Goal: Task Accomplishment & Management: Use online tool/utility

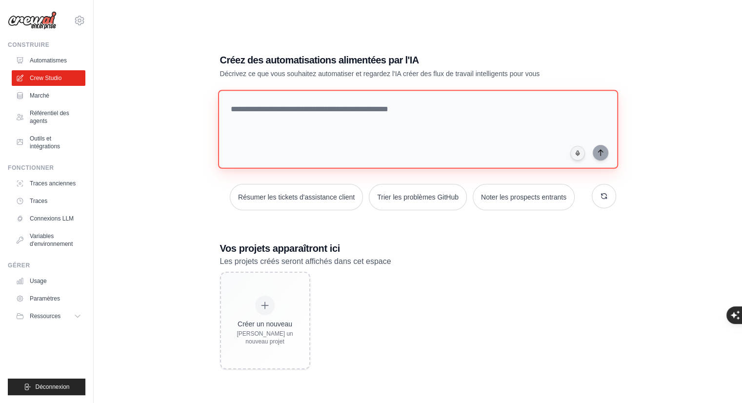
click at [244, 129] on textarea at bounding box center [418, 129] width 400 height 79
click at [305, 118] on textarea at bounding box center [418, 129] width 400 height 79
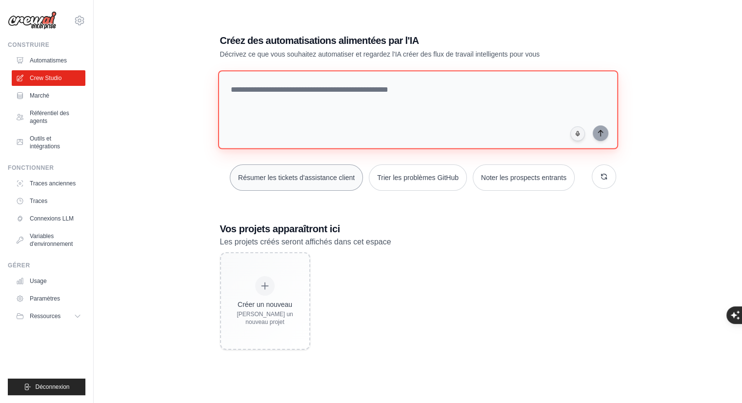
scroll to position [19, 0]
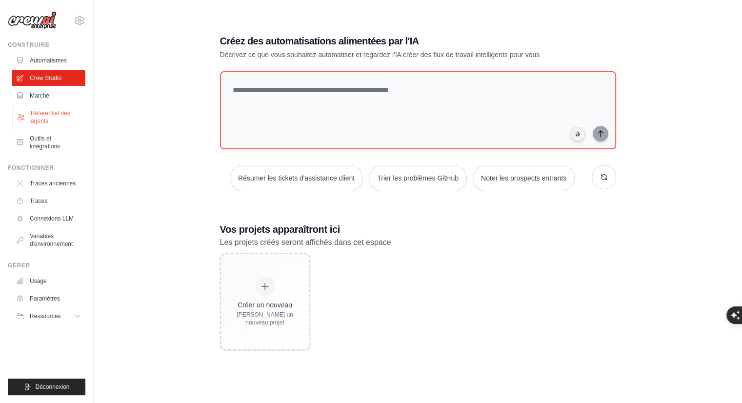
click at [47, 118] on font "Référentiel des agents" at bounding box center [51, 117] width 40 height 15
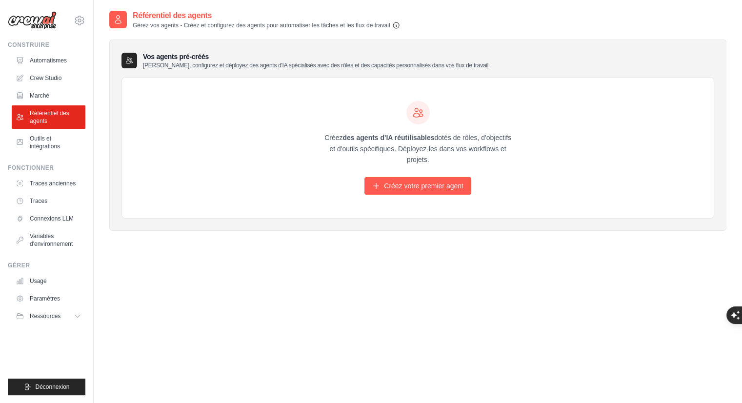
click at [394, 24] on icon "button" at bounding box center [396, 25] width 8 height 8
click at [49, 77] on font "Crew Studio" at bounding box center [47, 78] width 32 height 7
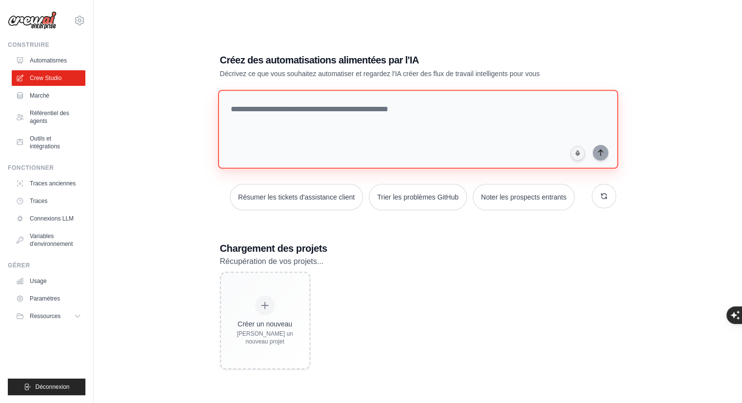
click at [286, 97] on textarea at bounding box center [418, 129] width 400 height 79
paste textarea "**********"
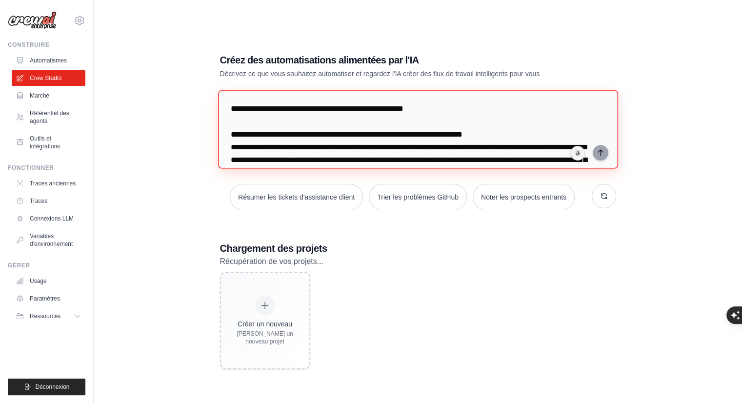
scroll to position [909, 0]
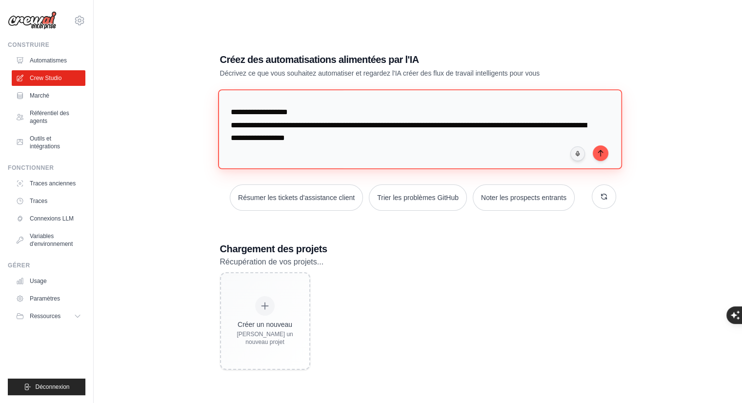
type textarea "**********"
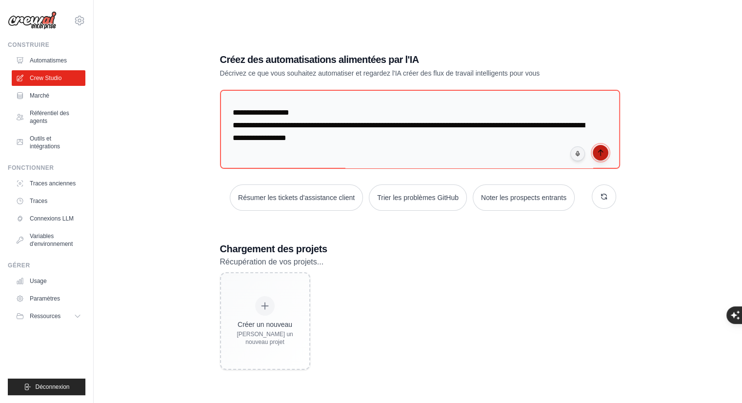
click at [596, 151] on icon "submit" at bounding box center [600, 153] width 8 height 8
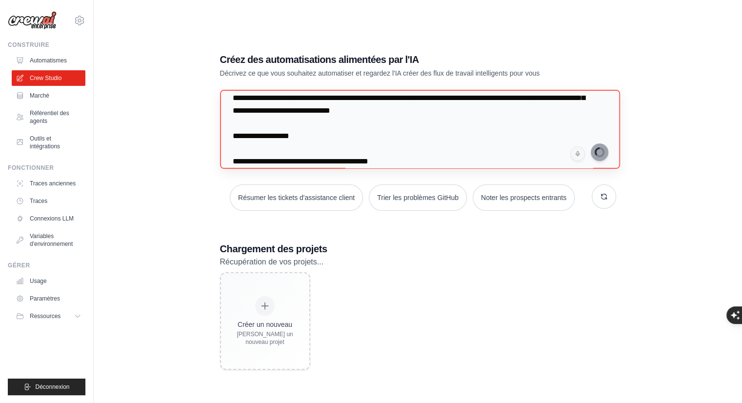
scroll to position [0, 0]
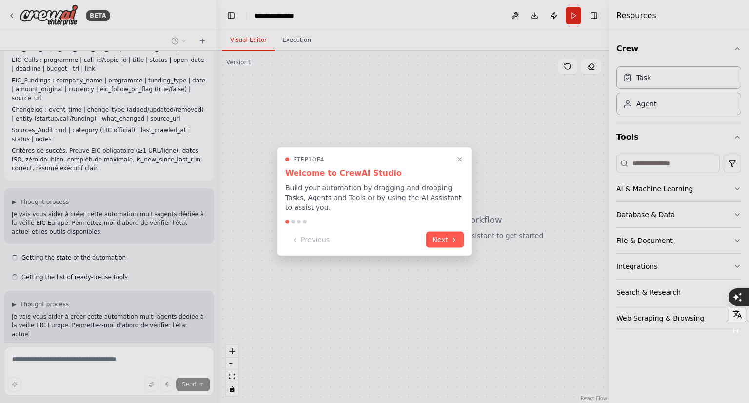
scroll to position [567, 0]
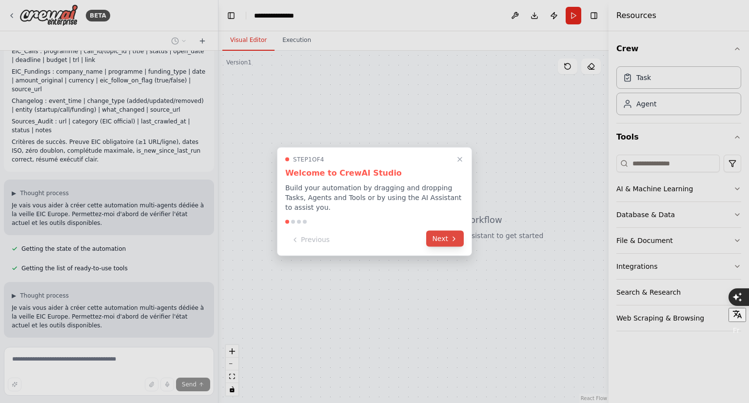
click at [449, 231] on button "Next" at bounding box center [445, 239] width 38 height 16
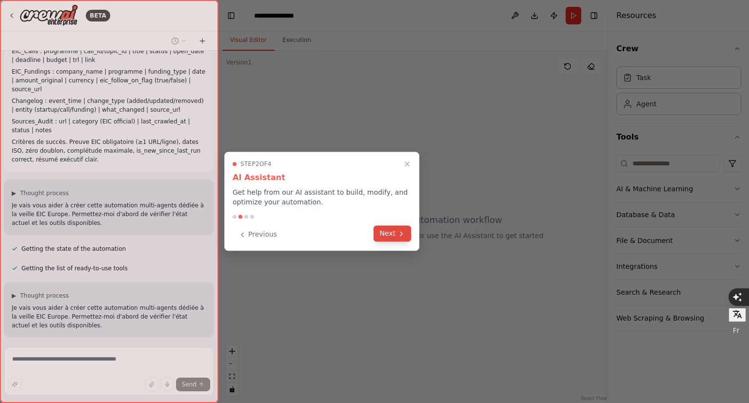
click at [406, 237] on button "Next" at bounding box center [393, 233] width 38 height 16
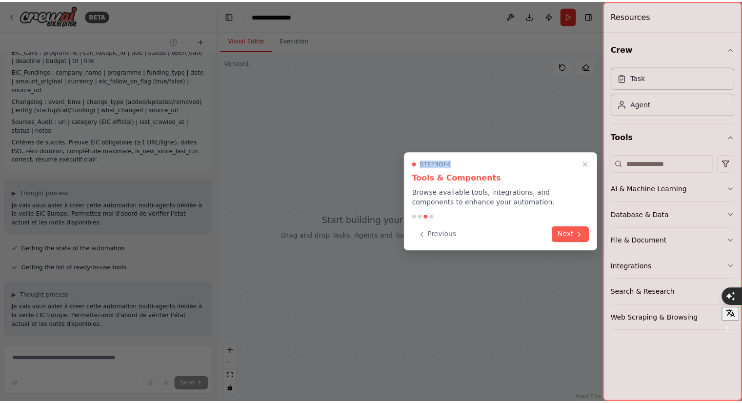
scroll to position [586, 0]
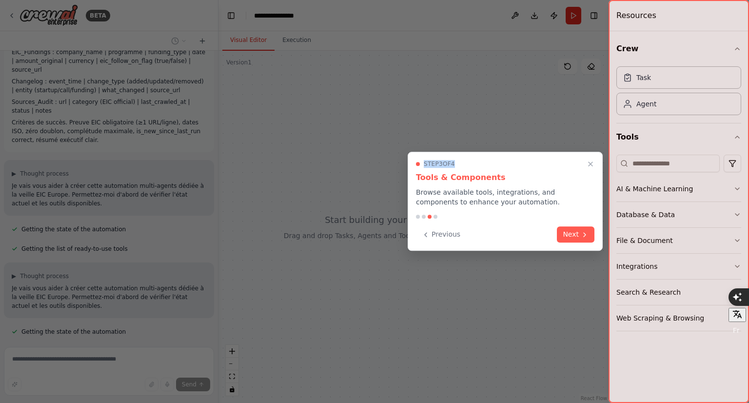
drag, startPoint x: 478, startPoint y: 162, endPoint x: 349, endPoint y: 173, distance: 129.7
click at [332, 174] on div "BETA Prompt CrewAI — Veille EIC Europe (Run on Start, EIC-only) Mission. Équipe…" at bounding box center [374, 201] width 749 height 403
click at [568, 227] on button "Next" at bounding box center [576, 233] width 38 height 16
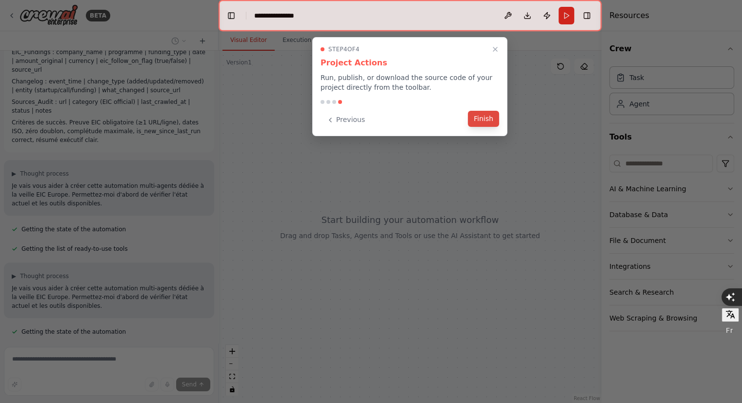
click at [480, 119] on button "Finish" at bounding box center [483, 119] width 31 height 16
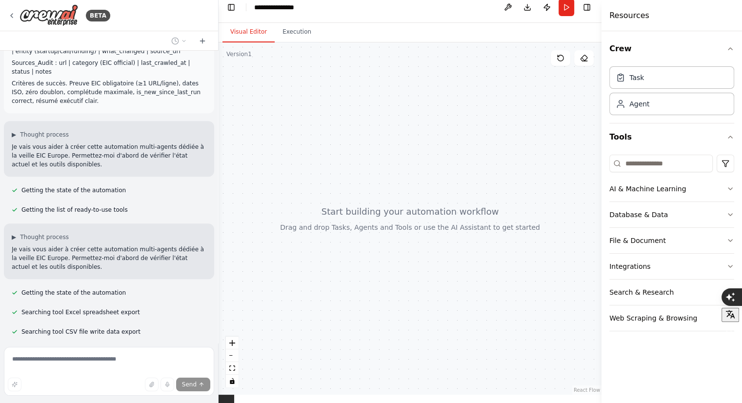
scroll to position [645, 0]
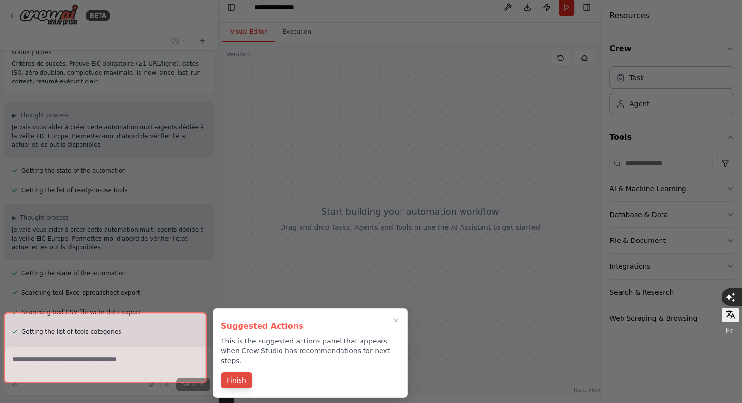
click at [238, 372] on button "Finish" at bounding box center [236, 380] width 31 height 16
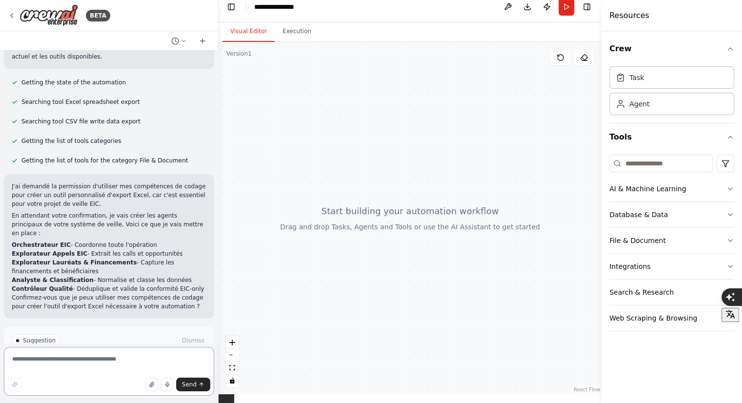
scroll to position [8, 0]
click at [110, 374] on button "Enable coding skills" at bounding box center [109, 382] width 195 height 16
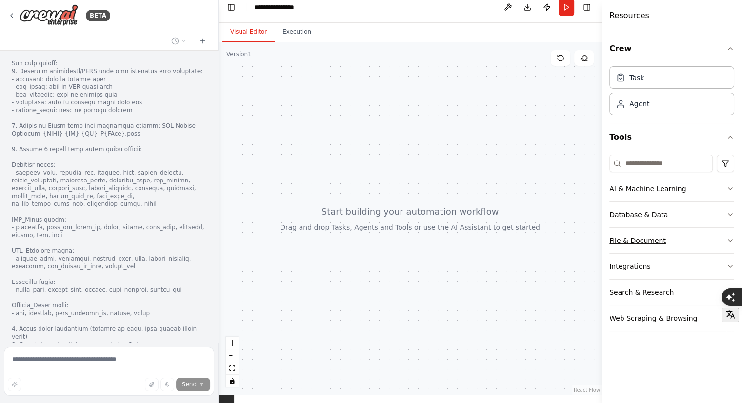
scroll to position [1225, 0]
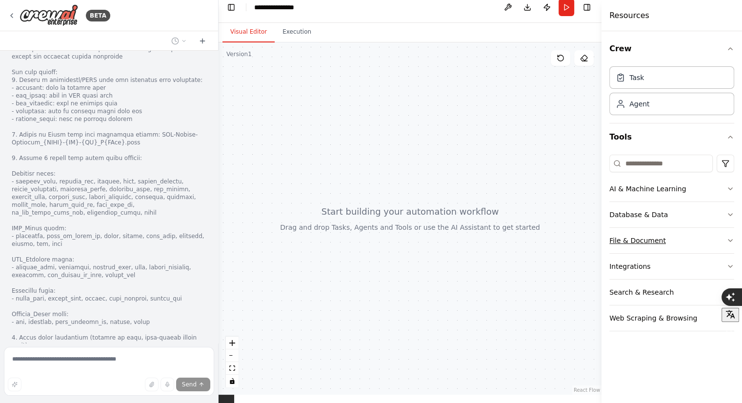
click at [688, 240] on button "File & Document" at bounding box center [671, 240] width 125 height 25
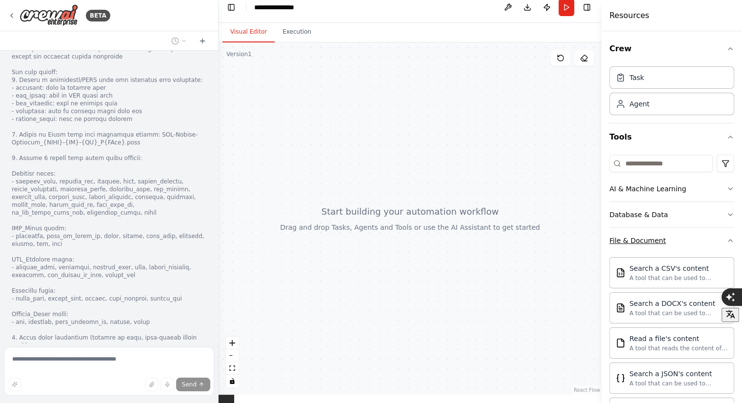
click at [695, 238] on button "File & Document" at bounding box center [671, 240] width 125 height 25
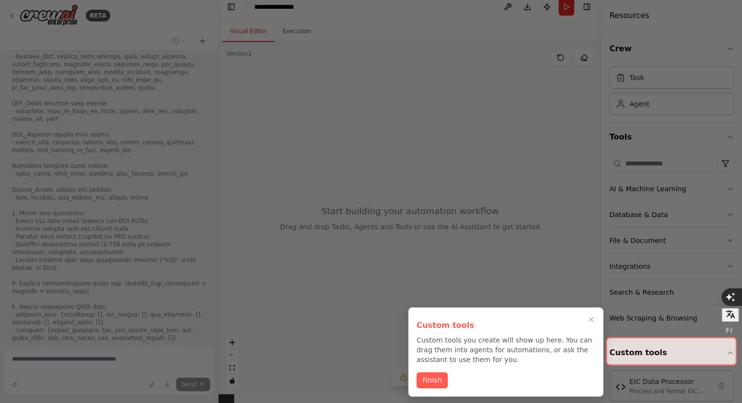
scroll to position [1778, 0]
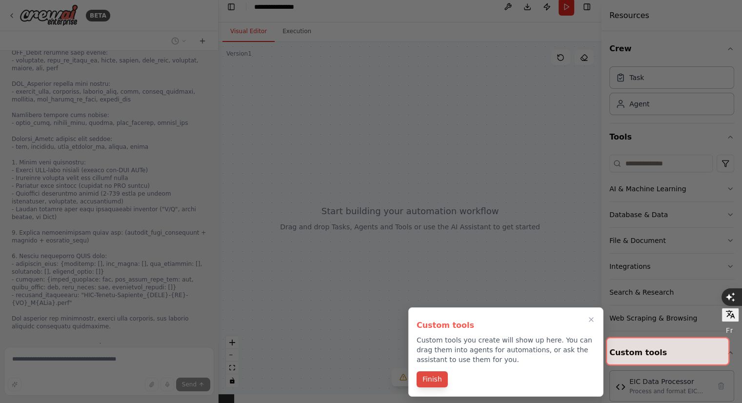
click at [435, 382] on button "Finish" at bounding box center [432, 379] width 31 height 16
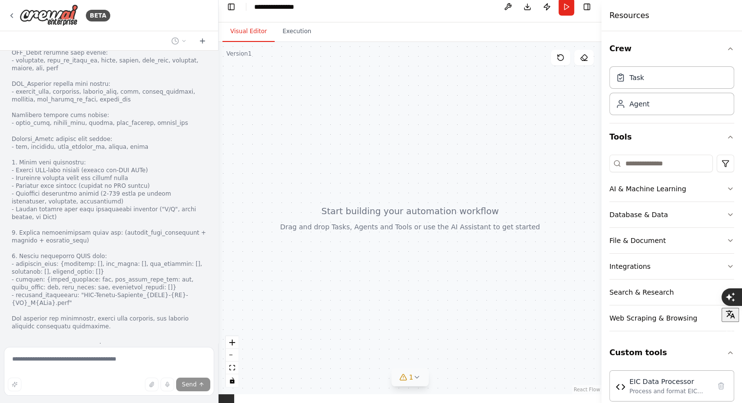
click at [416, 375] on icon at bounding box center [417, 377] width 8 height 8
click at [431, 375] on span "Tool EIC Data Processor is not in use" at bounding box center [416, 376] width 106 height 8
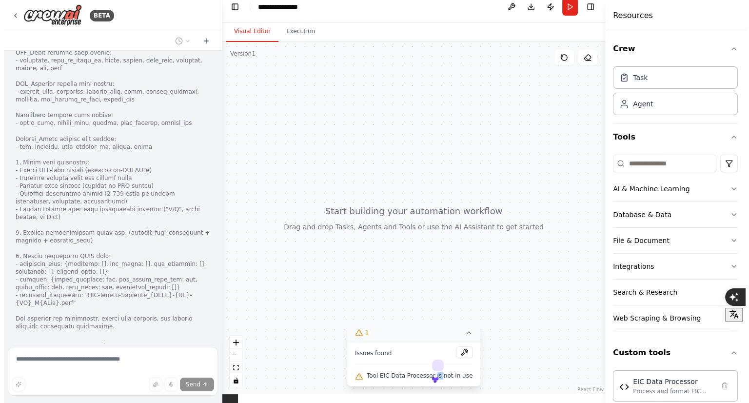
scroll to position [0, 0]
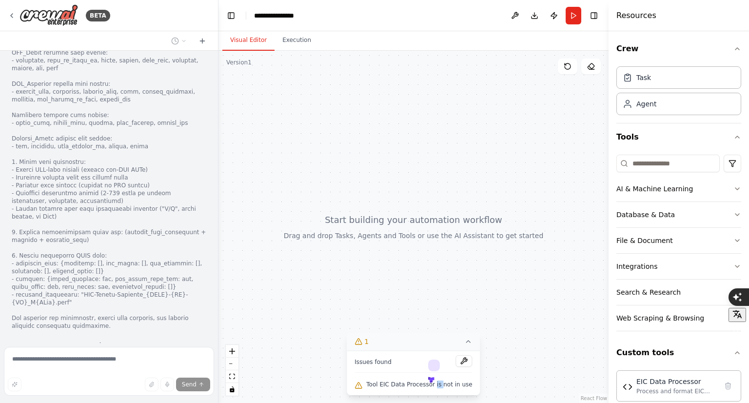
click at [394, 306] on div at bounding box center [413, 227] width 390 height 352
click at [413, 386] on span "Tool EIC Data Processor is not in use" at bounding box center [419, 384] width 106 height 8
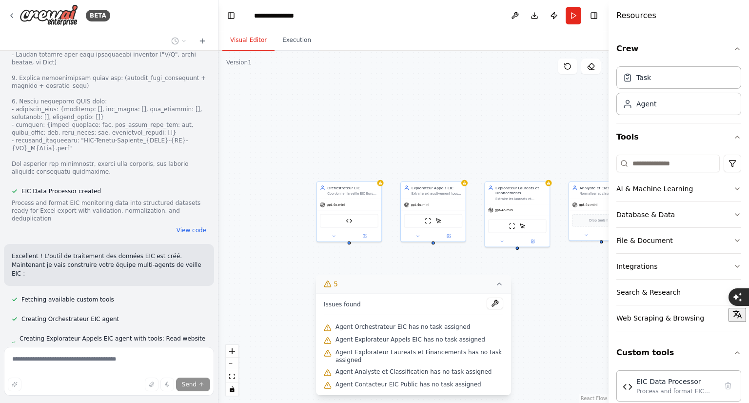
scroll to position [1960, 0]
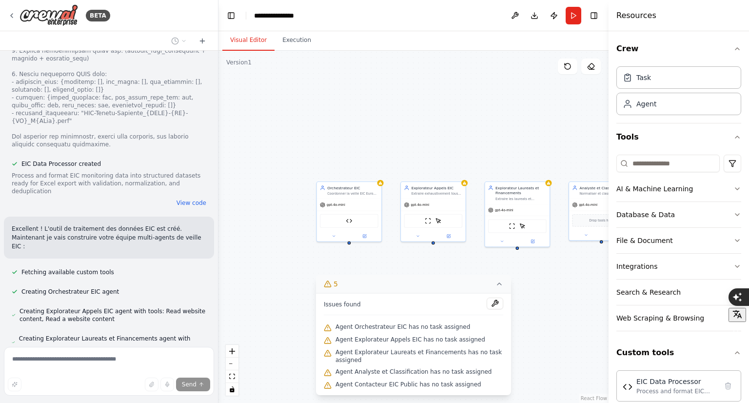
click at [500, 283] on icon at bounding box center [500, 284] width 8 height 8
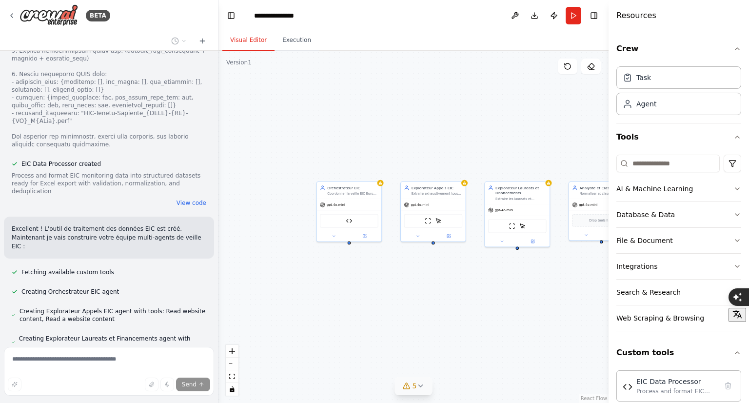
scroll to position [1979, 0]
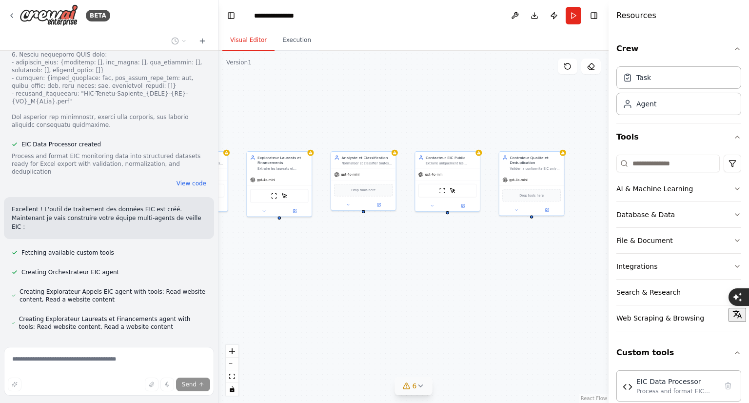
drag, startPoint x: 427, startPoint y: 310, endPoint x: 189, endPoint y: 280, distance: 239.9
click at [189, 280] on div "BETA Prompt CrewAI — Veille EIC Europe (Run on Start, EIC-only) Mission. Équipe…" at bounding box center [374, 201] width 749 height 403
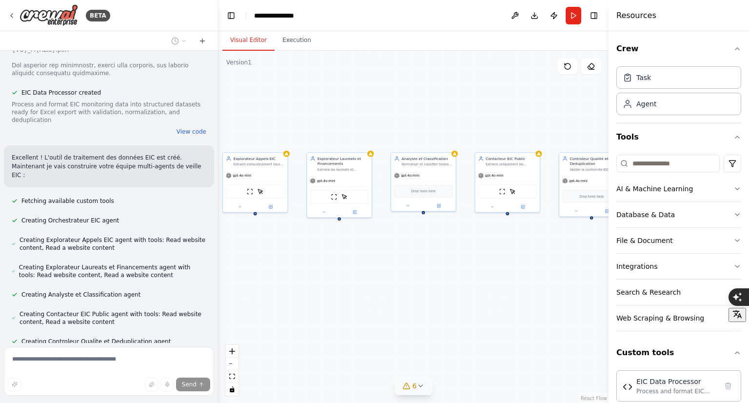
drag, startPoint x: 234, startPoint y: 278, endPoint x: 293, endPoint y: 279, distance: 58.5
click at [293, 279] on div "Orchestrateur EIC Coordonner la veille EIC Europe en orchestrant l'extraction c…" at bounding box center [413, 227] width 390 height 352
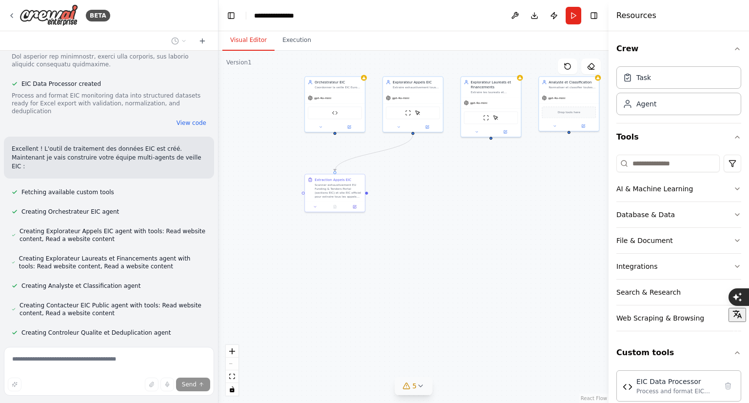
drag, startPoint x: 351, startPoint y: 291, endPoint x: 502, endPoint y: 205, distance: 173.6
click at [502, 205] on div ".deletable-edge-delete-btn { width: 20px; height: 20px; border: 0px solid #ffff…" at bounding box center [413, 227] width 390 height 352
drag, startPoint x: 441, startPoint y: 255, endPoint x: 357, endPoint y: 258, distance: 84.0
click at [357, 258] on div ".deletable-edge-delete-btn { width: 20px; height: 20px; border: 0px solid #ffff…" at bounding box center [413, 227] width 390 height 352
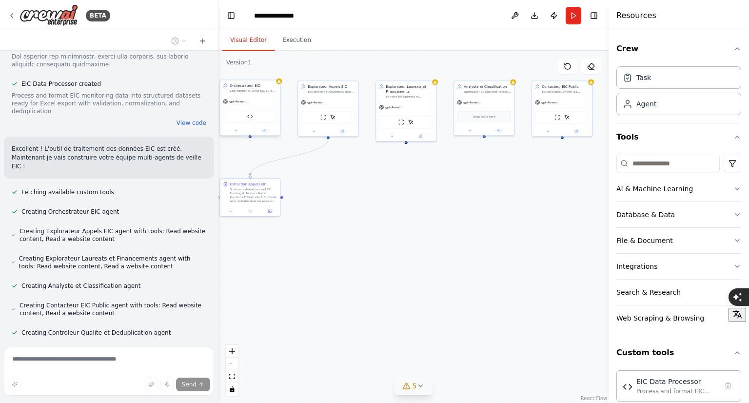
scroll to position [2059, 0]
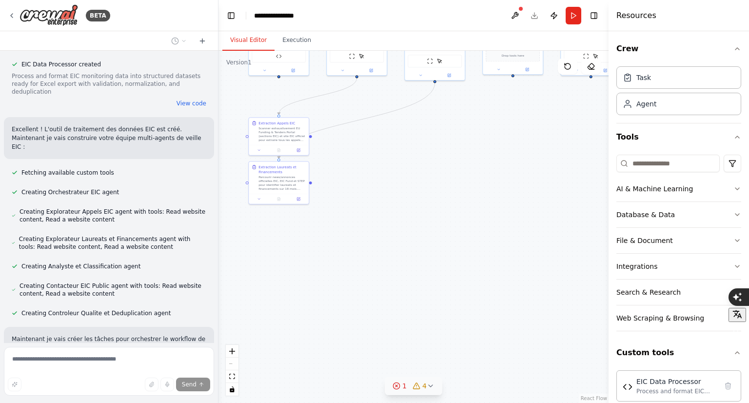
drag, startPoint x: 437, startPoint y: 212, endPoint x: 465, endPoint y: 151, distance: 67.4
click at [465, 151] on div ".deletable-edge-delete-btn { width: 20px; height: 20px; border: 0px solid #ffff…" at bounding box center [413, 227] width 390 height 352
drag, startPoint x: 465, startPoint y: 151, endPoint x: 426, endPoint y: 146, distance: 39.4
click at [426, 146] on div ".deletable-edge-delete-btn { width: 20px; height: 20px; border: 0px solid #ffff…" at bounding box center [413, 227] width 390 height 352
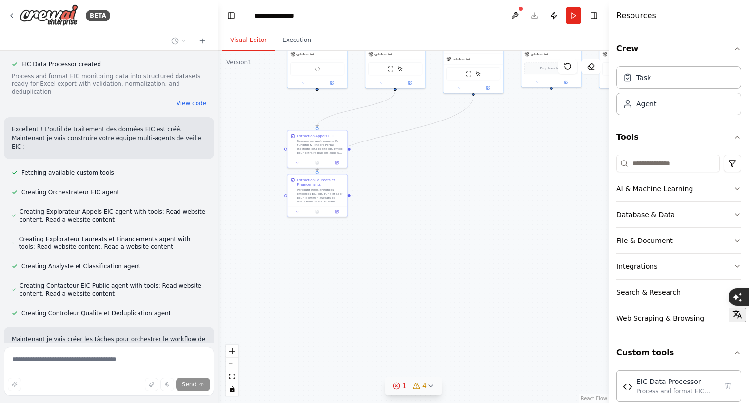
drag, startPoint x: 426, startPoint y: 146, endPoint x: 507, endPoint y: 164, distance: 82.6
click at [507, 164] on div ".deletable-edge-delete-btn { width: 20px; height: 20px; border: 0px solid #ffff…" at bounding box center [413, 227] width 390 height 352
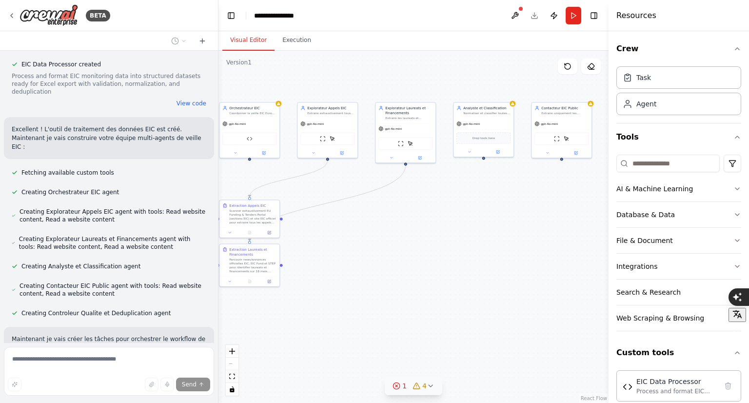
drag, startPoint x: 507, startPoint y: 164, endPoint x: 436, endPoint y: 234, distance: 99.0
click at [436, 234] on div ".deletable-edge-delete-btn { width: 20px; height: 20px; border: 0px solid #ffff…" at bounding box center [413, 227] width 390 height 352
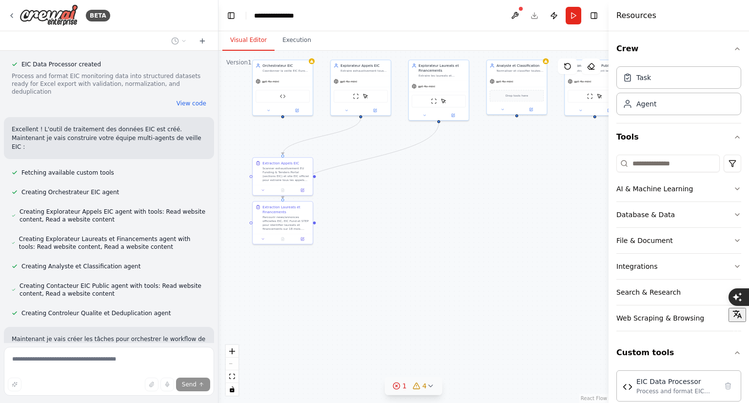
drag, startPoint x: 451, startPoint y: 291, endPoint x: 484, endPoint y: 248, distance: 53.9
click at [484, 248] on div ".deletable-edge-delete-btn { width: 20px; height: 20px; border: 0px solid #ffff…" at bounding box center [413, 227] width 390 height 352
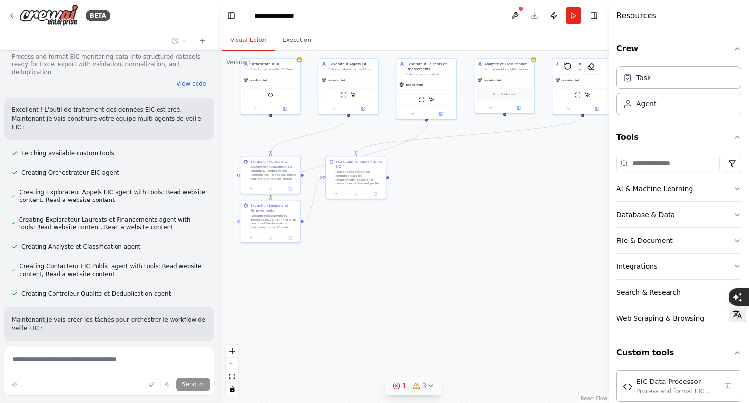
drag, startPoint x: 484, startPoint y: 254, endPoint x: 431, endPoint y: 246, distance: 53.7
click at [431, 246] on div ".deletable-edge-delete-btn { width: 20px; height: 20px; border: 0px solid #ffff…" at bounding box center [413, 227] width 390 height 352
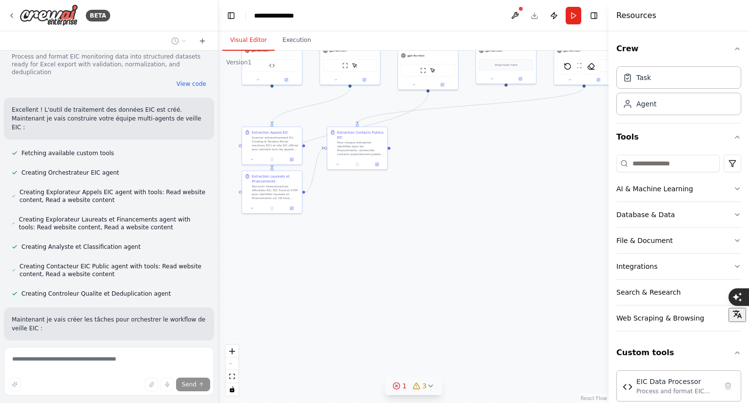
drag, startPoint x: 431, startPoint y: 246, endPoint x: 474, endPoint y: 223, distance: 48.2
click at [474, 223] on div ".deletable-edge-delete-btn { width: 20px; height: 20px; border: 0px solid #ffff…" at bounding box center [413, 227] width 390 height 352
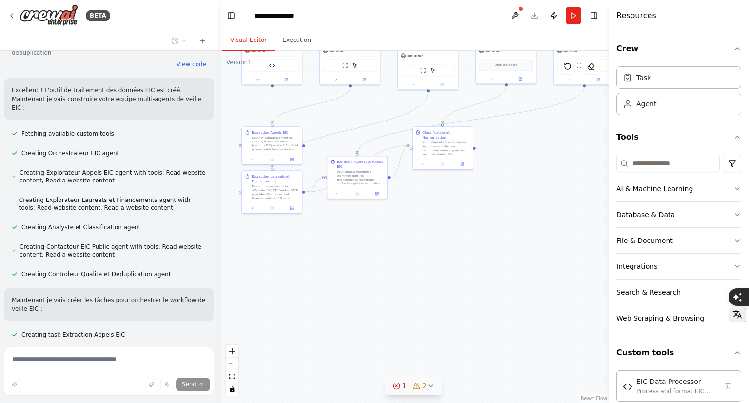
scroll to position [2118, 0]
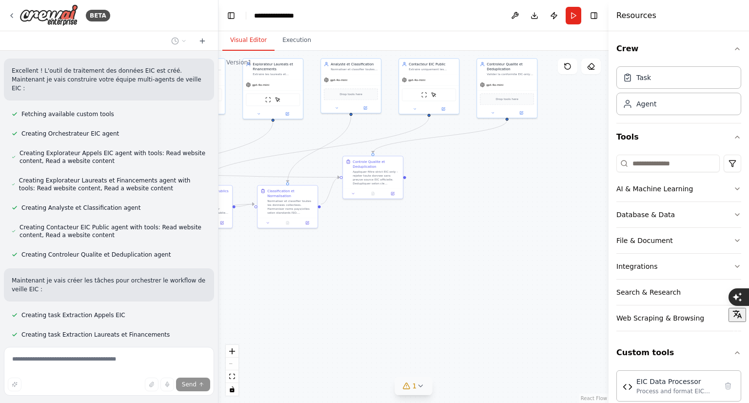
drag, startPoint x: 468, startPoint y: 283, endPoint x: 314, endPoint y: 313, distance: 157.4
click at [314, 313] on div ".deletable-edge-delete-btn { width: 20px; height: 20px; border: 0px solid #ffff…" at bounding box center [413, 227] width 390 height 352
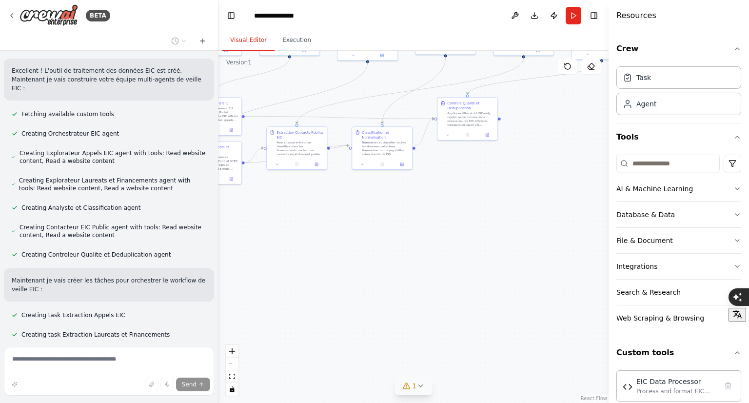
drag, startPoint x: 352, startPoint y: 315, endPoint x: 446, endPoint y: 256, distance: 110.8
click at [446, 256] on div ".deletable-edge-delete-btn { width: 20px; height: 20px; border: 0px solid #ffff…" at bounding box center [413, 227] width 390 height 352
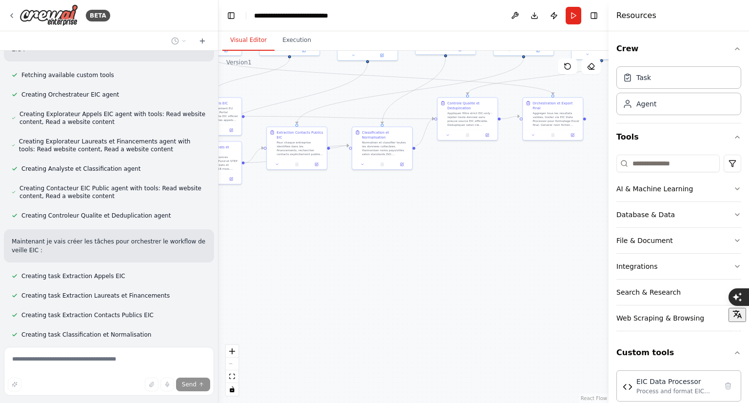
scroll to position [2176, 0]
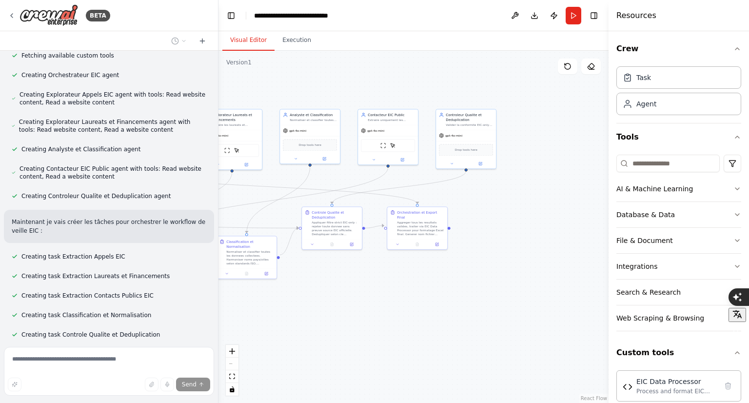
drag, startPoint x: 449, startPoint y: 205, endPoint x: 341, endPoint y: 295, distance: 139.9
click at [321, 308] on div ".deletable-edge-delete-btn { width: 20px; height: 20px; border: 0px solid #ffff…" at bounding box center [413, 227] width 390 height 352
click at [355, 289] on div ".deletable-edge-delete-btn { width: 20px; height: 20px; border: 0px solid #ffff…" at bounding box center [413, 227] width 390 height 352
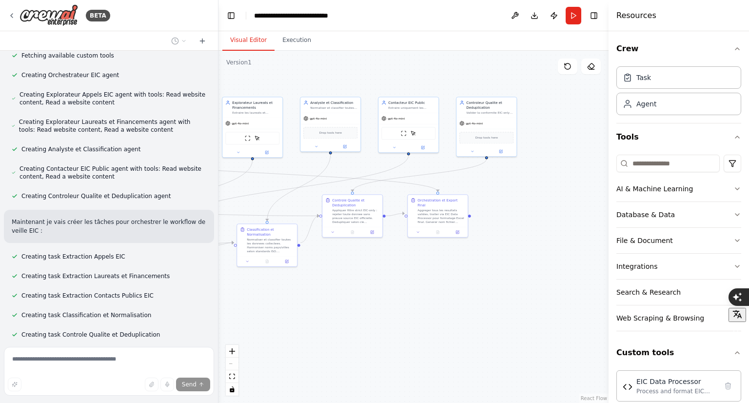
scroll to position [2255, 0]
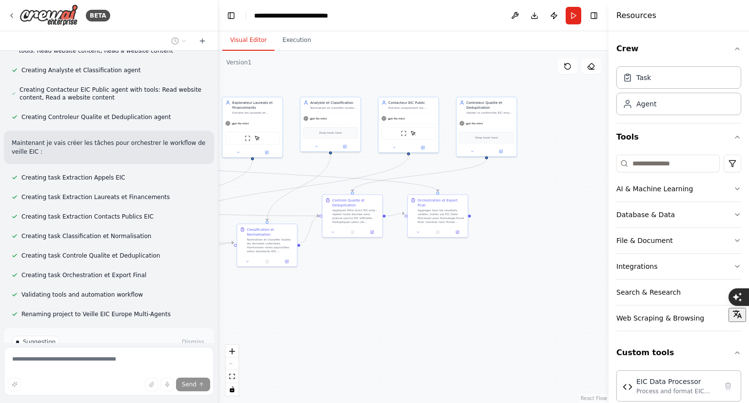
click at [119, 379] on span "Run Automation" at bounding box center [113, 383] width 47 height 8
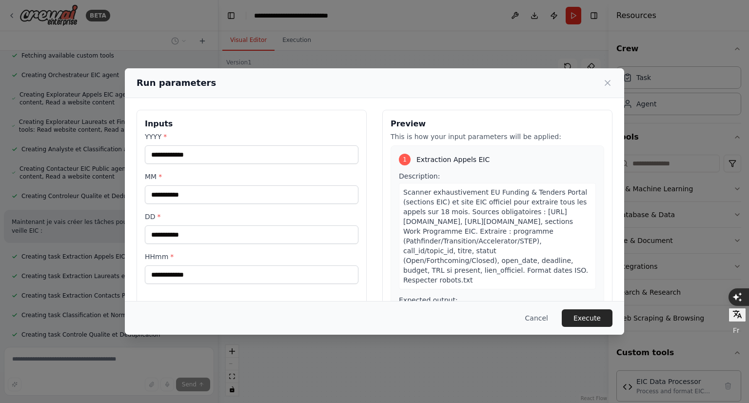
drag, startPoint x: 390, startPoint y: 81, endPoint x: 289, endPoint y: 94, distance: 101.2
click at [289, 94] on div "Run parameters" at bounding box center [374, 83] width 499 height 30
click at [541, 316] on button "Cancel" at bounding box center [536, 318] width 39 height 18
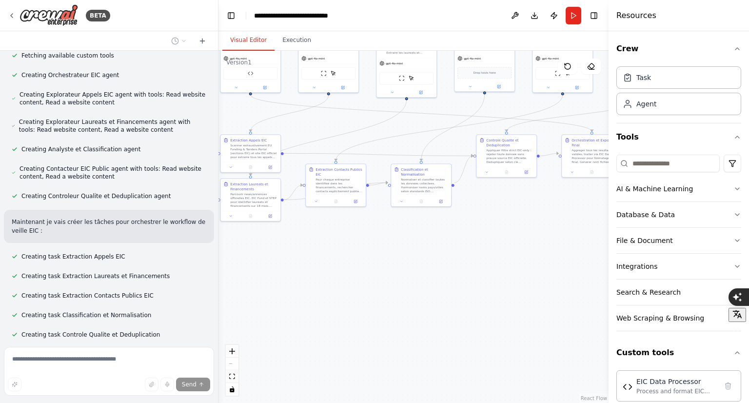
drag, startPoint x: 365, startPoint y: 292, endPoint x: 604, endPoint y: 243, distance: 244.4
click at [604, 243] on div ".deletable-edge-delete-btn { width: 20px; height: 20px; border: 0px solid #ffff…" at bounding box center [413, 227] width 390 height 352
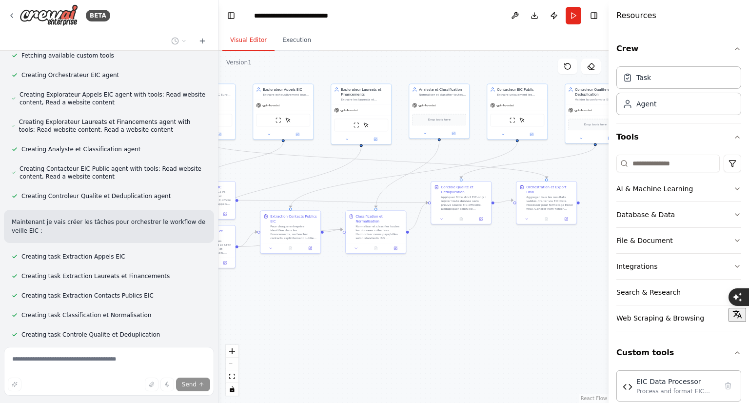
drag, startPoint x: 559, startPoint y: 294, endPoint x: 409, endPoint y: 330, distance: 155.0
click at [409, 330] on div ".deletable-edge-delete-btn { width: 20px; height: 20px; border: 0px solid #ffff…" at bounding box center [413, 227] width 390 height 352
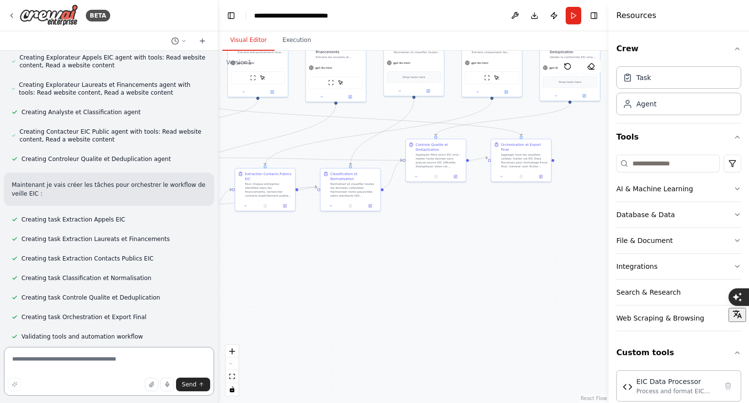
drag, startPoint x: 409, startPoint y: 330, endPoint x: 427, endPoint y: 270, distance: 63.3
click at [427, 270] on div ".deletable-edge-delete-btn { width: 20px; height: 20px; border: 0px solid #ffff…" at bounding box center [413, 227] width 390 height 352
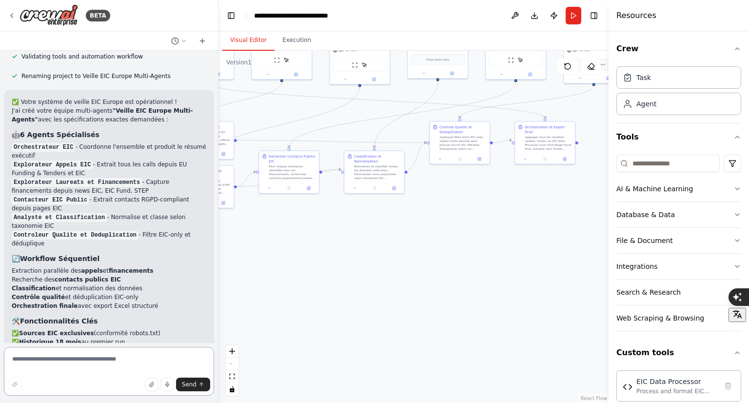
scroll to position [2502, 0]
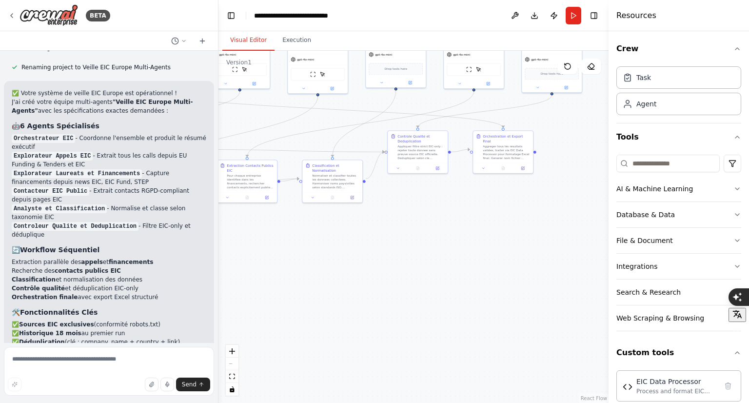
drag, startPoint x: 338, startPoint y: 273, endPoint x: 232, endPoint y: 276, distance: 105.4
click at [292, 282] on div ".deletable-edge-delete-btn { width: 20px; height: 20px; border: 0px solid #ffff…" at bounding box center [413, 227] width 390 height 352
click at [577, 15] on button "Run" at bounding box center [574, 16] width 16 height 18
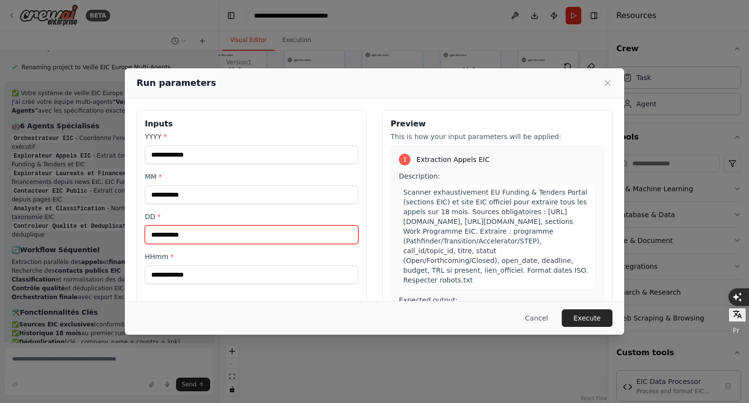
click at [189, 237] on input "DD *" at bounding box center [252, 234] width 214 height 19
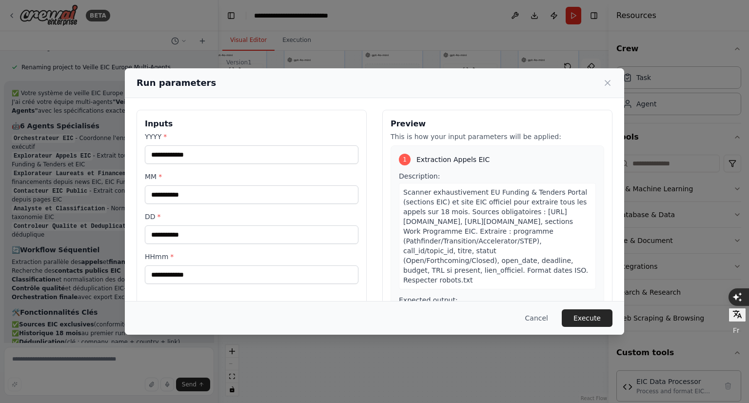
click at [191, 260] on label "HHmm *" at bounding box center [252, 257] width 214 height 10
click at [191, 265] on input "HHmm *" at bounding box center [252, 274] width 214 height 19
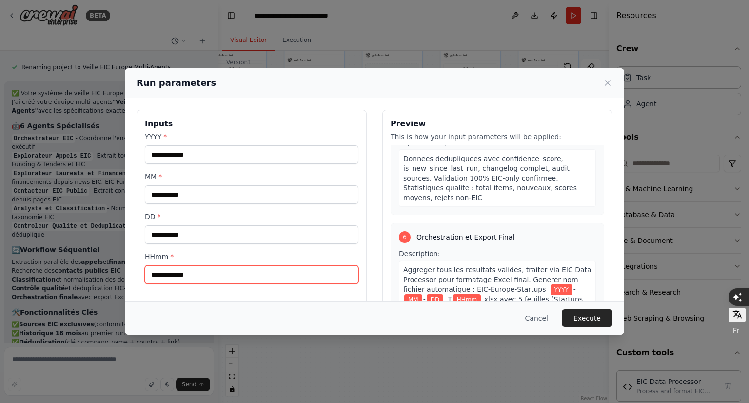
scroll to position [1153, 0]
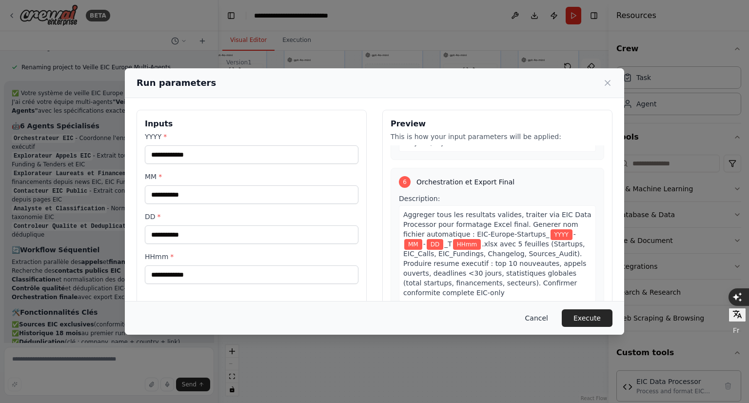
click at [547, 322] on button "Cancel" at bounding box center [536, 318] width 39 height 18
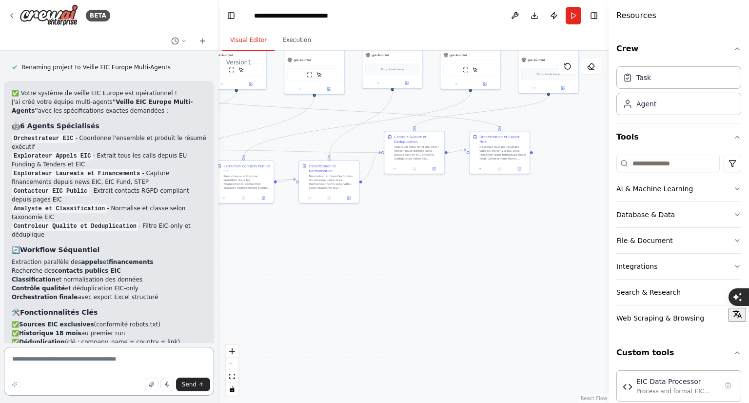
click at [60, 356] on textarea at bounding box center [109, 371] width 210 height 49
type textarea "**********"
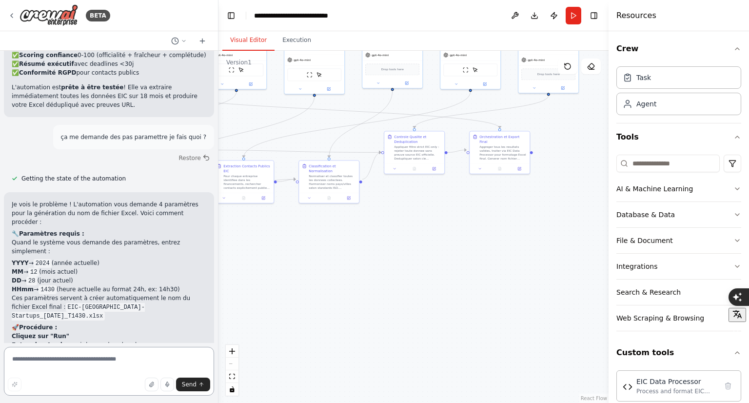
scroll to position [2815, 0]
click at [576, 15] on button "Run" at bounding box center [574, 16] width 16 height 18
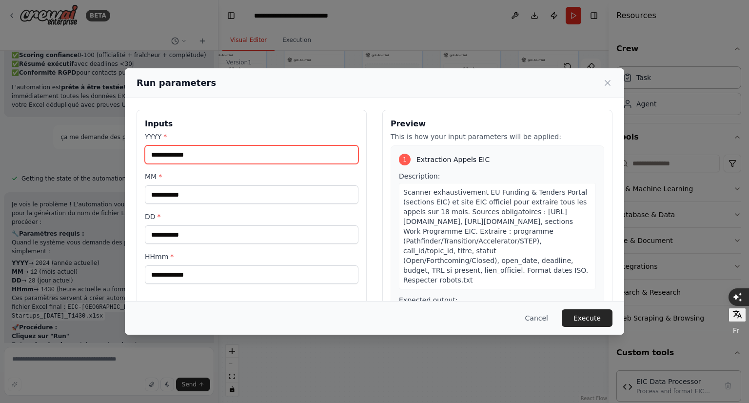
click at [215, 151] on input "YYYY *" at bounding box center [252, 154] width 214 height 19
type input "****"
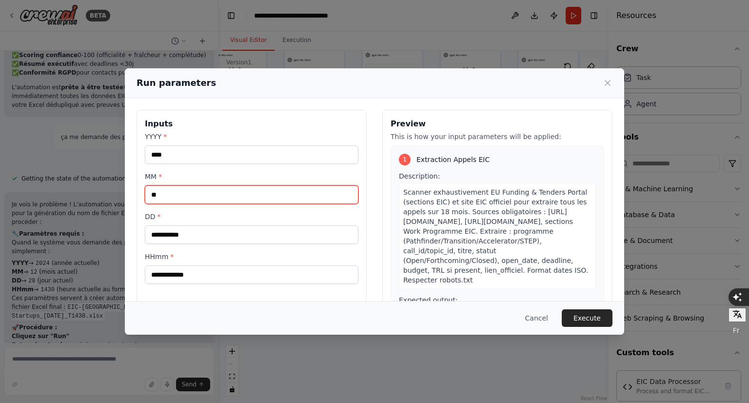
type input "**"
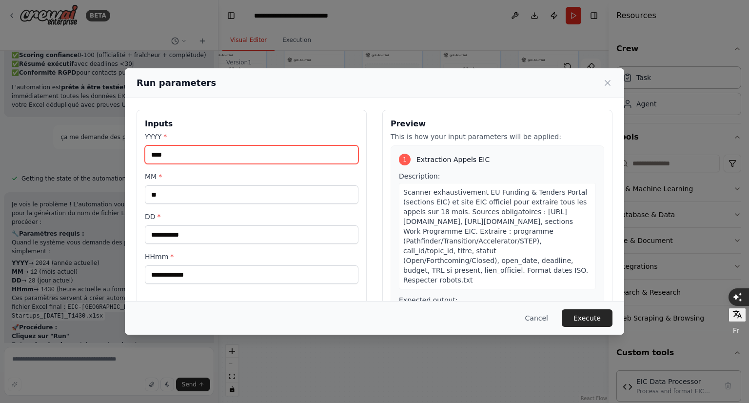
drag, startPoint x: 213, startPoint y: 151, endPoint x: 178, endPoint y: 148, distance: 35.7
click at [178, 148] on input "****" at bounding box center [252, 154] width 214 height 19
type input "****"
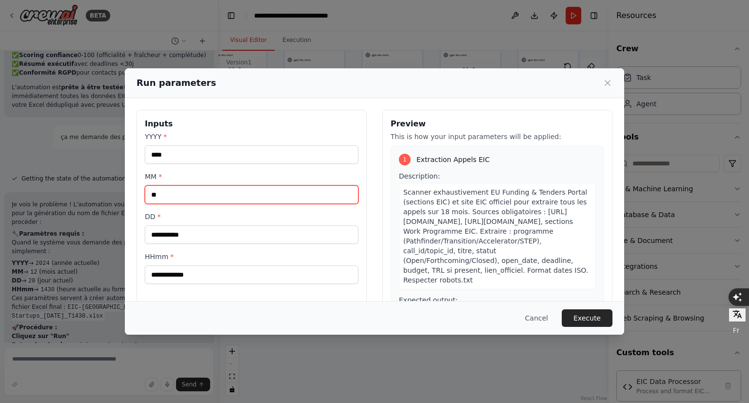
click at [166, 192] on input "**" at bounding box center [252, 194] width 214 height 19
type input "**"
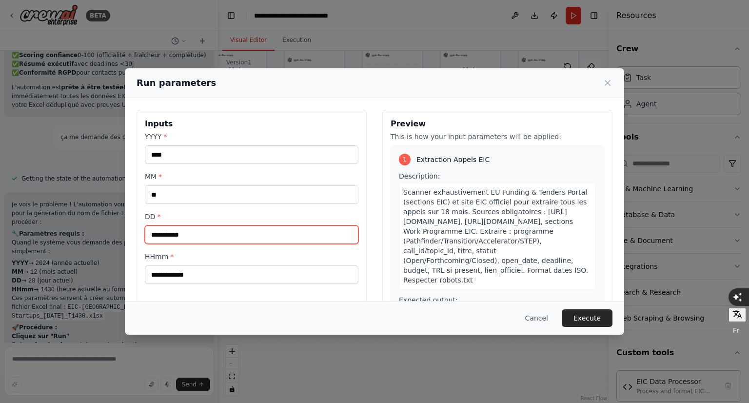
click at [178, 234] on input "DD *" at bounding box center [252, 234] width 214 height 19
type input "**"
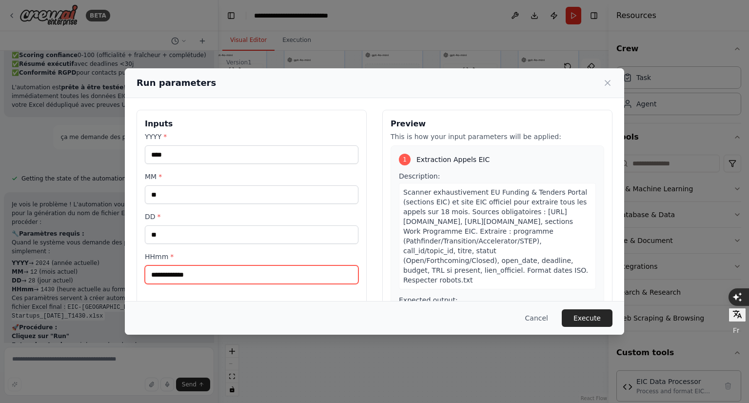
click at [170, 278] on input "HHmm *" at bounding box center [252, 274] width 214 height 19
type input "****"
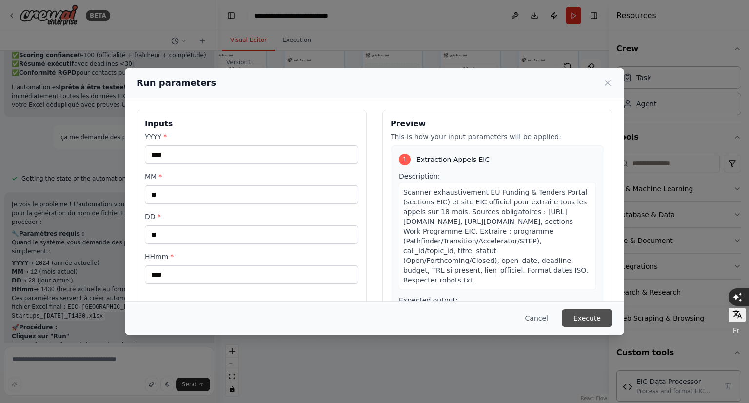
click at [596, 320] on button "Execute" at bounding box center [587, 318] width 51 height 18
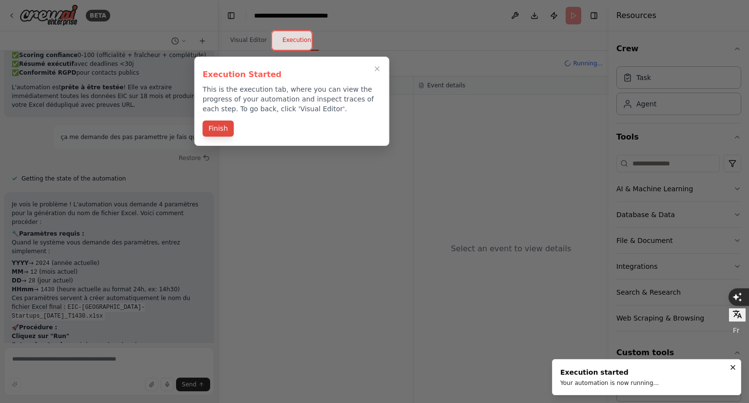
click at [215, 130] on button "Finish" at bounding box center [217, 128] width 31 height 16
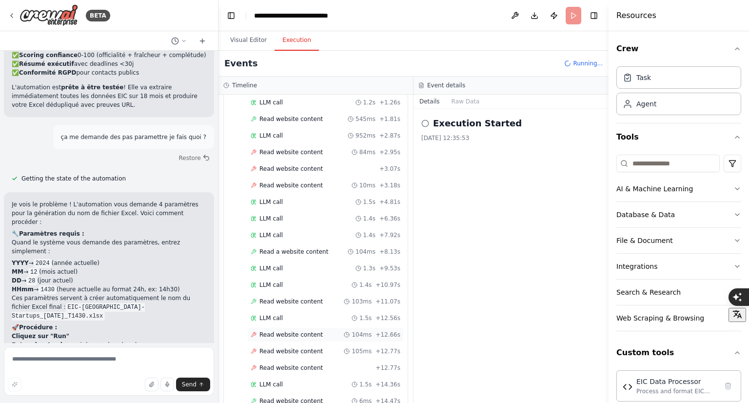
scroll to position [101, 0]
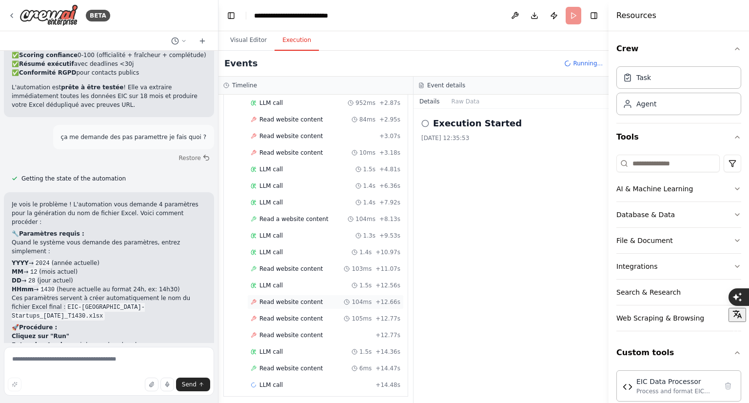
click at [312, 298] on span "Read website content" at bounding box center [290, 302] width 63 height 8
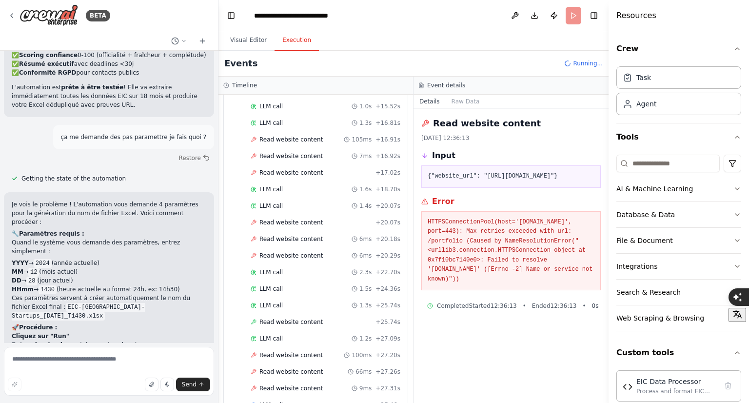
scroll to position [396, 0]
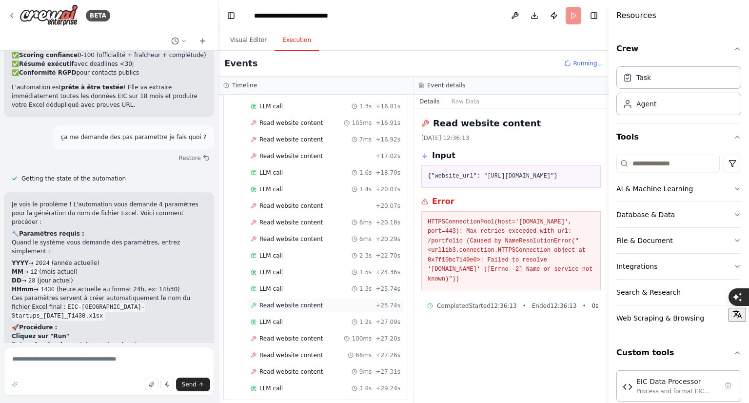
click at [284, 301] on span "Read website content" at bounding box center [290, 305] width 63 height 8
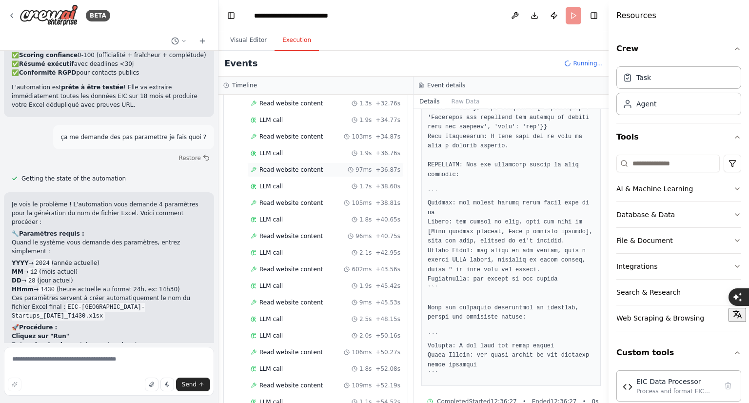
scroll to position [1696, 0]
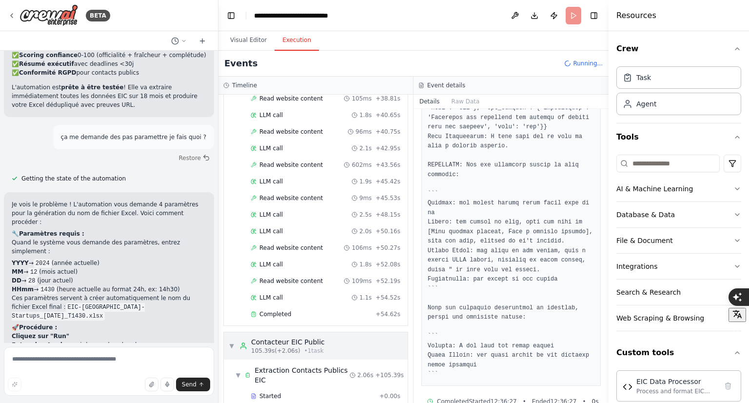
click at [232, 342] on span "▼" at bounding box center [232, 346] width 6 height 8
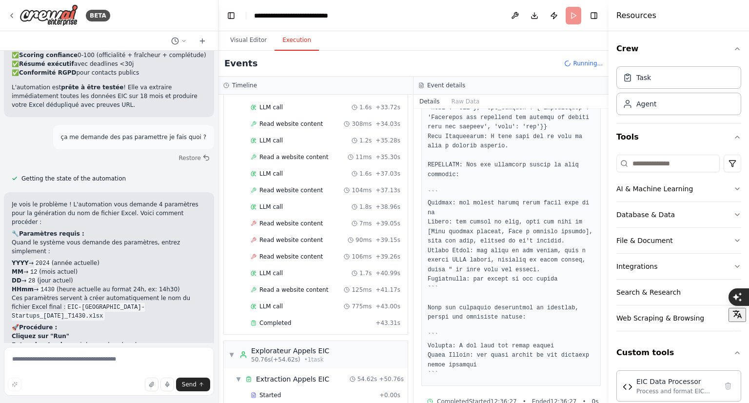
scroll to position [770, 0]
click at [229, 350] on span "▼" at bounding box center [232, 354] width 6 height 8
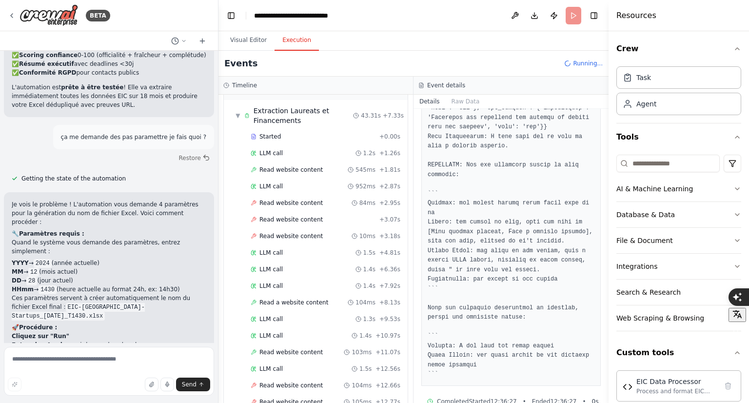
scroll to position [0, 0]
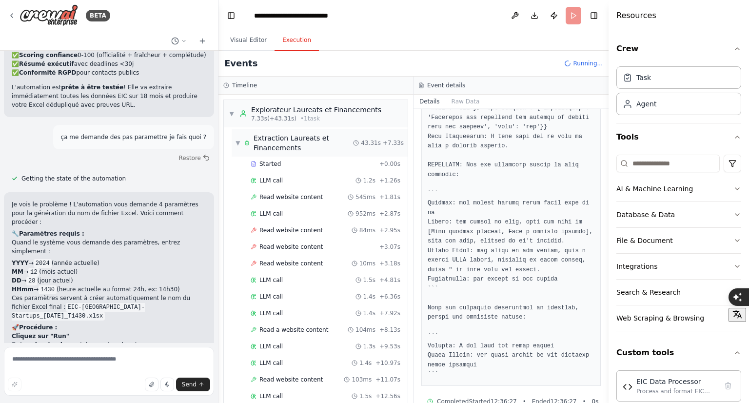
click at [238, 141] on span "▼" at bounding box center [238, 143] width 5 height 8
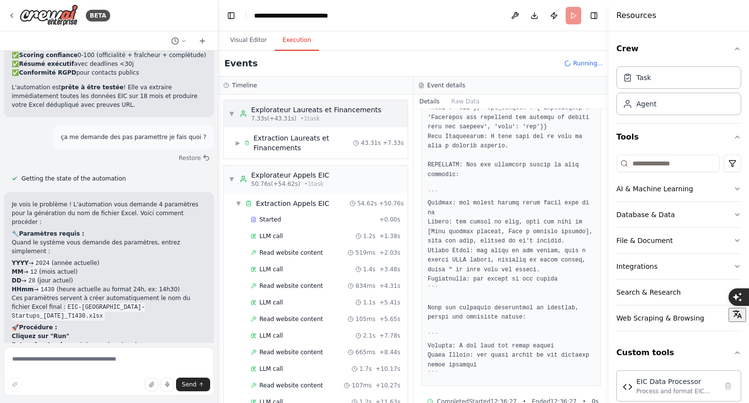
click at [229, 112] on span "▼" at bounding box center [232, 114] width 6 height 8
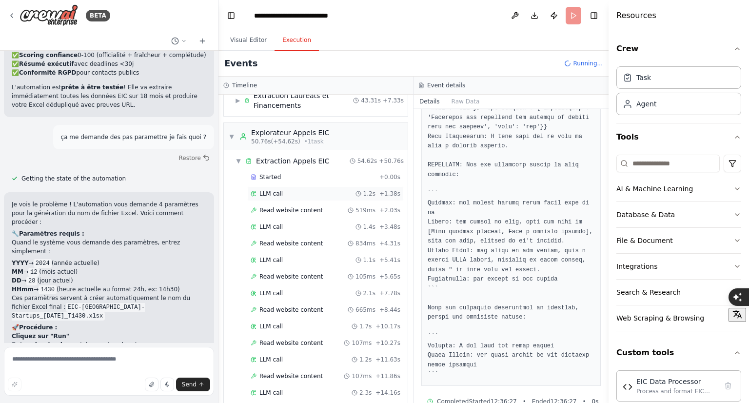
scroll to position [42, 0]
click at [230, 136] on span "▼" at bounding box center [232, 137] width 6 height 8
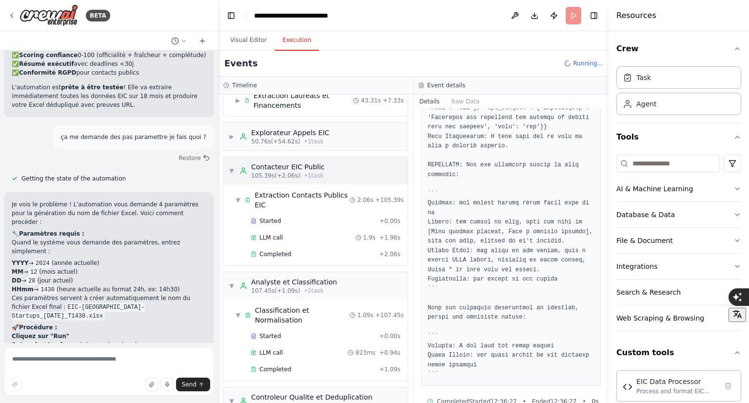
click at [229, 170] on span "▼" at bounding box center [232, 171] width 6 height 8
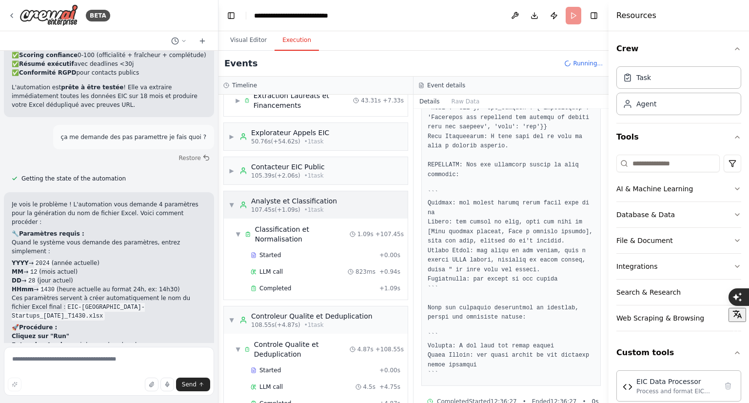
click at [232, 203] on span "▼" at bounding box center [232, 205] width 6 height 8
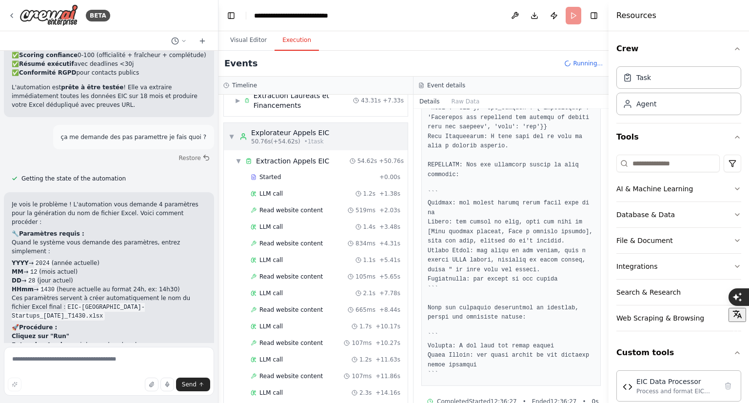
click at [232, 137] on span "▼" at bounding box center [232, 137] width 6 height 8
click at [234, 138] on span "▼" at bounding box center [232, 137] width 6 height 8
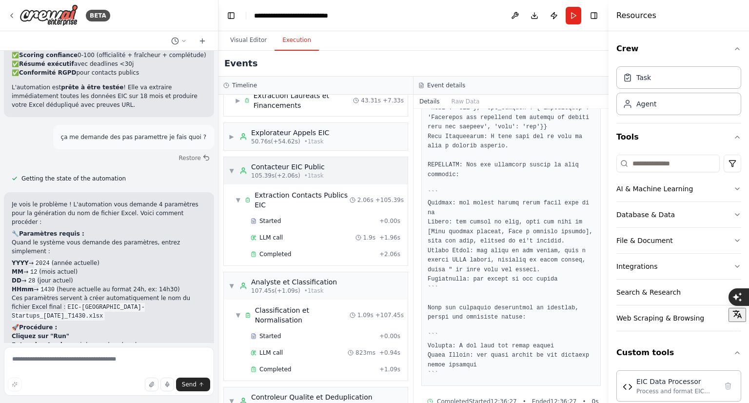
click at [233, 167] on span "▼" at bounding box center [232, 171] width 6 height 8
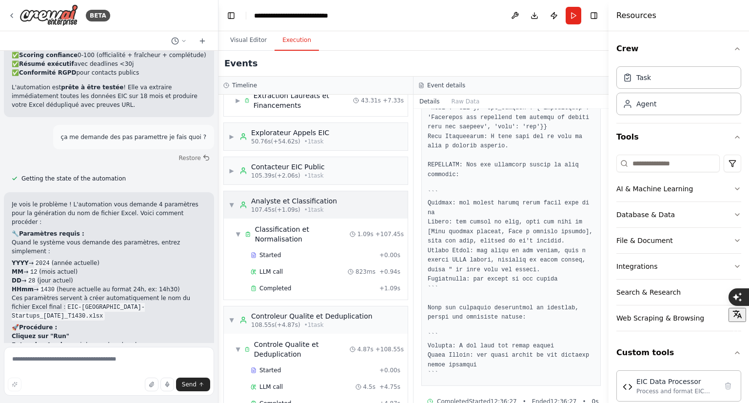
click at [231, 207] on span "▼" at bounding box center [232, 205] width 6 height 8
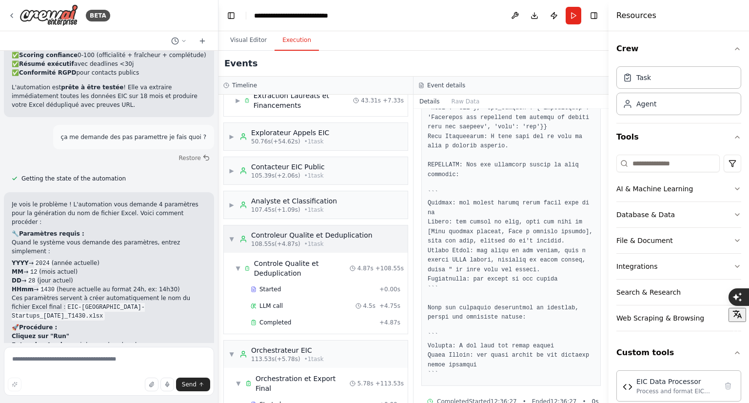
click at [234, 236] on span "▼" at bounding box center [232, 239] width 6 height 8
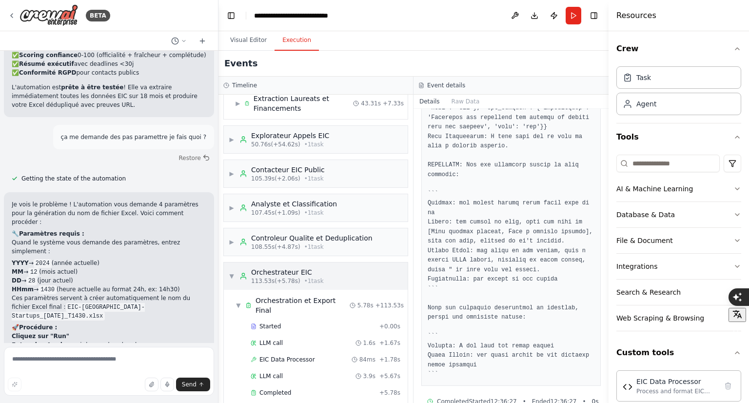
click at [233, 279] on div "▼ Orchestrateur EIC 113.53s (+5.78s) • 1 task" at bounding box center [276, 276] width 95 height 18
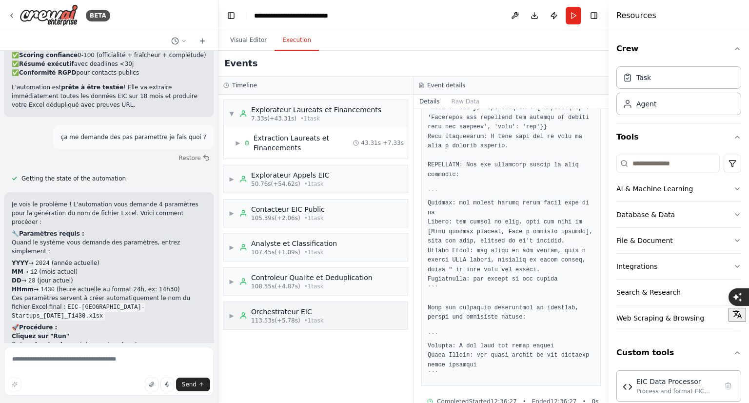
click at [226, 310] on div "▶ Orchestrateur EIC 113.53s (+5.78s) • 1 task" at bounding box center [316, 315] width 184 height 27
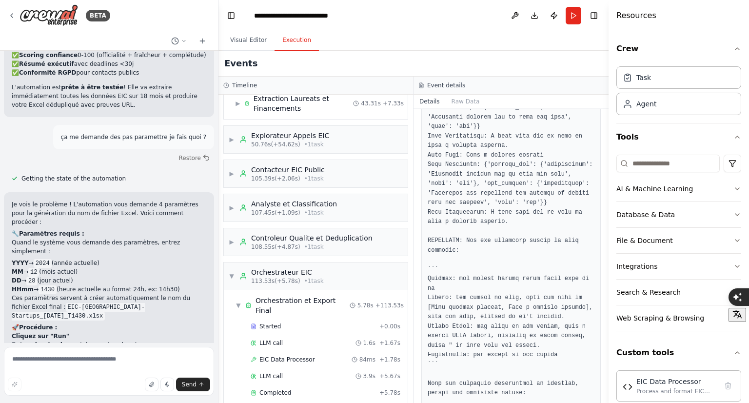
scroll to position [314, 0]
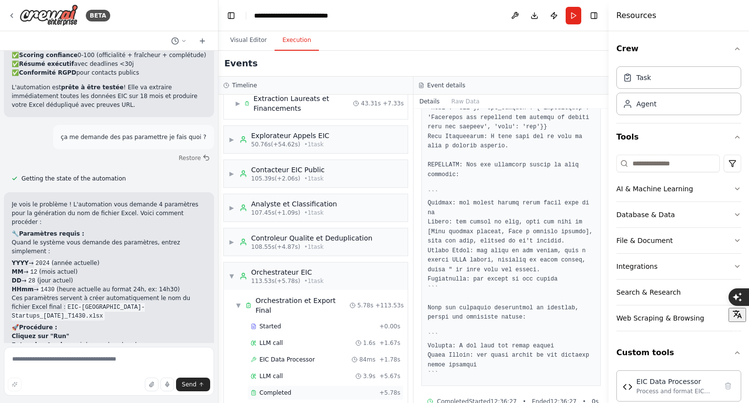
click at [282, 385] on div "Completed + 5.78s" at bounding box center [325, 392] width 157 height 15
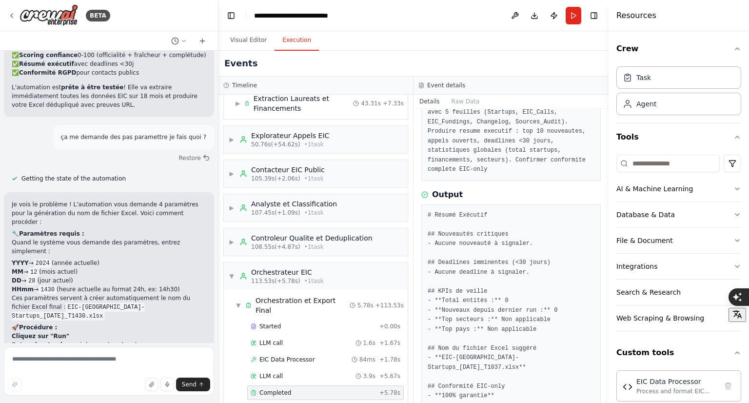
scroll to position [90, 0]
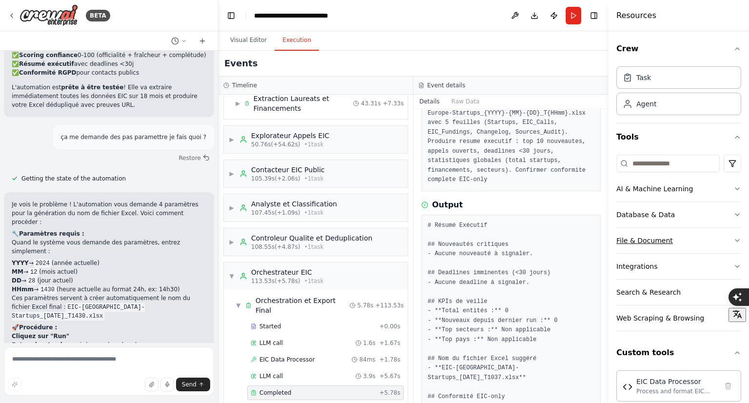
click at [716, 249] on button "File & Document" at bounding box center [678, 240] width 125 height 25
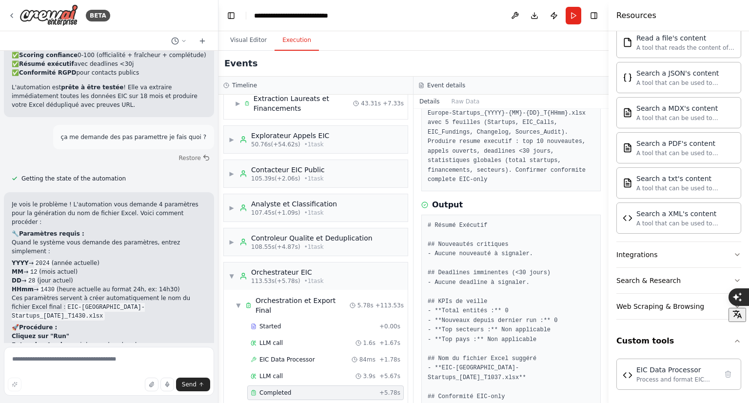
scroll to position [100, 0]
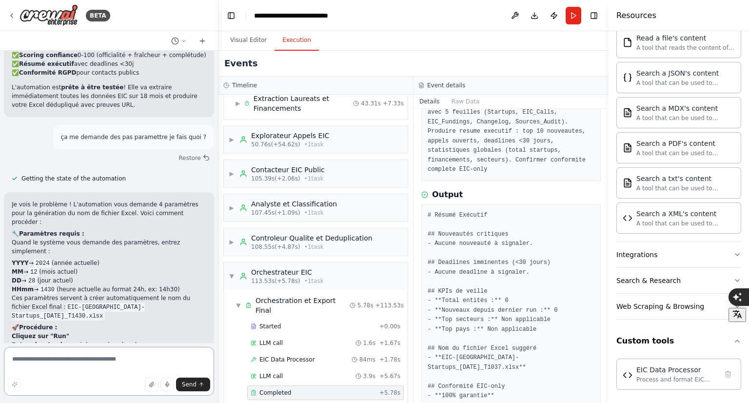
click at [52, 371] on textarea at bounding box center [109, 371] width 210 height 49
click at [233, 272] on span "▼" at bounding box center [232, 276] width 6 height 8
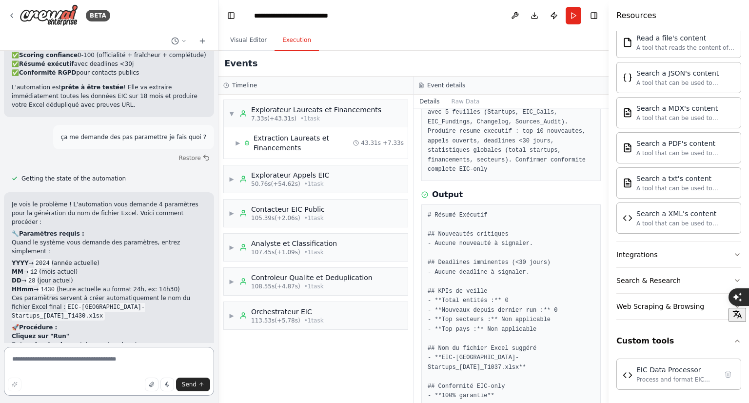
click at [89, 364] on textarea at bounding box center [109, 371] width 210 height 49
click at [96, 357] on textarea "**" at bounding box center [109, 371] width 210 height 49
type textarea "*"
type textarea "**********"
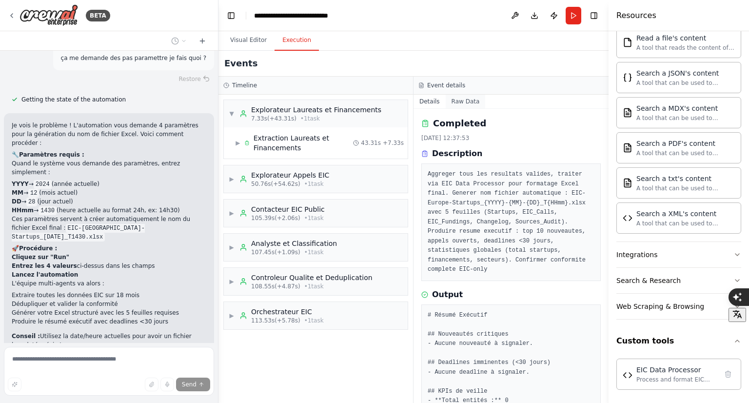
click at [470, 101] on button "Raw Data" at bounding box center [466, 102] width 40 height 14
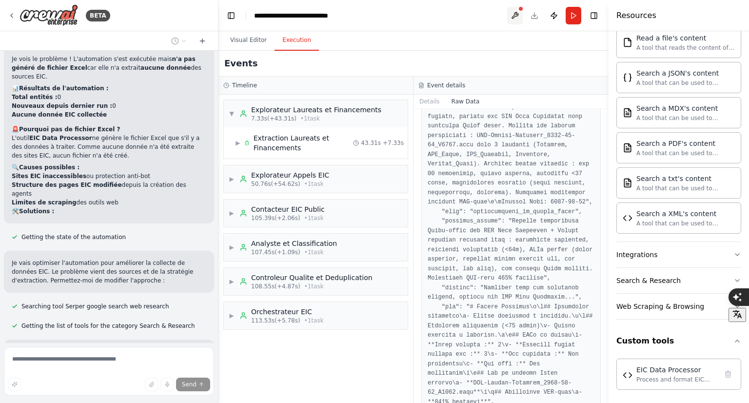
scroll to position [3314, 0]
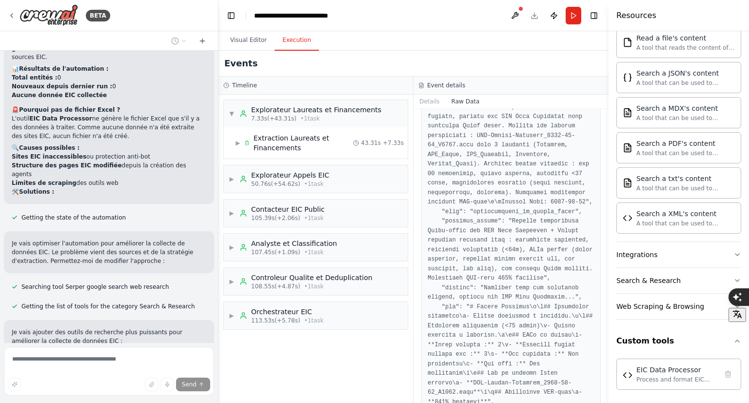
click at [519, 65] on div "Events" at bounding box center [413, 64] width 390 height 26
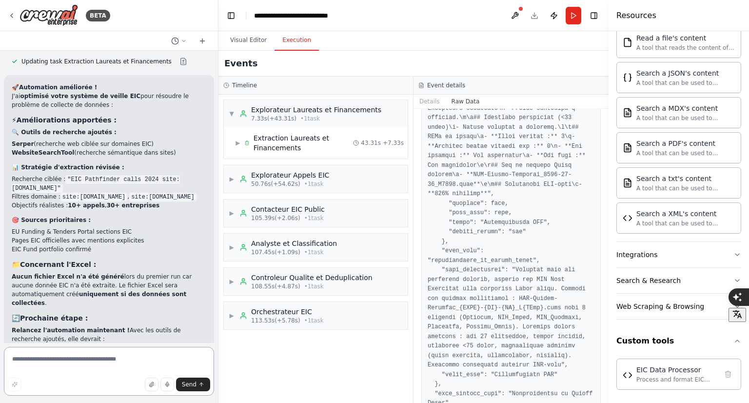
scroll to position [3717, 0]
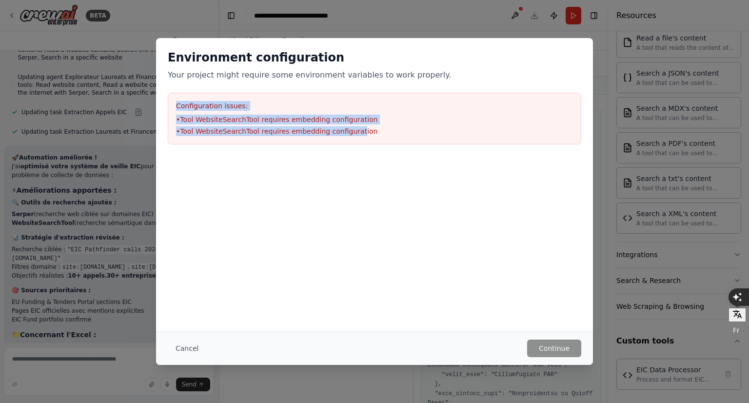
drag, startPoint x: 348, startPoint y: 129, endPoint x: 117, endPoint y: 104, distance: 232.6
click at [117, 104] on div "Environment configuration Your project might require some environment variables…" at bounding box center [374, 201] width 749 height 403
copy div "Configuration issues: • Tool WebsiteSearchTool requires embedding configuration…"
click at [189, 345] on button "Cancel" at bounding box center [187, 348] width 39 height 18
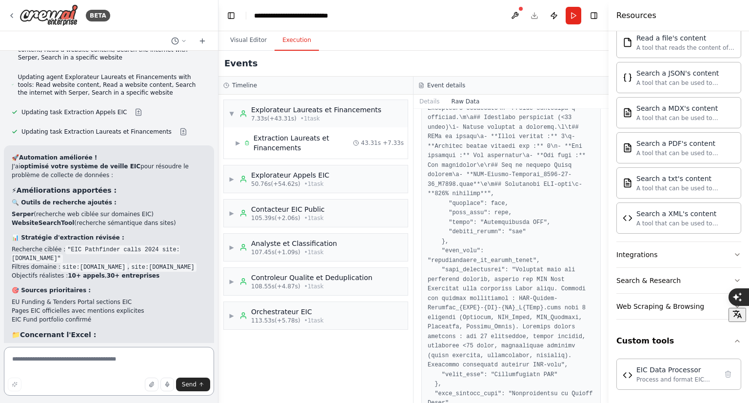
click at [101, 359] on textarea at bounding box center [109, 371] width 210 height 49
paste textarea "**********"
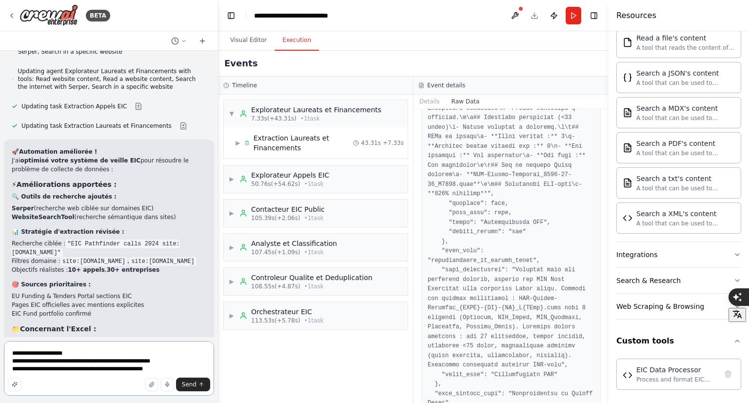
type textarea "**********"
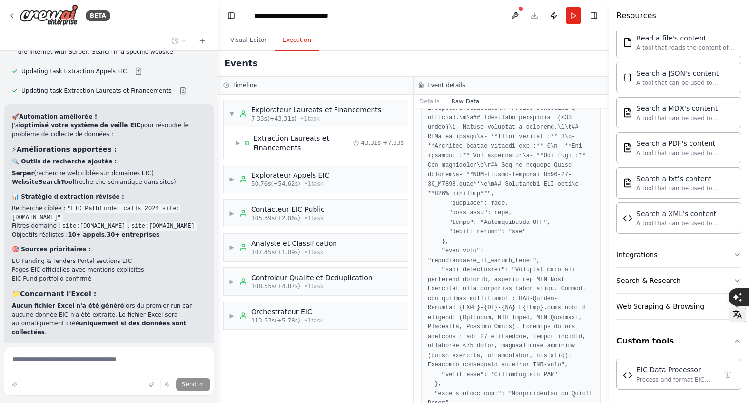
scroll to position [3726, 0]
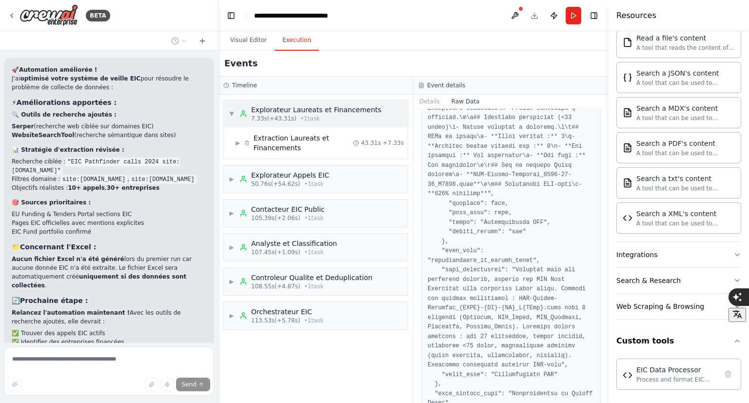
click at [230, 111] on span "▼" at bounding box center [232, 114] width 6 height 8
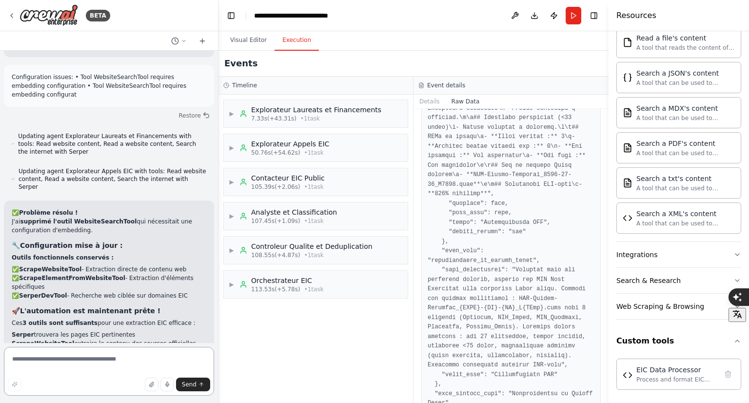
scroll to position [4073, 0]
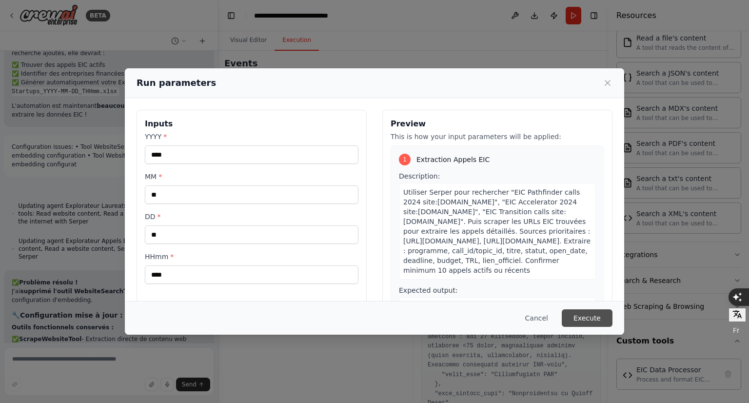
click at [597, 315] on button "Execute" at bounding box center [587, 318] width 51 height 18
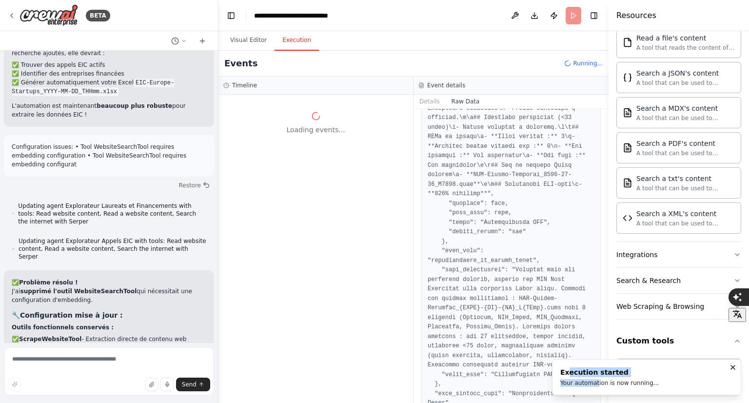
click at [569, 356] on ol "Execution started Your automation is now running..." at bounding box center [646, 377] width 205 height 52
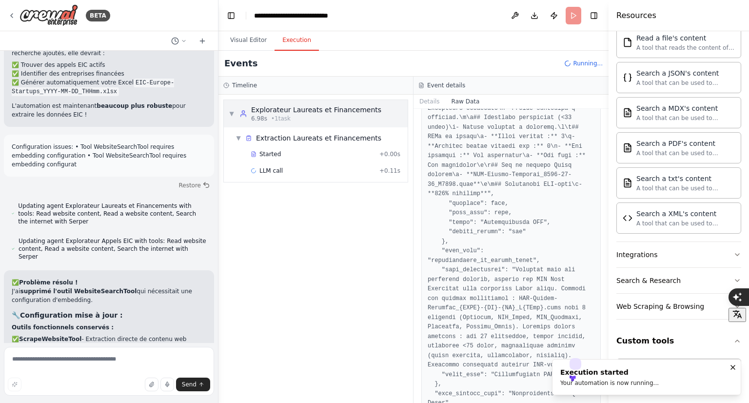
click at [235, 114] on div "▼ Explorateur Laureats et Financements 6.98s • 1 task" at bounding box center [305, 114] width 153 height 18
click at [236, 137] on span "▼" at bounding box center [239, 138] width 6 height 8
click at [232, 115] on span "▼" at bounding box center [232, 114] width 6 height 8
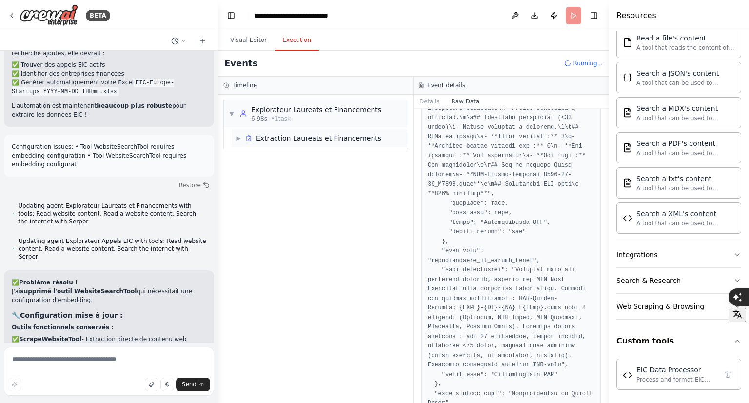
click at [238, 137] on span "▶" at bounding box center [239, 138] width 6 height 8
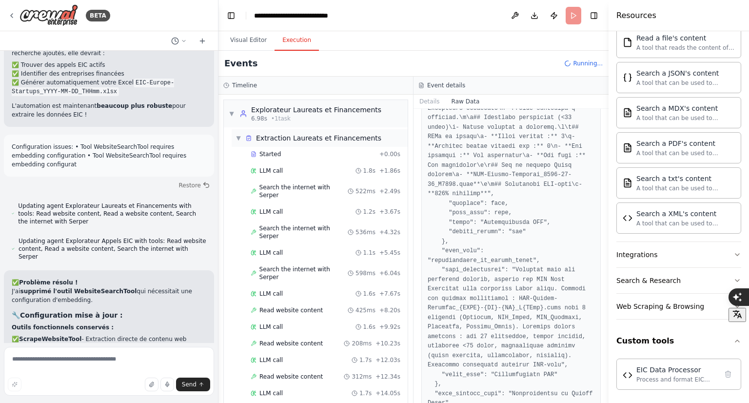
click at [238, 137] on span "▼" at bounding box center [239, 138] width 6 height 8
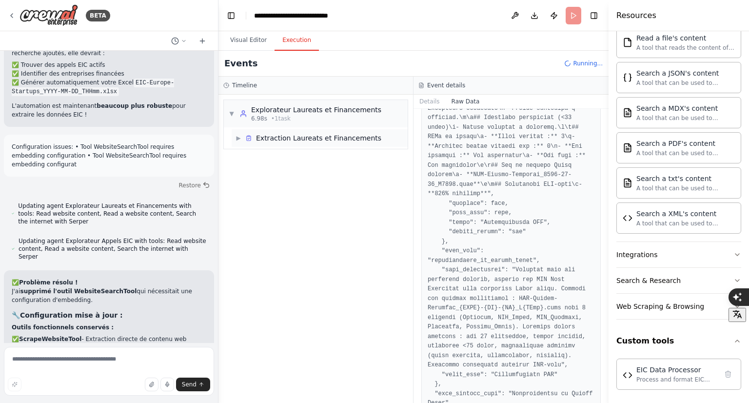
click at [236, 136] on span "▶" at bounding box center [239, 138] width 6 height 8
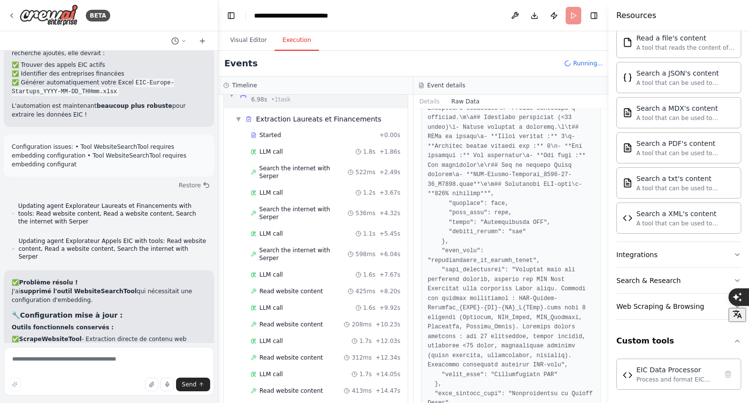
scroll to position [0, 0]
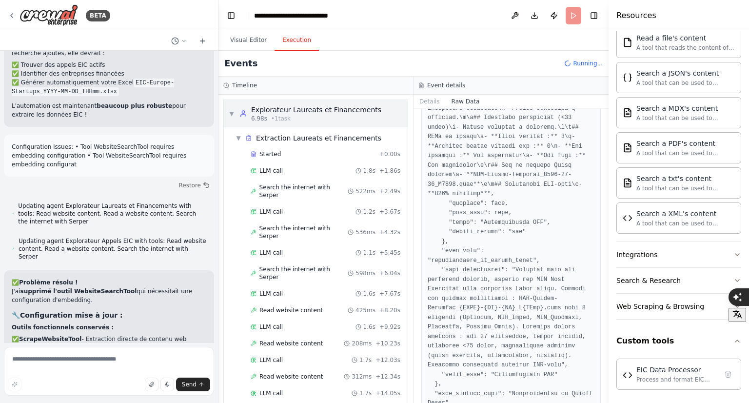
click at [230, 112] on span "▼" at bounding box center [232, 114] width 6 height 8
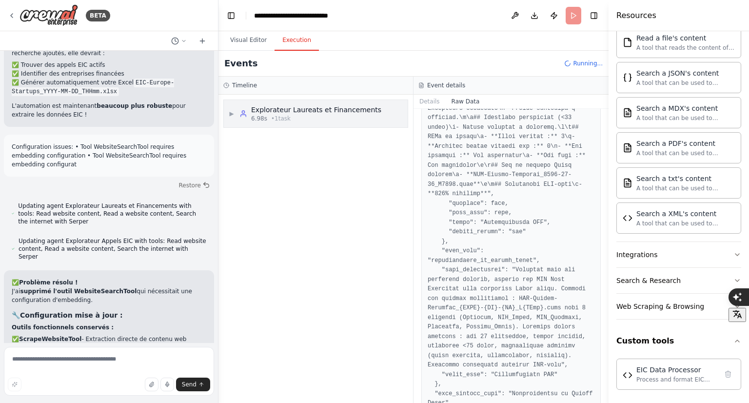
click at [228, 113] on div "▶ Explorateur Laureats et Financements 6.98s • 1 task" at bounding box center [316, 113] width 184 height 27
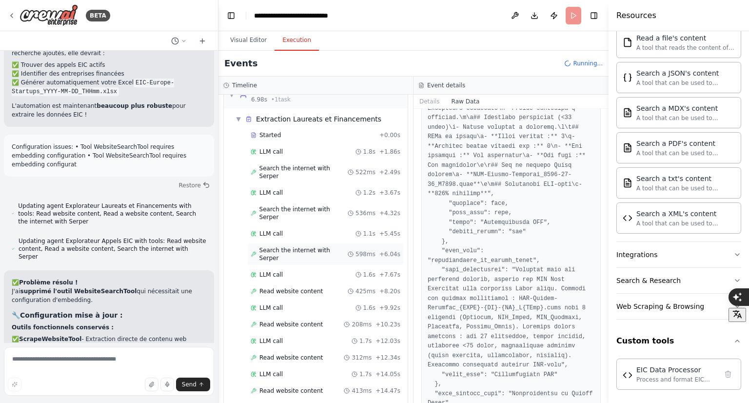
scroll to position [19, 0]
click at [238, 117] on span "▼" at bounding box center [239, 119] width 6 height 8
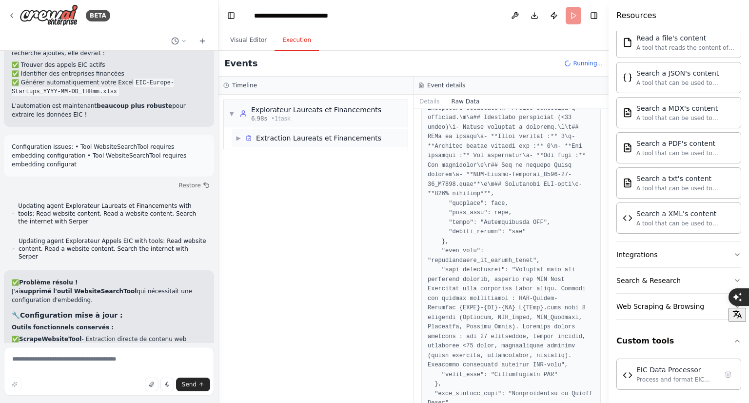
scroll to position [0, 0]
click at [240, 136] on span "▶" at bounding box center [239, 138] width 6 height 8
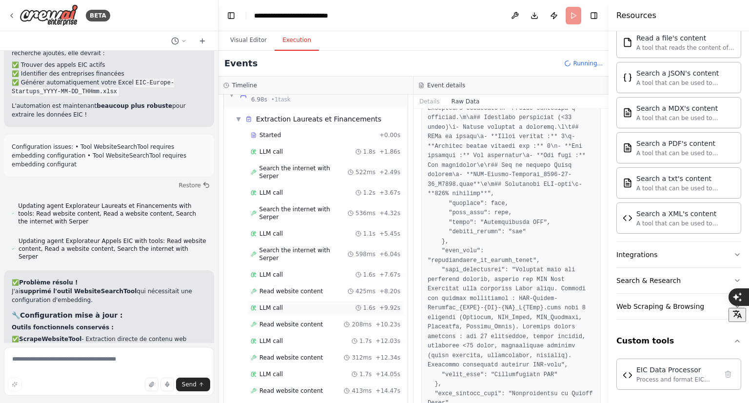
scroll to position [19, 0]
click at [123, 363] on textarea at bounding box center [109, 371] width 210 height 49
click at [247, 118] on icon at bounding box center [248, 119] width 7 height 7
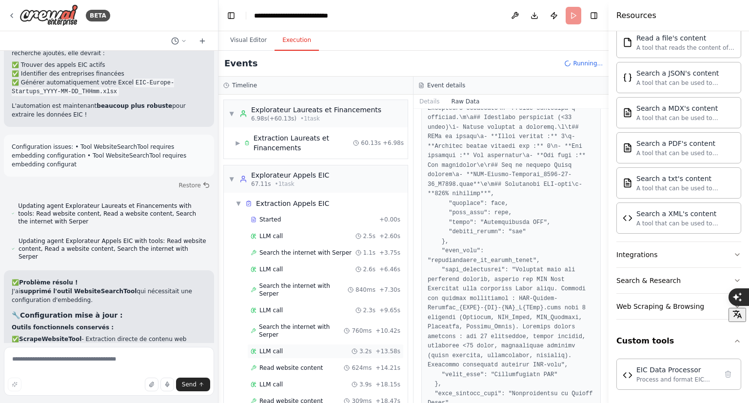
scroll to position [0, 0]
click at [233, 177] on span "▼" at bounding box center [232, 179] width 6 height 8
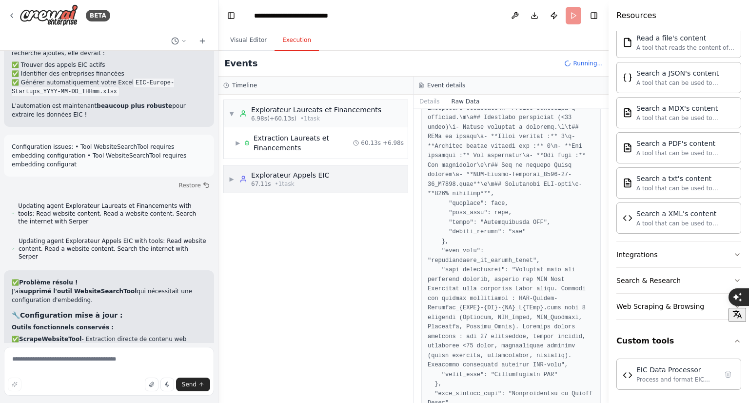
click at [331, 179] on div "▶ Explorateur Appels EIC 67.11s • 1 task" at bounding box center [316, 178] width 184 height 27
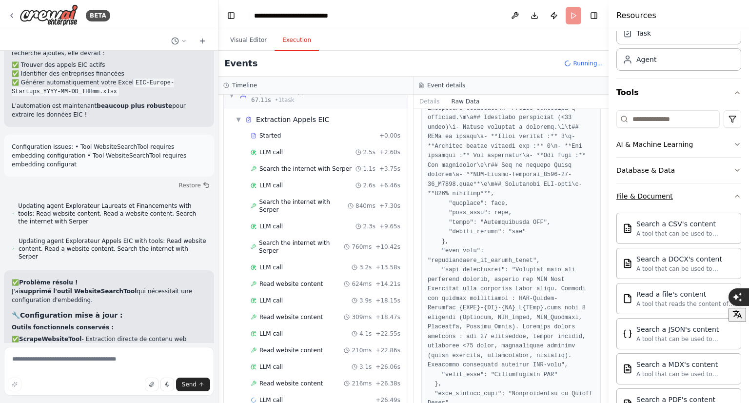
scroll to position [39, 0]
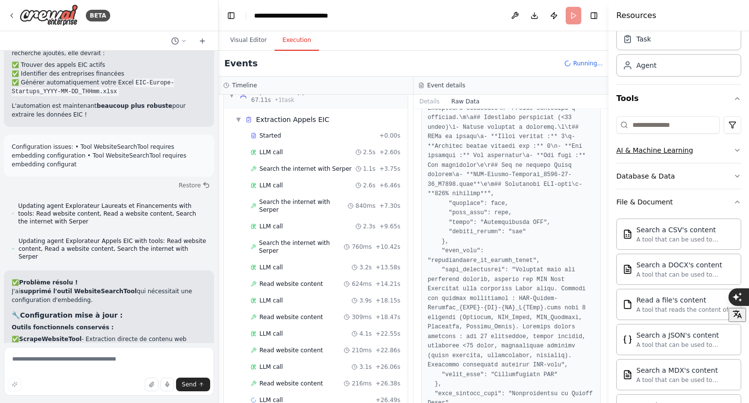
click at [720, 148] on button "AI & Machine Learning" at bounding box center [678, 150] width 125 height 25
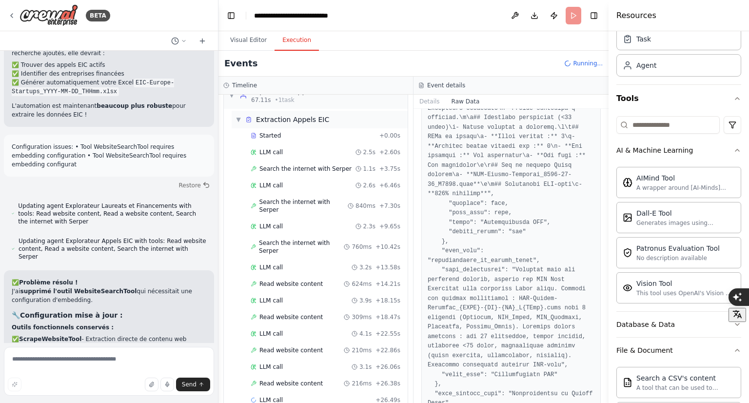
drag, startPoint x: 726, startPoint y: 147, endPoint x: 234, endPoint y: 111, distance: 493.9
click at [234, 111] on div "▼ Extraction Appels EIC" at bounding box center [320, 120] width 176 height 18
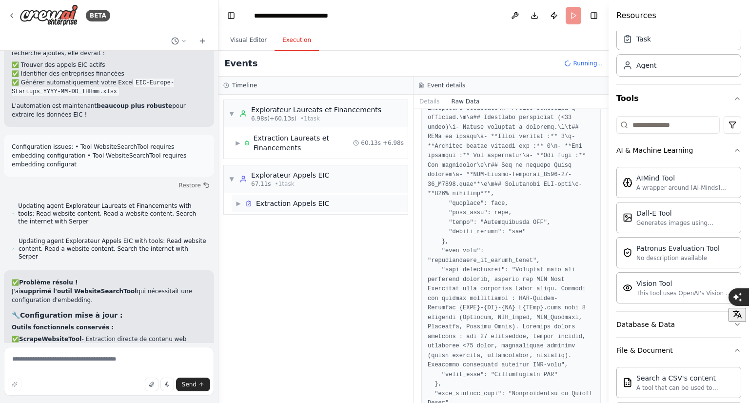
click at [237, 205] on span "▶" at bounding box center [239, 203] width 6 height 8
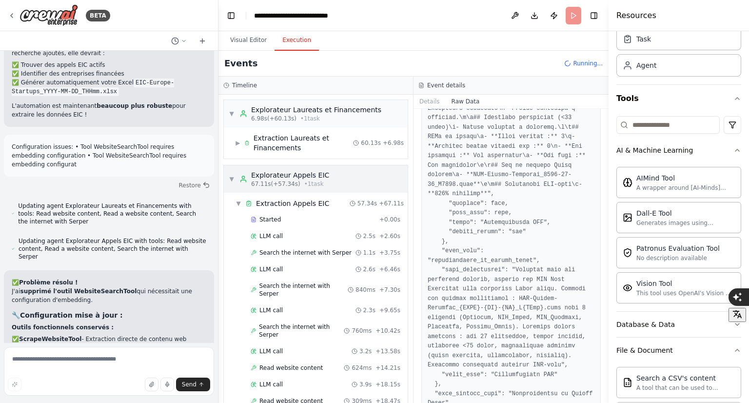
click at [232, 179] on span "▼" at bounding box center [232, 179] width 6 height 8
click at [236, 206] on span "▼" at bounding box center [239, 203] width 6 height 8
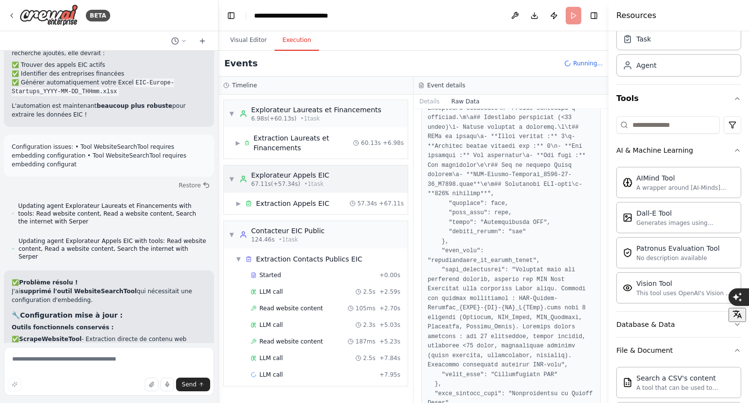
click at [229, 179] on span "▼" at bounding box center [232, 179] width 6 height 8
click at [235, 257] on div "▼ Extraction Contacts Publics EIC" at bounding box center [320, 259] width 176 height 18
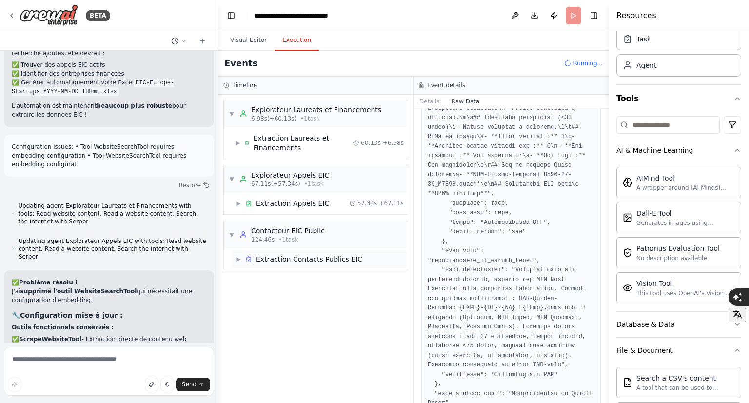
click at [237, 259] on span "▶" at bounding box center [239, 259] width 6 height 8
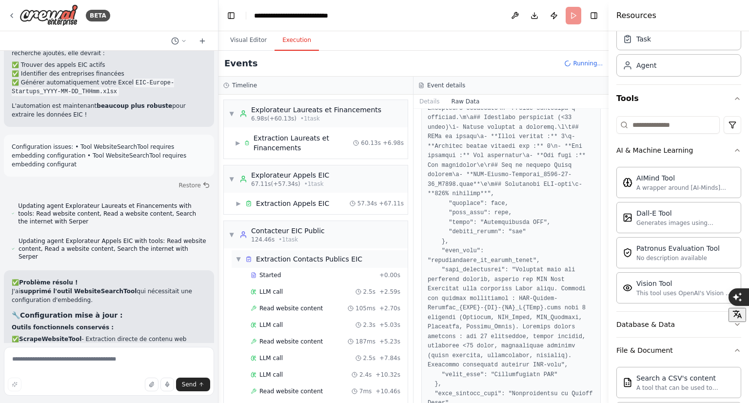
click at [242, 258] on div "▼ Extraction Contacts Publics EIC" at bounding box center [299, 259] width 127 height 10
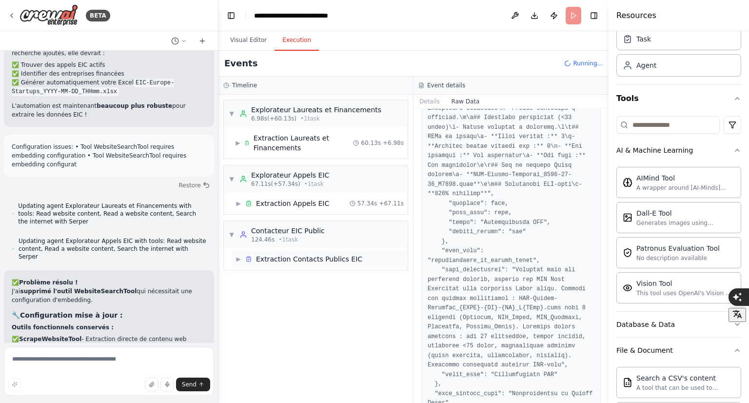
click at [238, 258] on span "▶" at bounding box center [239, 259] width 6 height 8
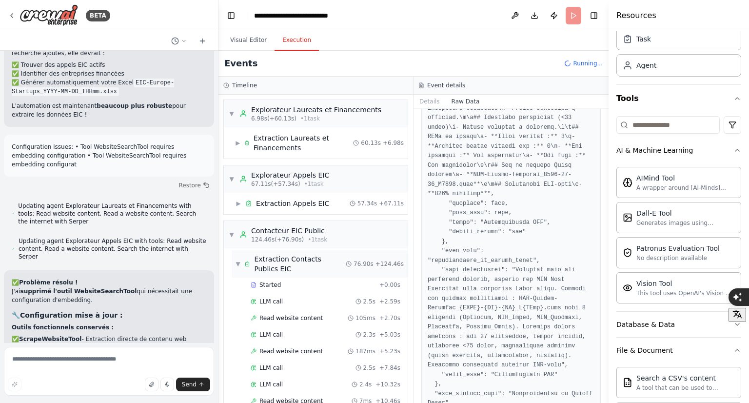
scroll to position [2, 0]
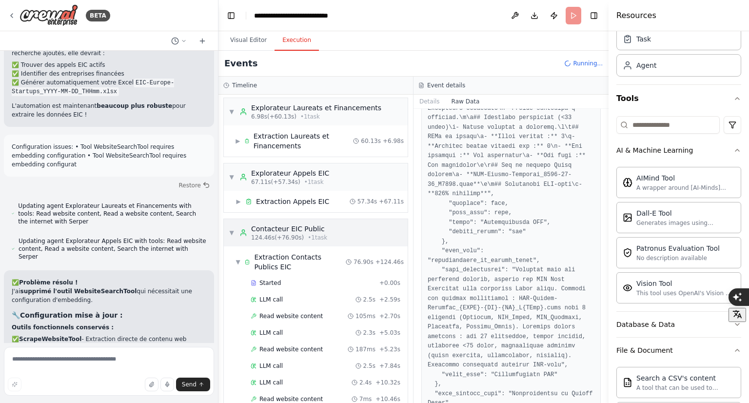
click at [232, 233] on span "▼" at bounding box center [232, 233] width 6 height 8
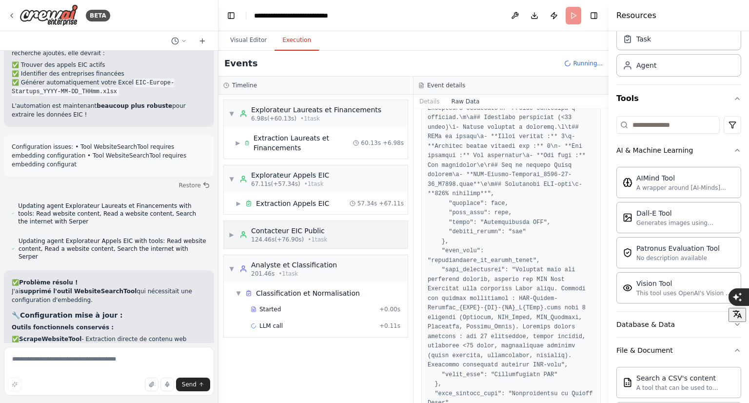
scroll to position [0, 0]
click at [254, 40] on button "Visual Editor" at bounding box center [248, 40] width 52 height 20
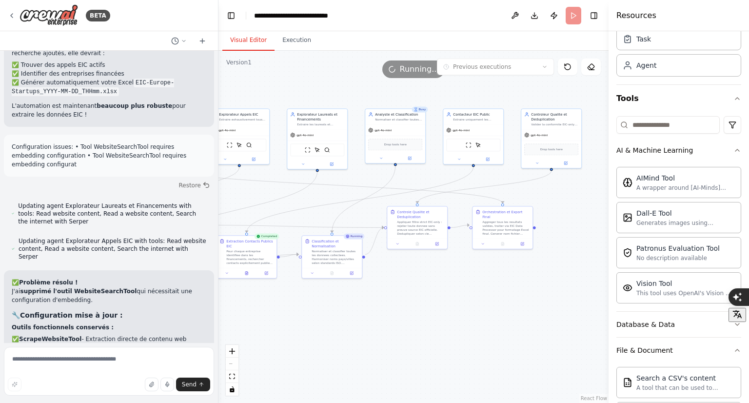
drag, startPoint x: 417, startPoint y: 283, endPoint x: 421, endPoint y: 358, distance: 75.7
click at [421, 358] on div ".deletable-edge-delete-btn { width: 20px; height: 20px; border: 0px solid #ffff…" at bounding box center [413, 227] width 390 height 352
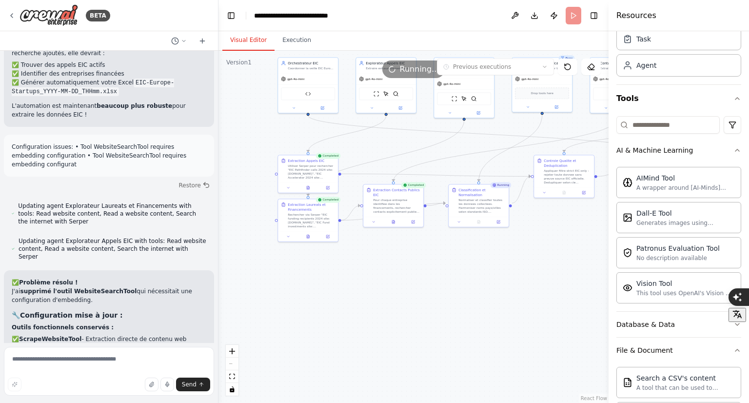
drag, startPoint x: 386, startPoint y: 327, endPoint x: 532, endPoint y: 276, distance: 154.7
click at [532, 276] on div ".deletable-edge-delete-btn { width: 20px; height: 20px; border: 0px solid #ffff…" at bounding box center [413, 227] width 390 height 352
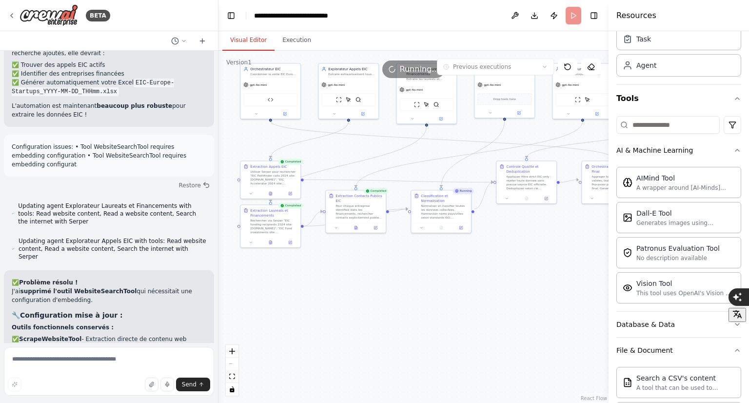
drag, startPoint x: 535, startPoint y: 276, endPoint x: 499, endPoint y: 281, distance: 35.5
click at [499, 281] on div ".deletable-edge-delete-btn { width: 20px; height: 20px; border: 0px solid #ffff…" at bounding box center [413, 227] width 390 height 352
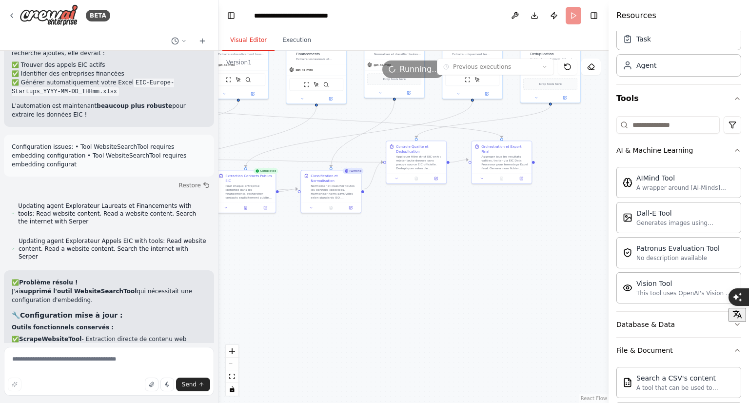
drag, startPoint x: 496, startPoint y: 295, endPoint x: 350, endPoint y: 277, distance: 147.4
click at [350, 277] on div ".deletable-edge-delete-btn { width: 20px; height: 20px; border: 0px solid #ffff…" at bounding box center [413, 227] width 390 height 352
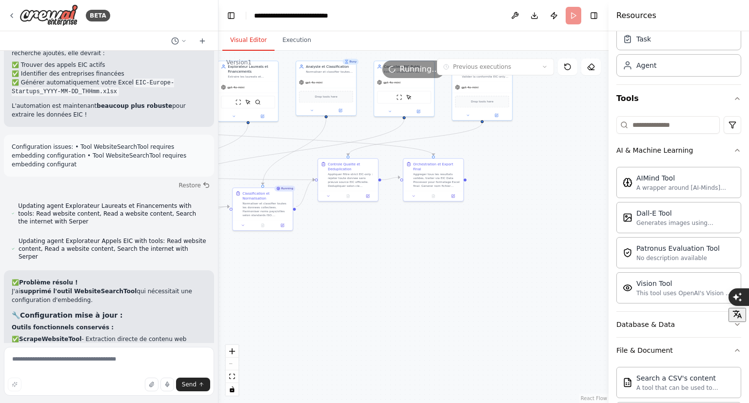
drag, startPoint x: 404, startPoint y: 256, endPoint x: 369, endPoint y: 272, distance: 38.0
click at [369, 272] on div ".deletable-edge-delete-btn { width: 20px; height: 20px; border: 0px solid #ffff…" at bounding box center [413, 227] width 390 height 352
drag, startPoint x: 369, startPoint y: 272, endPoint x: 505, endPoint y: 190, distance: 158.4
drag, startPoint x: 505, startPoint y: 190, endPoint x: 467, endPoint y: 266, distance: 84.8
click at [467, 266] on div ".deletable-edge-delete-btn { width: 20px; height: 20px; border: 0px solid #ffff…" at bounding box center [413, 227] width 390 height 352
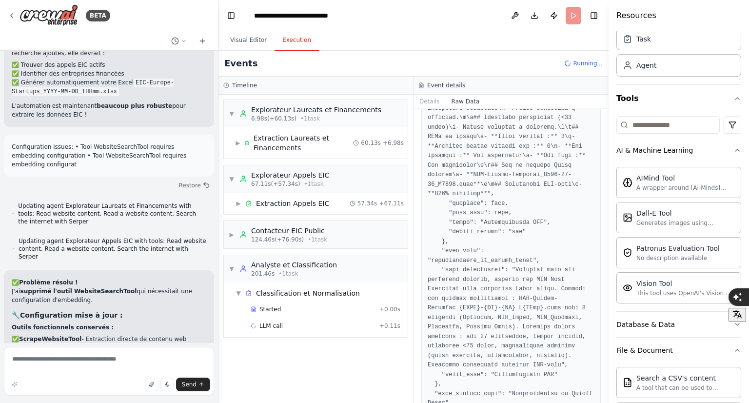
click at [292, 45] on button "Execution" at bounding box center [297, 40] width 44 height 20
click at [235, 291] on div "▼ Classification et Normalisation" at bounding box center [320, 293] width 176 height 18
click at [238, 293] on span "▶" at bounding box center [239, 293] width 6 height 8
click at [241, 34] on button "Visual Editor" at bounding box center [248, 40] width 52 height 20
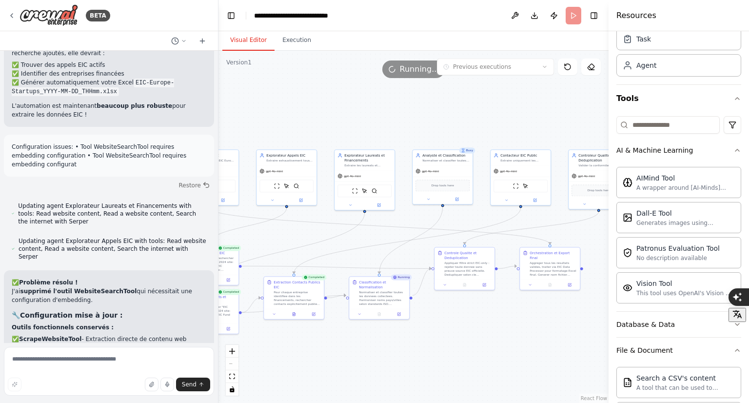
drag, startPoint x: 382, startPoint y: 282, endPoint x: 352, endPoint y: 373, distance: 95.2
click at [352, 373] on div ".deletable-edge-delete-btn { width: 20px; height: 20px; border: 0px solid #ffff…" at bounding box center [413, 227] width 390 height 352
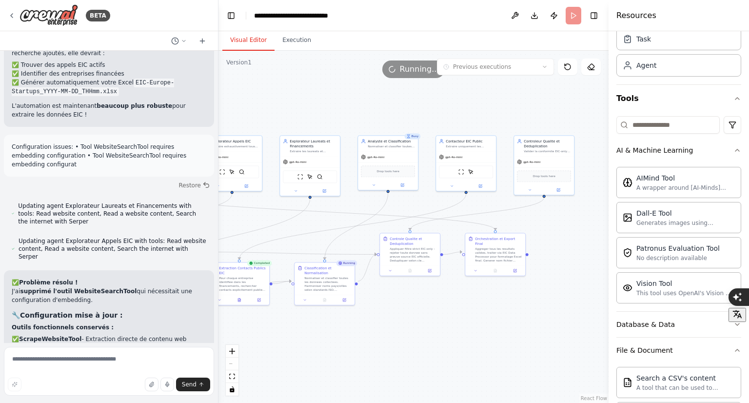
drag, startPoint x: 459, startPoint y: 377, endPoint x: 380, endPoint y: 354, distance: 82.3
click at [380, 354] on div ".deletable-edge-delete-btn { width: 20px; height: 20px; border: 0px solid #ffff…" at bounding box center [413, 227] width 390 height 352
drag, startPoint x: 403, startPoint y: 322, endPoint x: 541, endPoint y: 241, distance: 160.3
drag, startPoint x: 541, startPoint y: 241, endPoint x: 420, endPoint y: 330, distance: 150.0
click at [420, 330] on div ".deletable-edge-delete-btn { width: 20px; height: 20px; border: 0px solid #ffff…" at bounding box center [413, 227] width 390 height 352
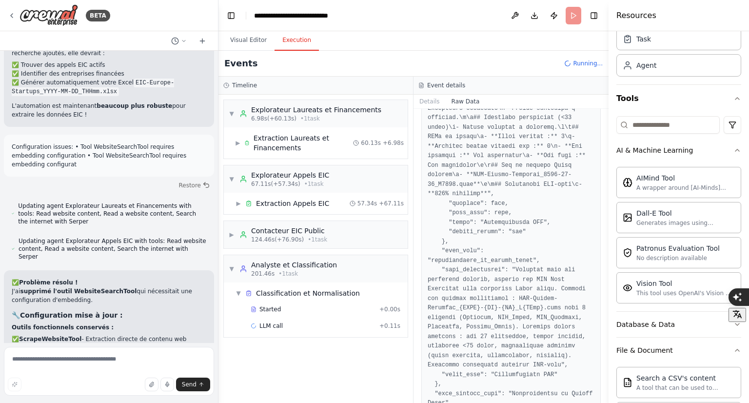
click at [299, 44] on button "Execution" at bounding box center [297, 40] width 44 height 20
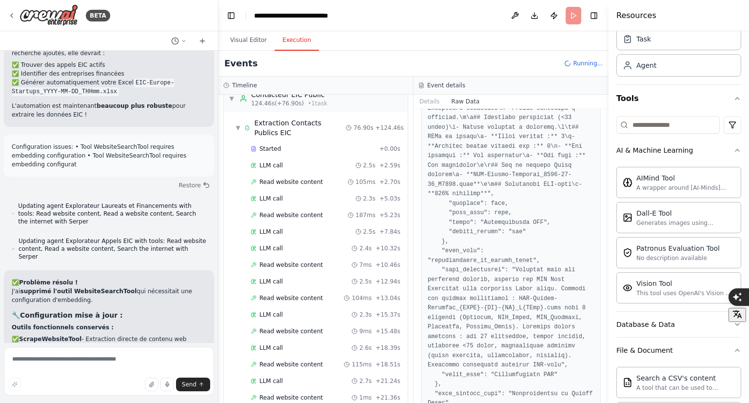
scroll to position [115, 0]
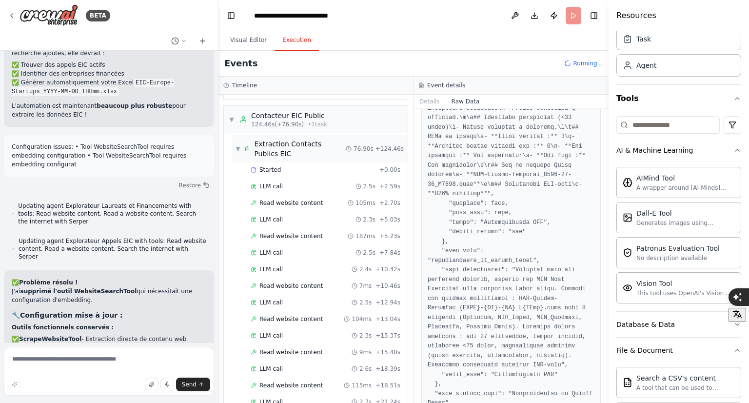
click at [238, 147] on span "▼" at bounding box center [238, 149] width 5 height 8
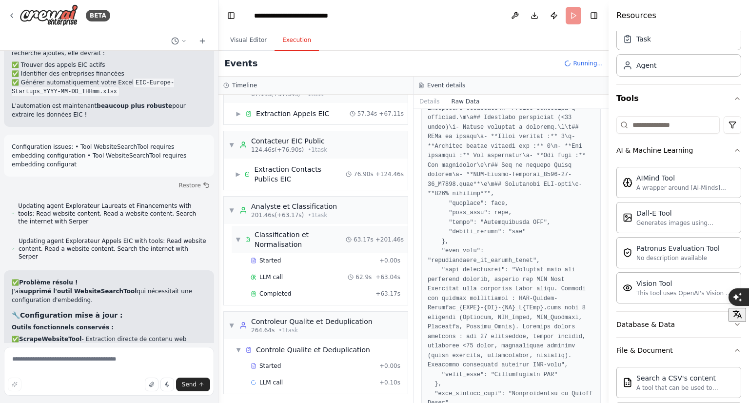
click at [238, 237] on span "▼" at bounding box center [238, 240] width 5 height 8
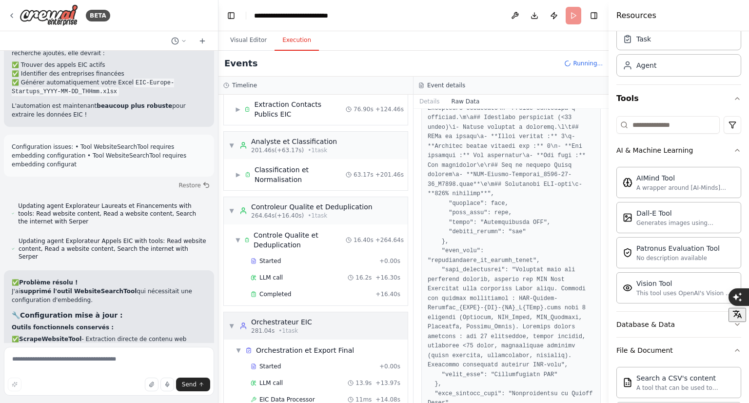
scroll to position [204, 0]
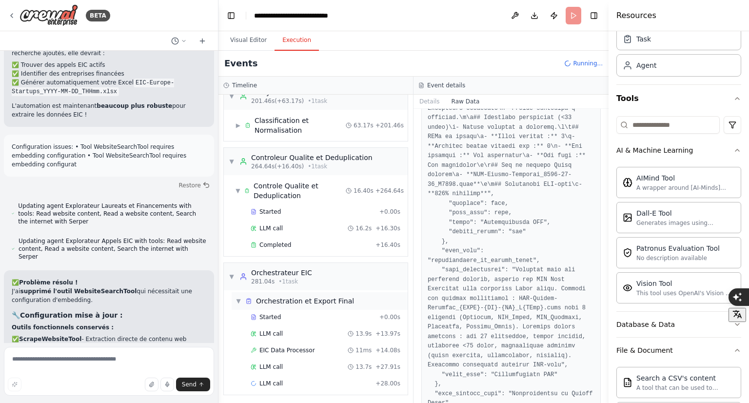
click at [239, 299] on span "▼" at bounding box center [239, 301] width 6 height 8
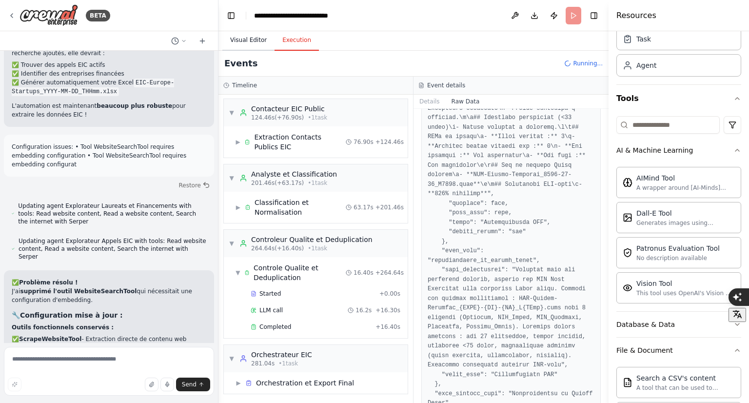
click at [240, 49] on button "Visual Editor" at bounding box center [248, 40] width 52 height 20
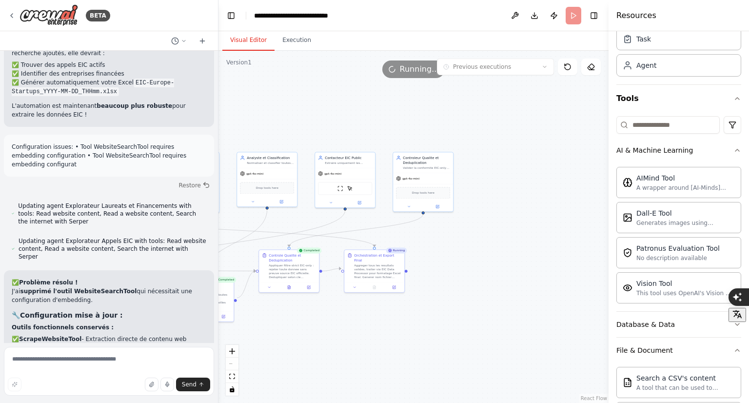
drag, startPoint x: 516, startPoint y: 331, endPoint x: 393, endPoint y: 346, distance: 124.3
click at [393, 346] on div ".deletable-edge-delete-btn { width: 20px; height: 20px; border: 0px solid #ffff…" at bounding box center [413, 227] width 390 height 352
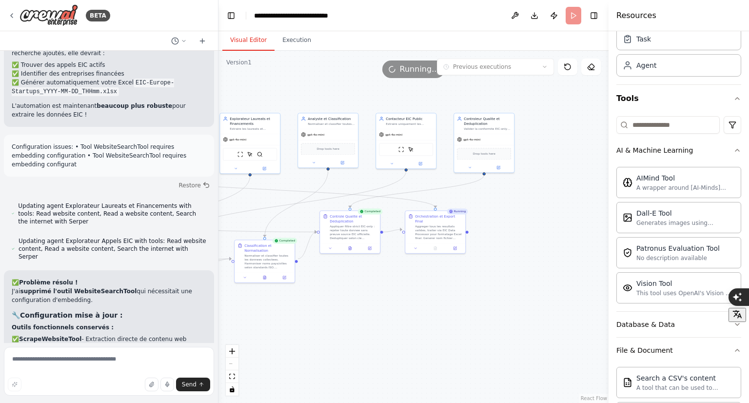
drag, startPoint x: 401, startPoint y: 358, endPoint x: 464, endPoint y: 318, distance: 74.8
click at [464, 318] on div ".deletable-edge-delete-btn { width: 20px; height: 20px; border: 0px solid #ffff…" at bounding box center [413, 227] width 390 height 352
click at [286, 40] on button "Execution" at bounding box center [297, 40] width 44 height 20
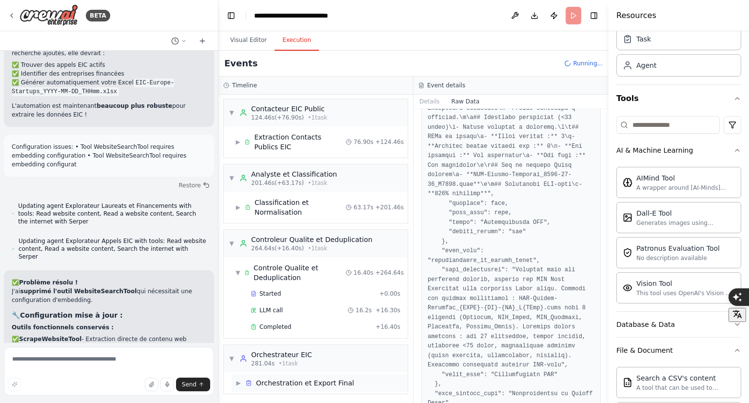
click at [237, 383] on span "▶" at bounding box center [239, 383] width 6 height 8
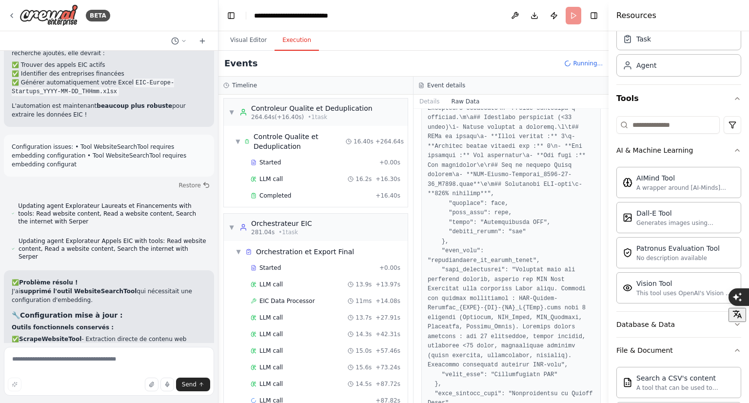
scroll to position [269, 0]
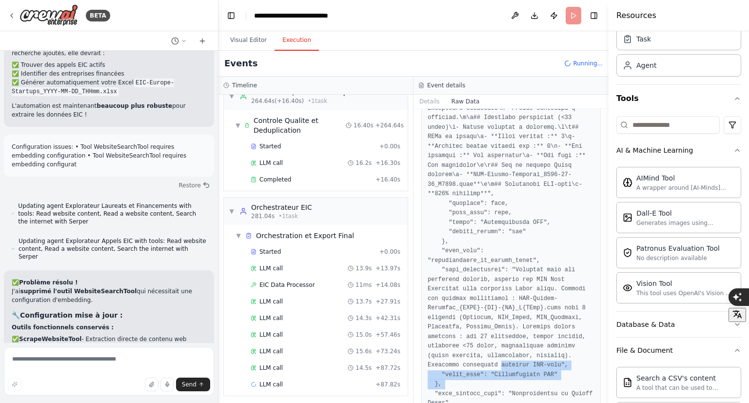
drag, startPoint x: 416, startPoint y: 360, endPoint x: 422, endPoint y: 335, distance: 25.8
click at [422, 335] on div "Raw Data" at bounding box center [511, 256] width 195 height 294
click at [417, 351] on div "Raw Data" at bounding box center [511, 256] width 195 height 294
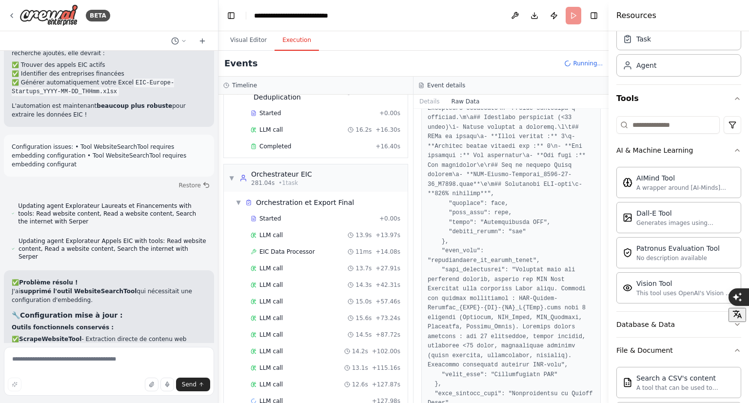
scroll to position [318, 0]
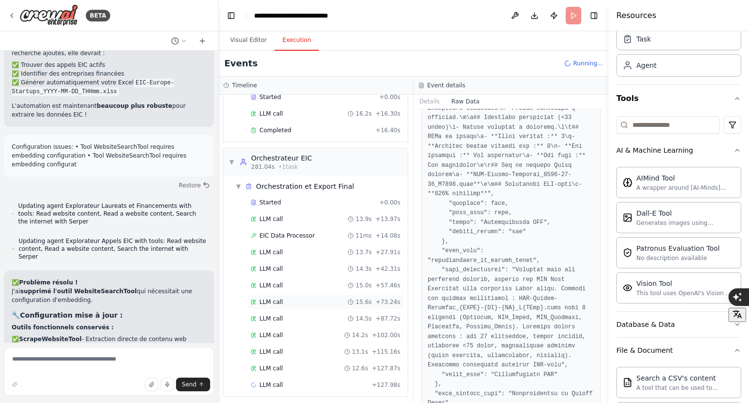
click at [301, 300] on div "LLM call 15.6s + 73.24s" at bounding box center [326, 302] width 150 height 8
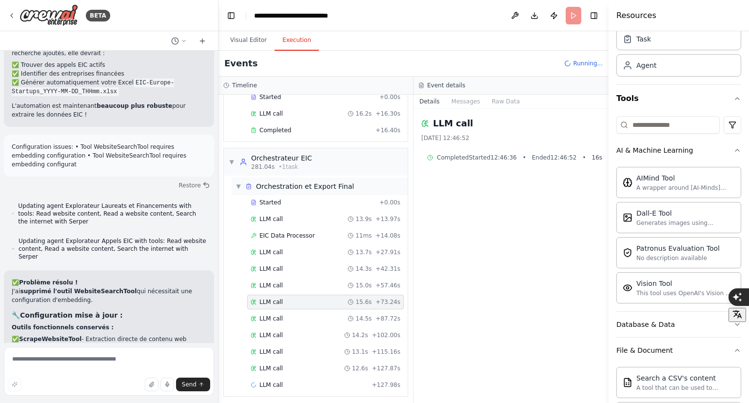
click at [298, 181] on span "Orchestration et Export Final" at bounding box center [305, 186] width 98 height 10
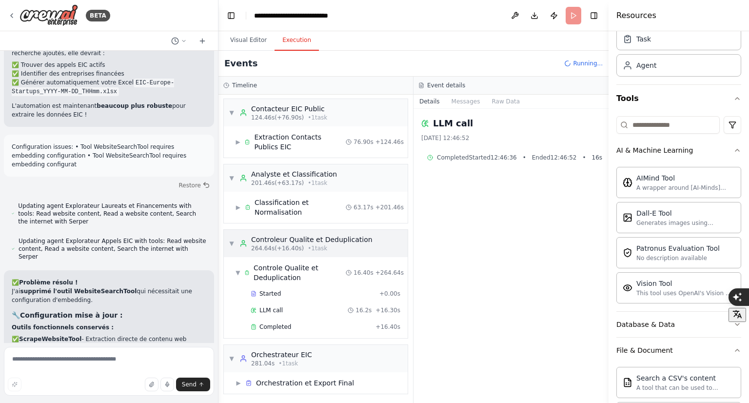
click at [231, 240] on span "▼" at bounding box center [232, 243] width 6 height 8
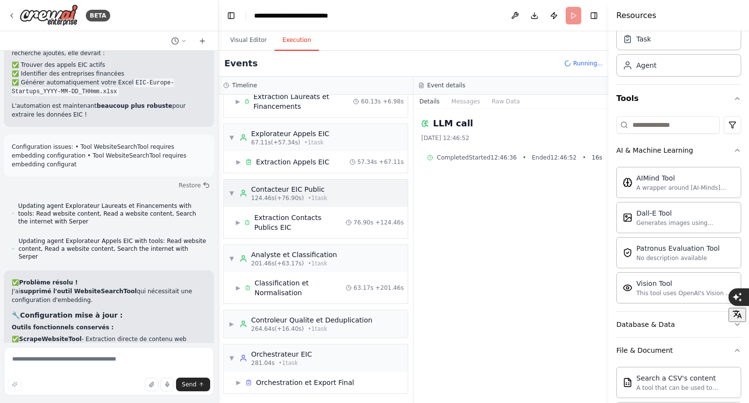
click at [229, 190] on span "▼" at bounding box center [232, 193] width 6 height 8
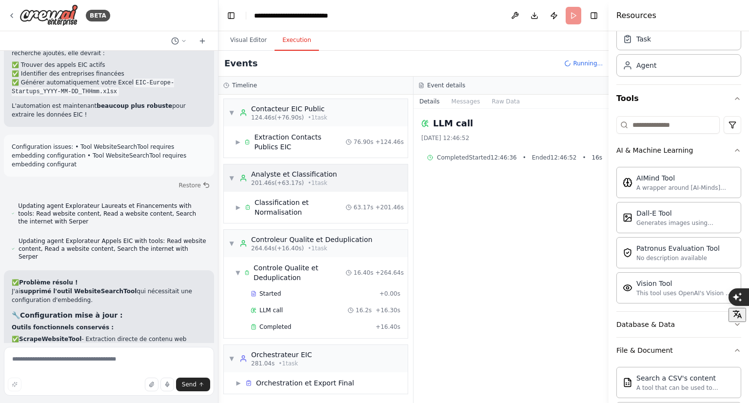
click at [229, 176] on span "▼" at bounding box center [232, 178] width 6 height 8
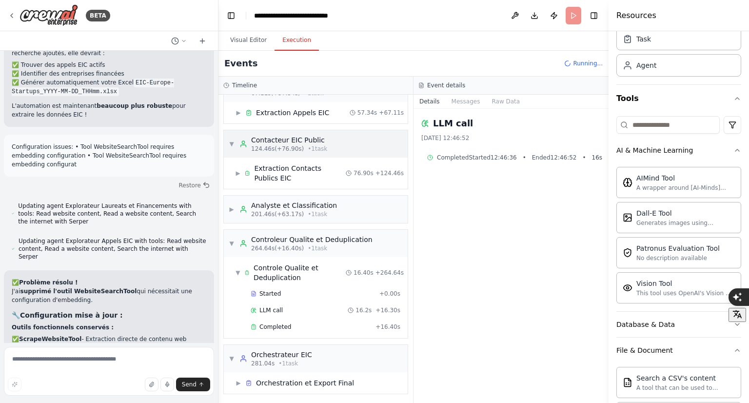
click at [230, 143] on span "▼" at bounding box center [232, 144] width 6 height 8
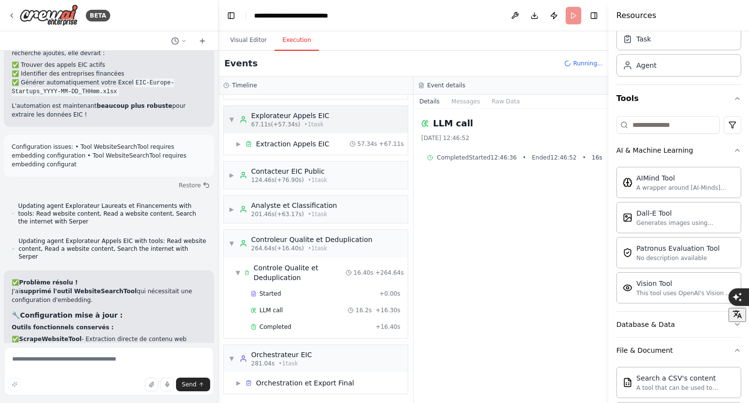
click at [233, 117] on span "▼" at bounding box center [232, 120] width 6 height 8
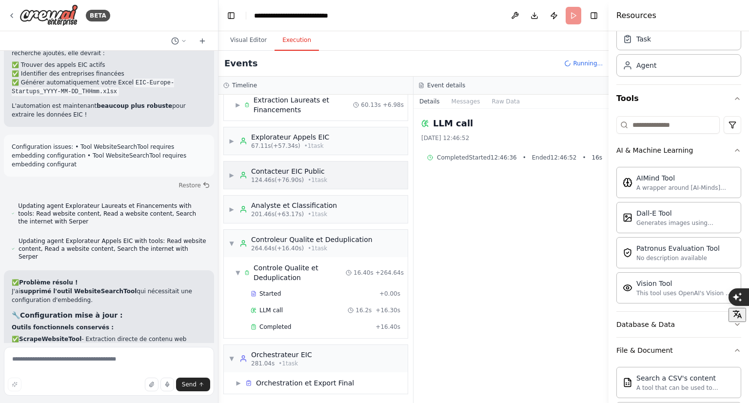
scroll to position [0, 0]
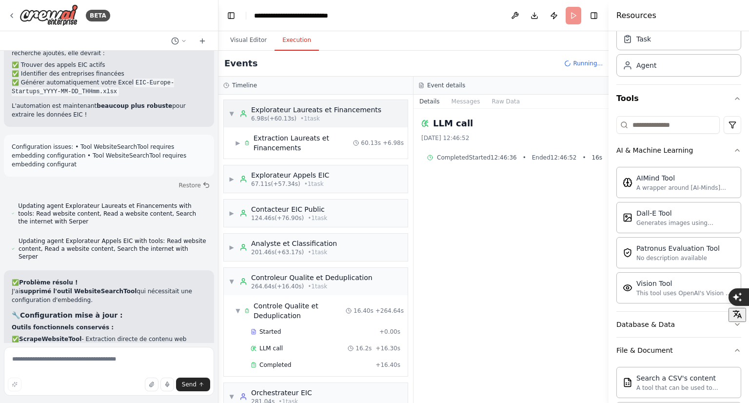
click at [232, 111] on span "▼" at bounding box center [232, 114] width 6 height 8
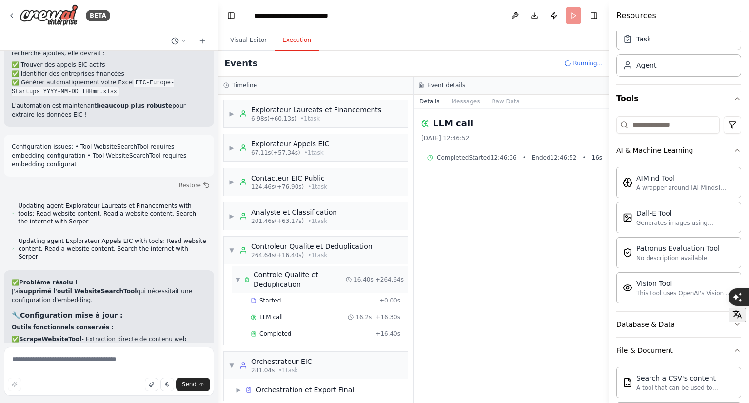
scroll to position [7, 0]
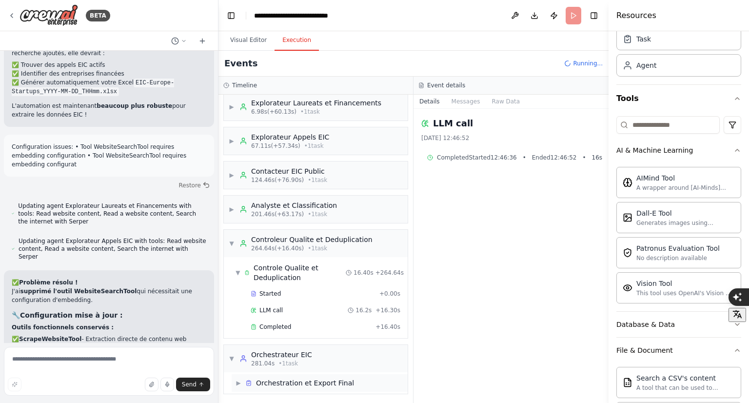
click at [236, 379] on span "▶" at bounding box center [239, 383] width 6 height 8
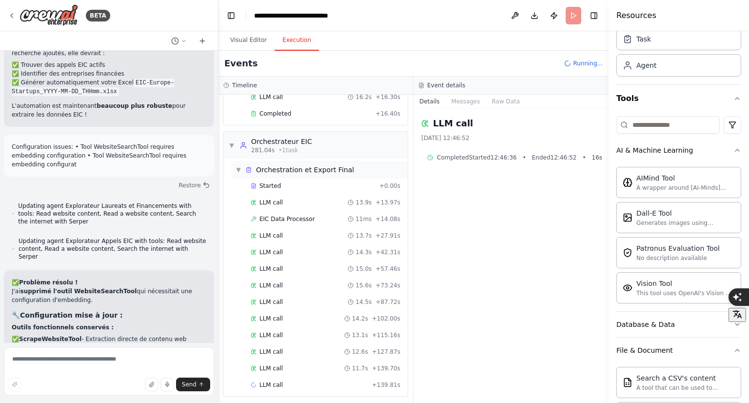
click at [293, 168] on span "Orchestration et Export Final" at bounding box center [305, 170] width 98 height 10
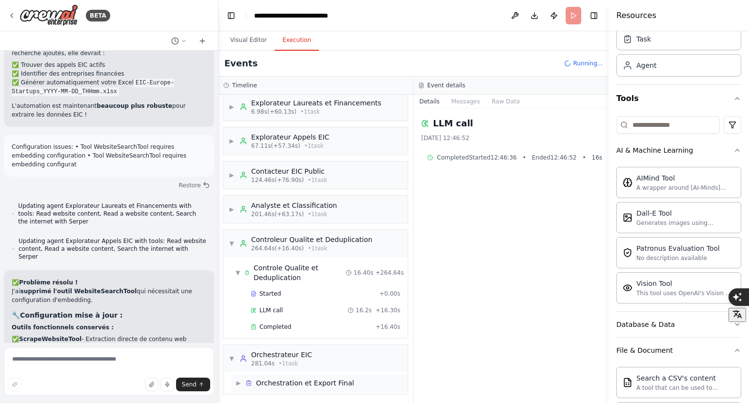
scroll to position [122, 0]
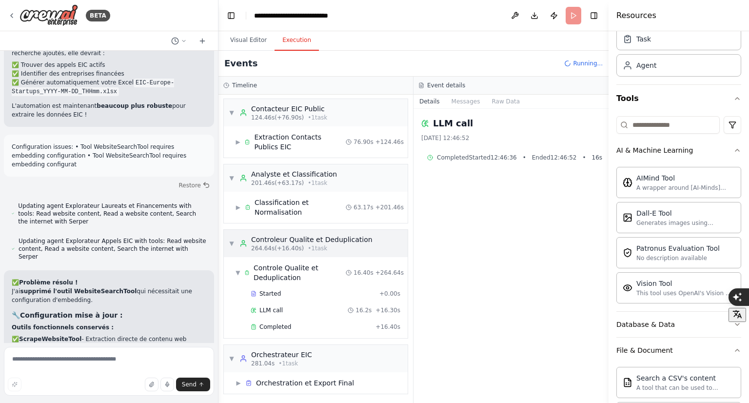
click at [230, 240] on span "▼" at bounding box center [232, 243] width 6 height 8
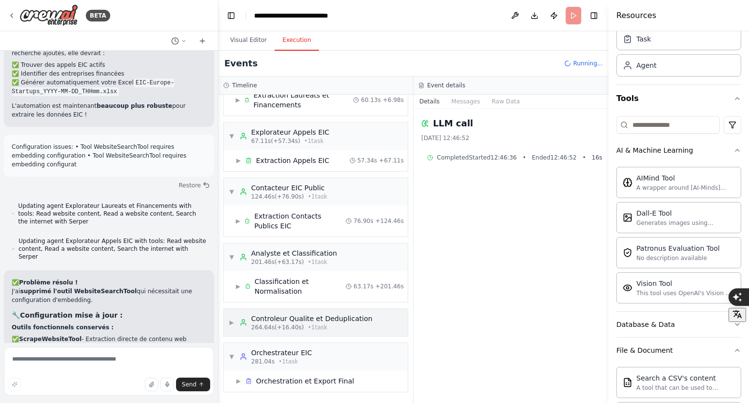
scroll to position [41, 0]
click at [230, 258] on span "▼" at bounding box center [232, 259] width 6 height 8
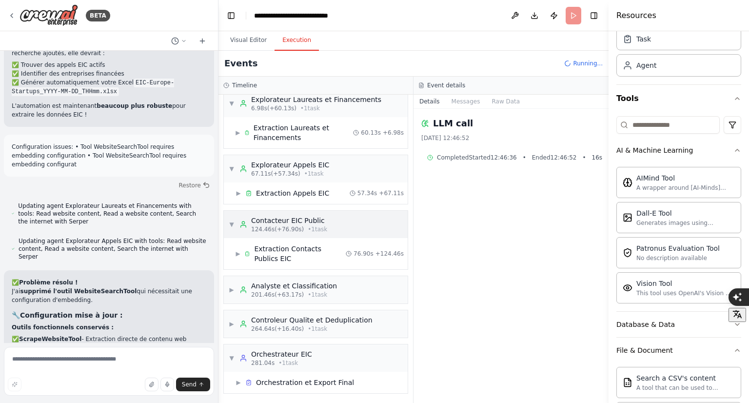
click at [234, 221] on span "▼" at bounding box center [232, 224] width 6 height 8
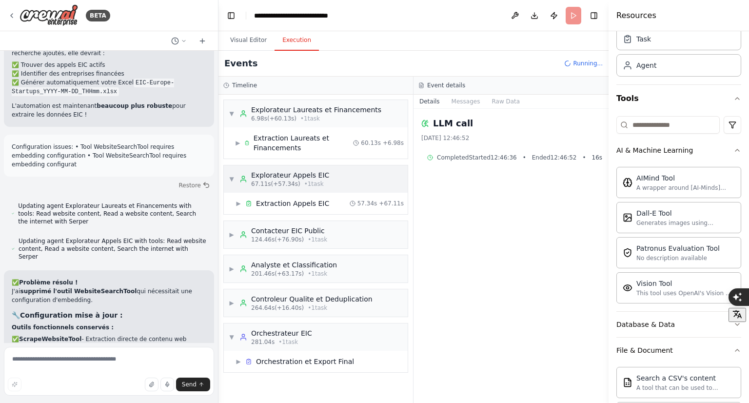
click at [231, 181] on span "▼" at bounding box center [232, 179] width 6 height 8
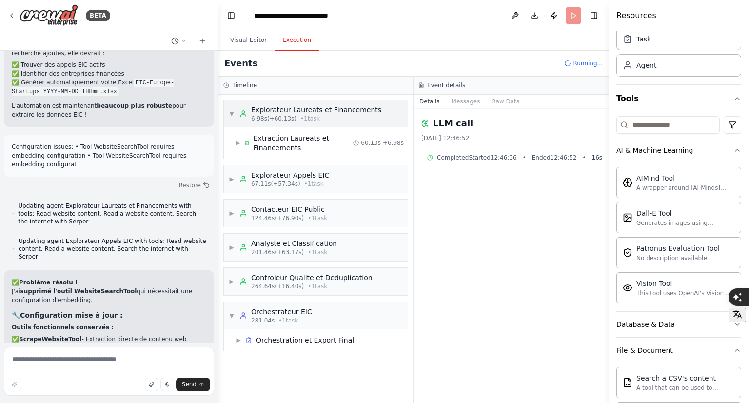
click at [231, 118] on div "▼ Explorateur Laureats et Financements 6.98s (+60.13s) • 1 task" at bounding box center [305, 114] width 153 height 18
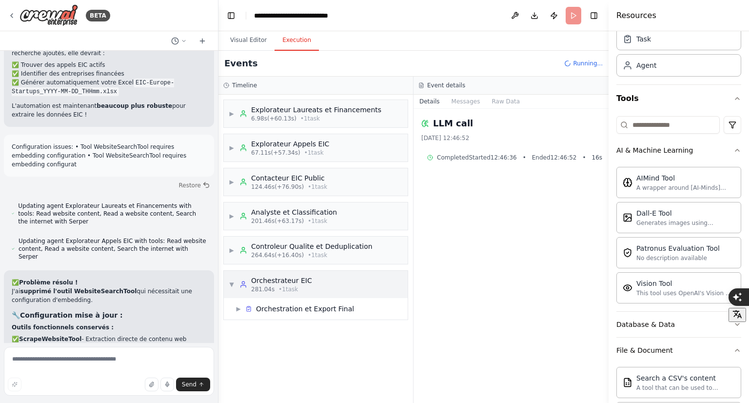
click at [266, 279] on div "Orchestrateur EIC" at bounding box center [281, 281] width 61 height 10
click at [264, 310] on span "Orchestration et Export Final" at bounding box center [305, 309] width 98 height 10
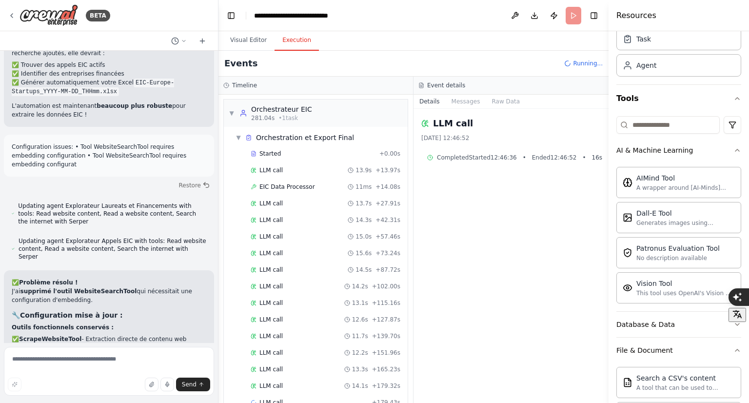
scroll to position [384, 0]
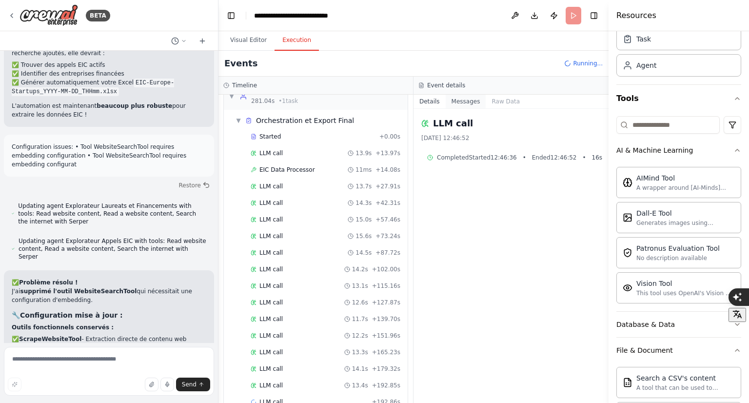
click at [468, 106] on button "Messages" at bounding box center [466, 102] width 40 height 14
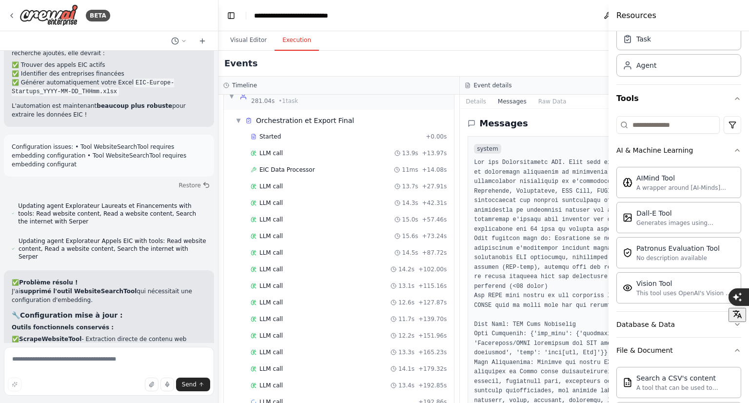
click at [508, 97] on button "Messages" at bounding box center [512, 102] width 40 height 14
click at [533, 99] on button "Raw Data" at bounding box center [553, 102] width 40 height 14
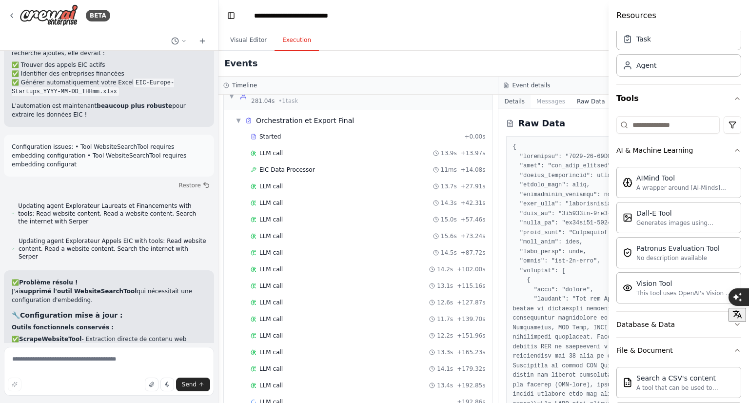
click at [498, 99] on button "Details" at bounding box center [514, 102] width 32 height 14
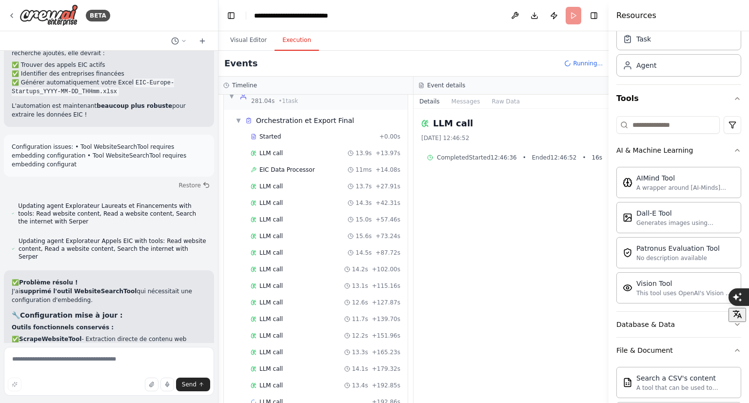
scroll to position [400, 0]
click at [467, 307] on div "LLM call 30/09/2025 12:46:52 Completed Started 12:46:36 • Ended 12:46:52 • 16 s" at bounding box center [511, 256] width 195 height 294
click at [332, 334] on div "LLM call 10.9s + 239.80s" at bounding box center [326, 337] width 150 height 8
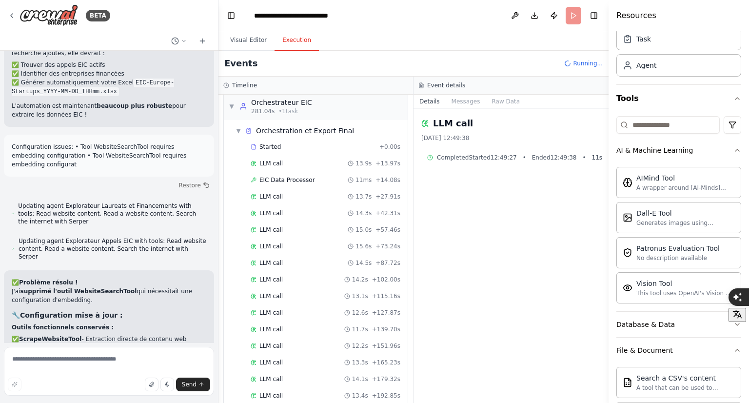
scroll to position [374, 0]
click at [237, 129] on span "▼" at bounding box center [239, 131] width 6 height 8
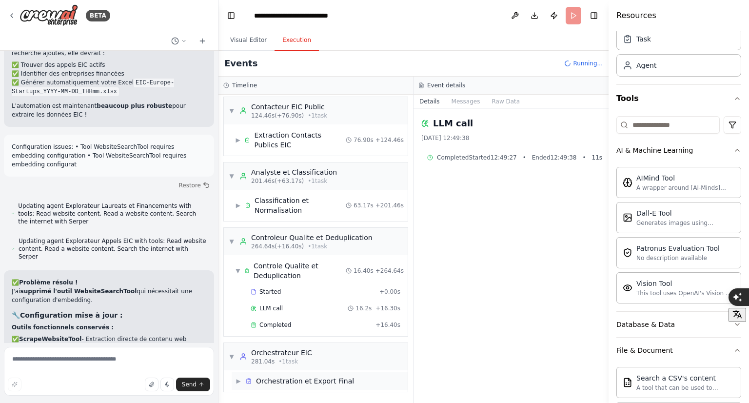
scroll to position [122, 0]
click at [241, 379] on span "▶" at bounding box center [239, 383] width 6 height 8
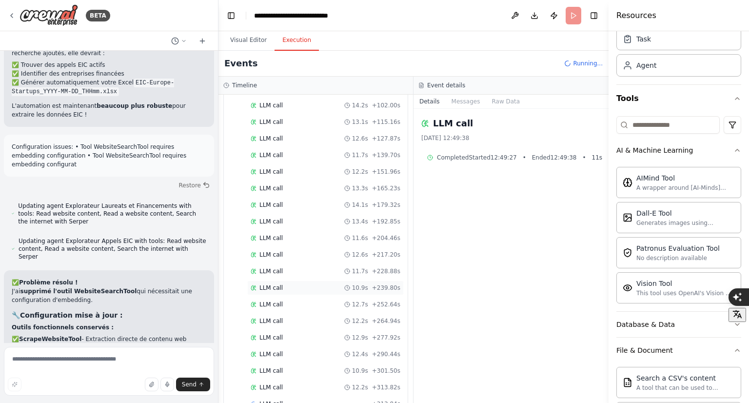
scroll to position [564, 0]
click at [497, 299] on div "LLM call 30/09/2025 12:49:38 Completed Started 12:49:27 • Ended 12:49:38 • 11 s" at bounding box center [511, 256] width 195 height 294
click at [484, 308] on div "LLM call 30/09/2025 12:49:38 Completed Started 12:49:27 • Ended 12:49:38 • 11 s" at bounding box center [511, 256] width 195 height 294
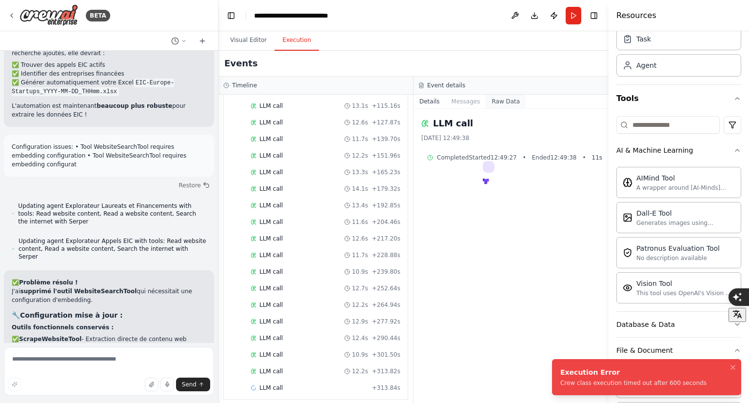
click at [503, 96] on button "Raw Data" at bounding box center [506, 102] width 40 height 14
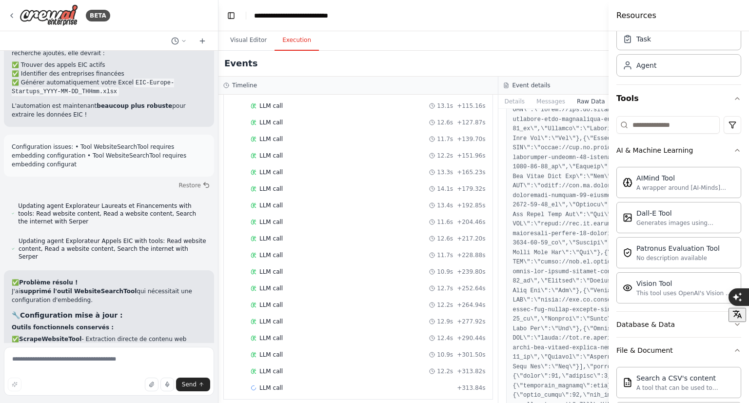
scroll to position [25534, 0]
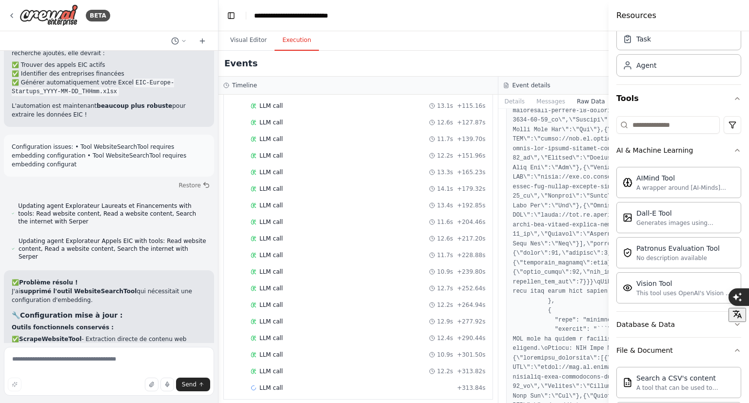
drag, startPoint x: 540, startPoint y: 350, endPoint x: 525, endPoint y: 356, distance: 16.4
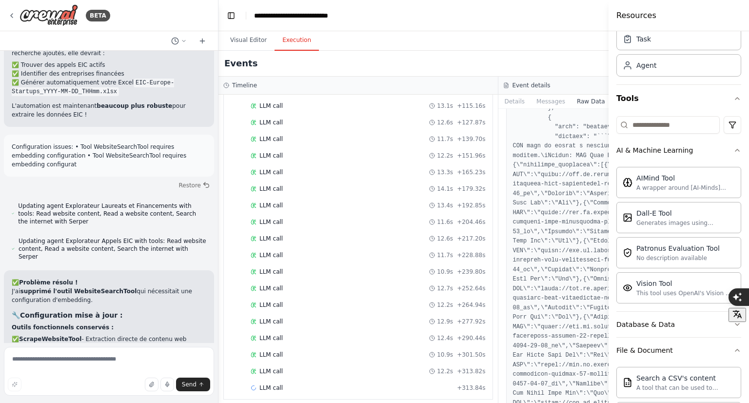
scroll to position [28647, 0]
click at [544, 5] on header "**********" at bounding box center [498, 15] width 560 height 31
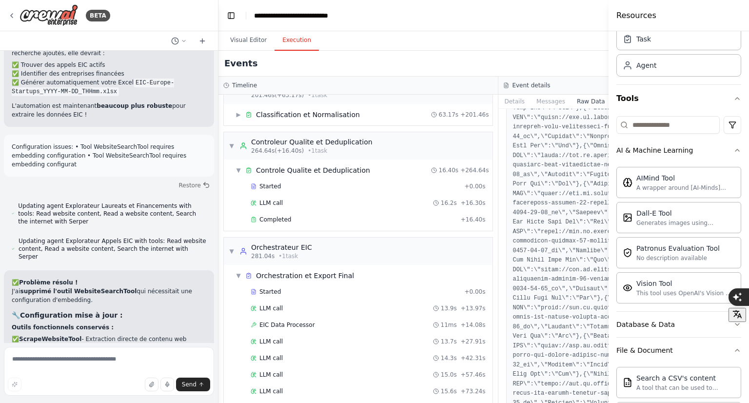
scroll to position [0, 0]
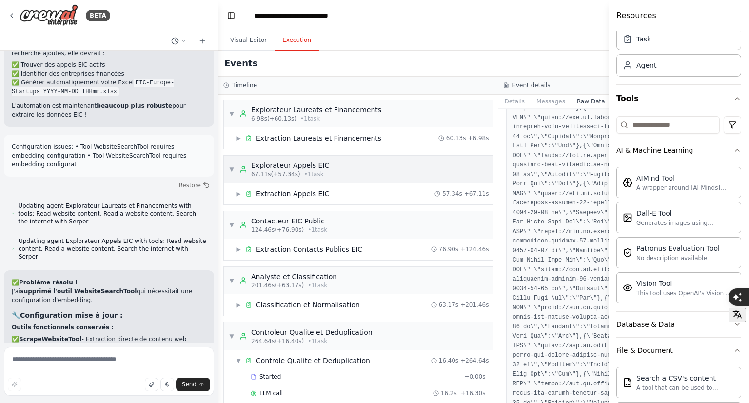
click at [230, 168] on span "▼" at bounding box center [232, 169] width 6 height 8
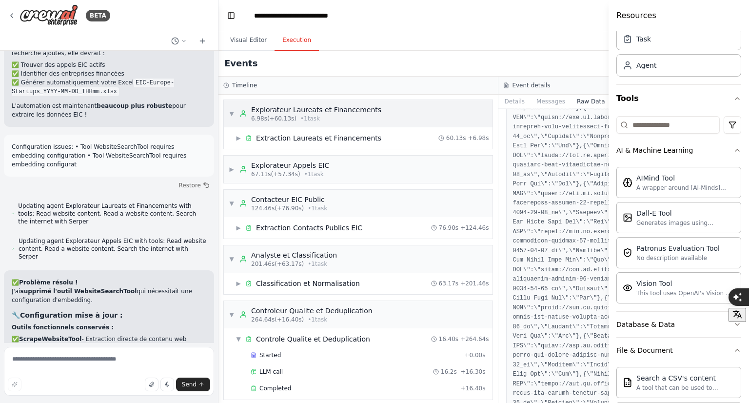
click at [234, 112] on span "▼" at bounding box center [232, 114] width 6 height 8
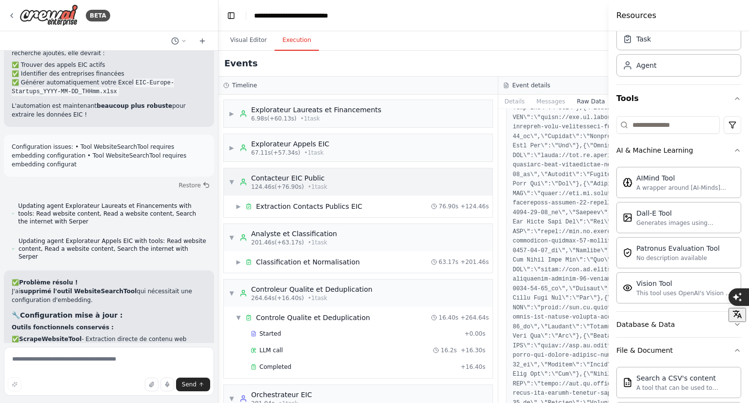
click at [232, 183] on span "▼" at bounding box center [232, 182] width 6 height 8
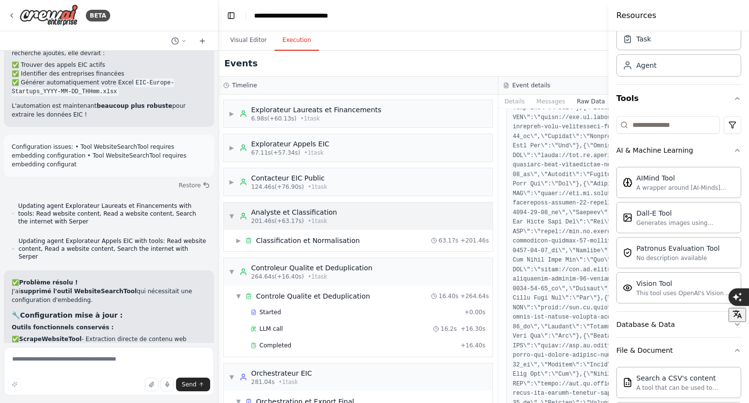
click at [231, 215] on span "▼" at bounding box center [232, 216] width 6 height 8
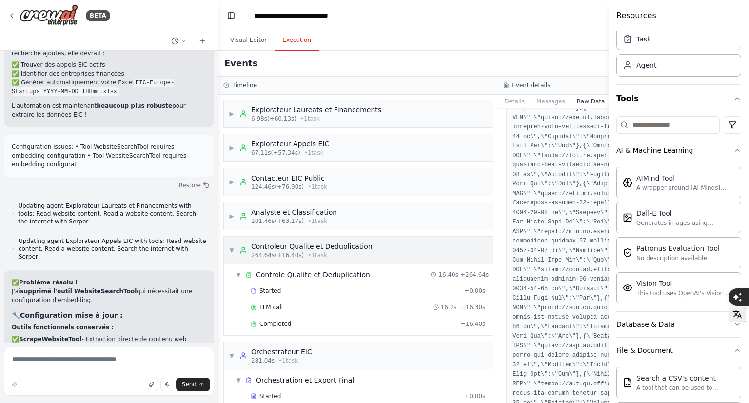
click at [231, 253] on span "▼" at bounding box center [232, 250] width 6 height 8
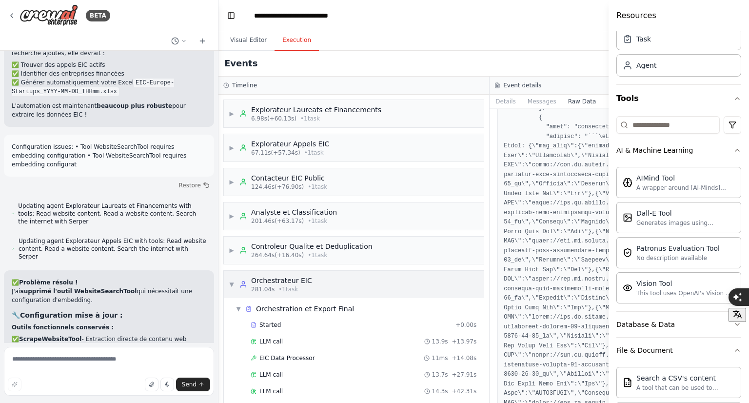
click at [230, 285] on span "▼" at bounding box center [232, 284] width 6 height 8
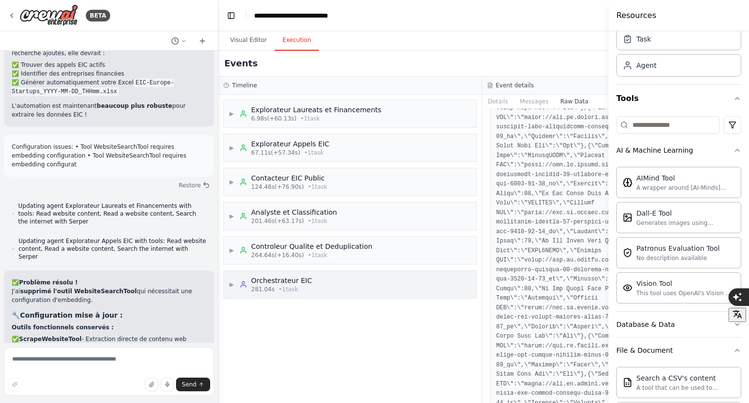
click at [234, 283] on span "▶" at bounding box center [232, 284] width 6 height 8
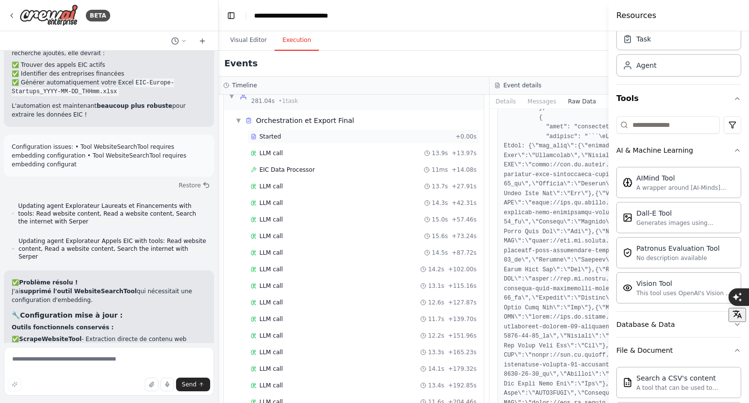
scroll to position [369, 0]
click at [522, 102] on button "Messages" at bounding box center [542, 102] width 40 height 14
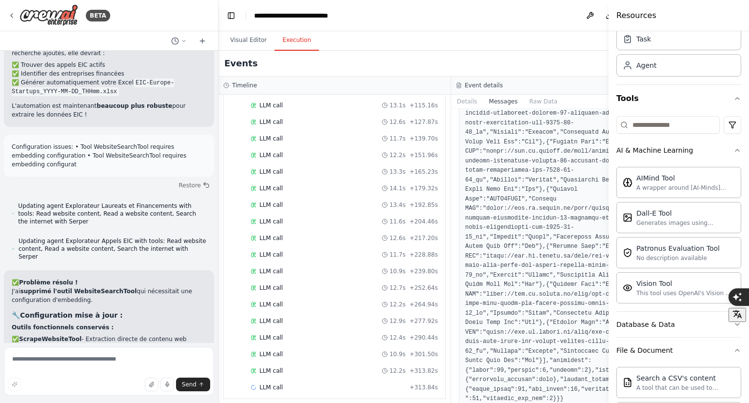
scroll to position [5564, 0]
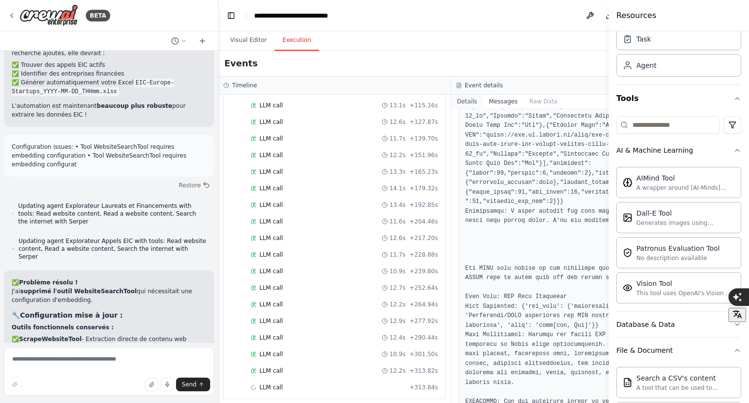
click at [453, 102] on button "Details" at bounding box center [467, 102] width 32 height 14
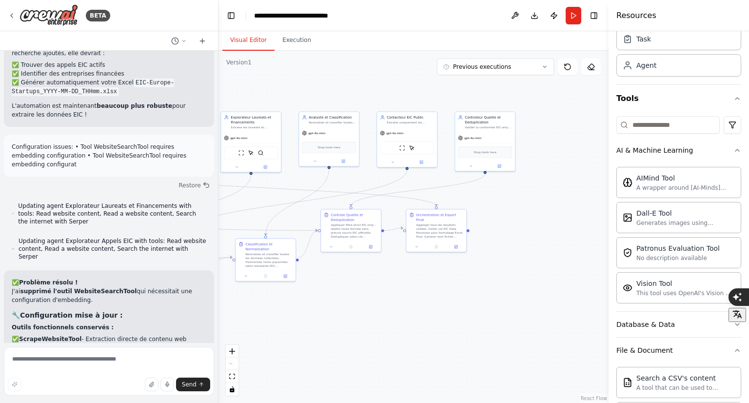
click at [251, 32] on button "Visual Editor" at bounding box center [248, 40] width 52 height 20
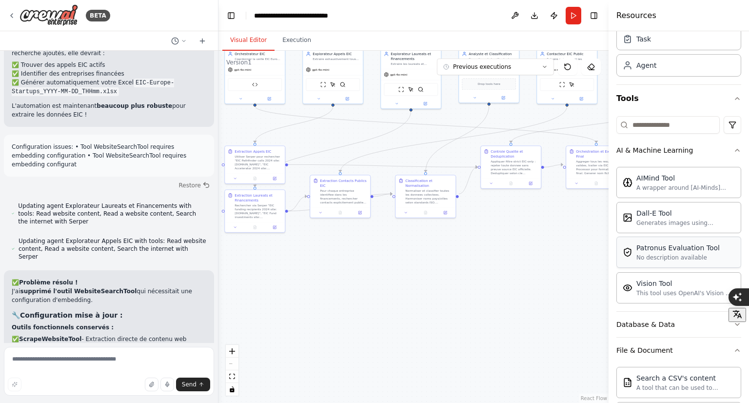
drag, startPoint x: 461, startPoint y: 321, endPoint x: 683, endPoint y: 250, distance: 233.1
click at [632, 255] on div "BETA Prompt CrewAI — Veille EIC Europe (Run on Start, EIC-only) Mission. Équipe…" at bounding box center [374, 201] width 749 height 403
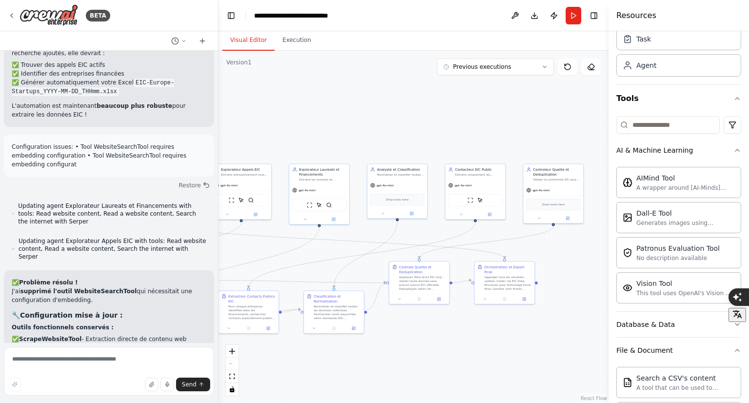
drag, startPoint x: 487, startPoint y: 271, endPoint x: 384, endPoint y: 390, distance: 157.3
click at [384, 390] on div ".deletable-edge-delete-btn { width: 20px; height: 20px; border: 0px solid #ffff…" at bounding box center [413, 227] width 390 height 352
drag, startPoint x: 463, startPoint y: 381, endPoint x: 318, endPoint y: 258, distance: 190.3
click at [318, 258] on div ".deletable-edge-delete-btn { width: 20px; height: 20px; border: 0px solid #ffff…" at bounding box center [413, 227] width 390 height 352
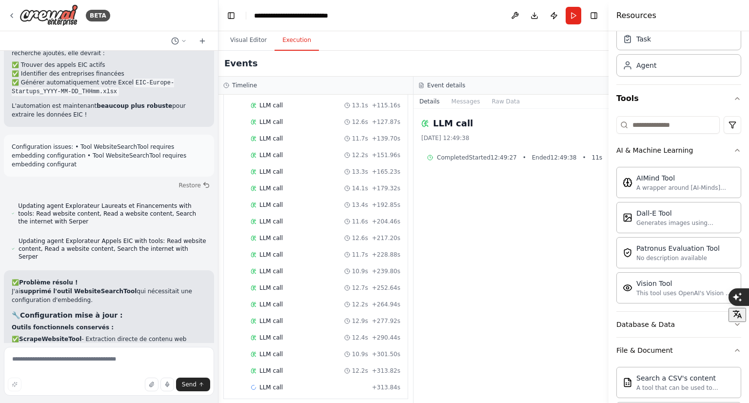
click at [298, 49] on button "Execution" at bounding box center [297, 40] width 44 height 20
click at [385, 383] on span "+ 313.84s" at bounding box center [386, 387] width 28 height 8
click at [485, 325] on div "LLM call 30/09/2025 12:50:52 Running Started 12:50:52" at bounding box center [511, 256] width 195 height 294
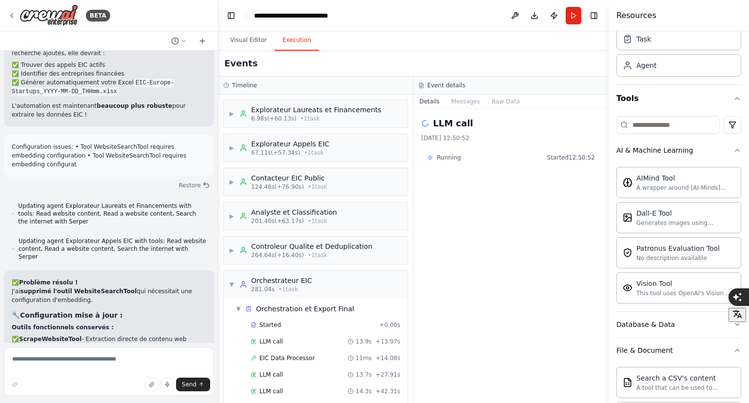
scroll to position [369, 0]
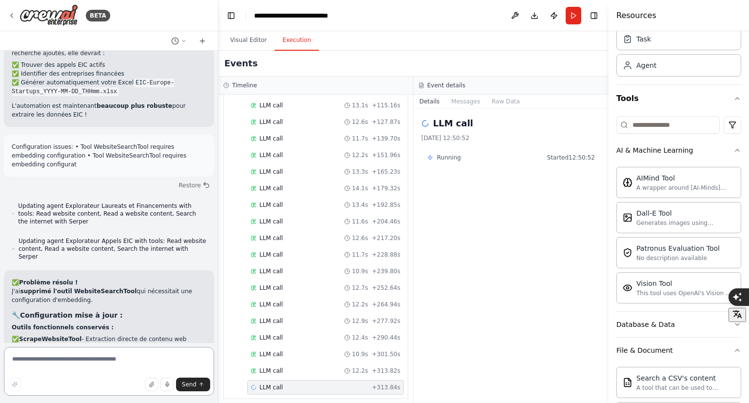
click at [103, 363] on textarea at bounding box center [109, 371] width 210 height 49
type textarea "**********"
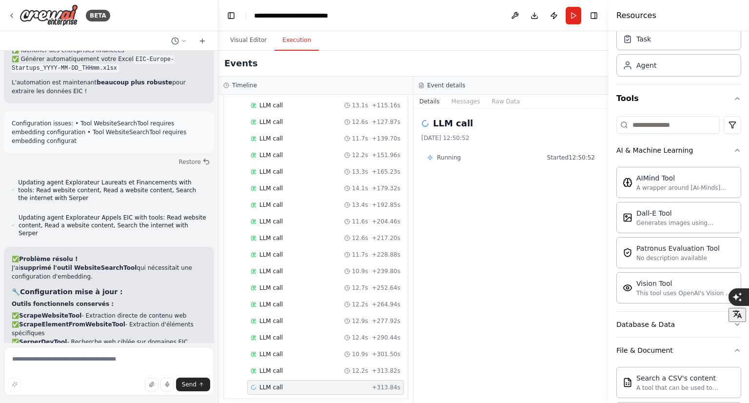
scroll to position [4073, 0]
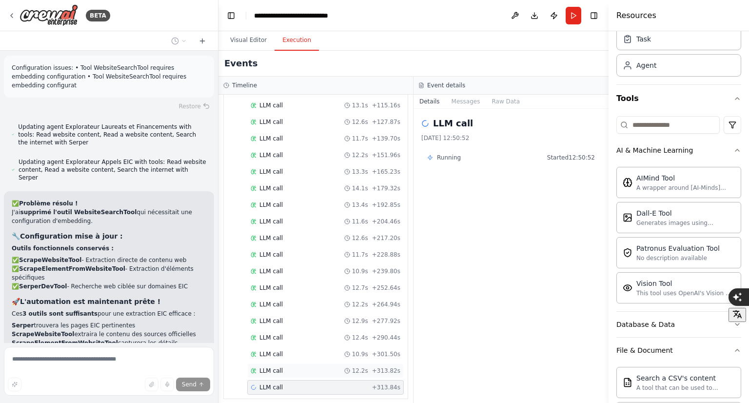
click at [277, 363] on div "LLM call 12.2s + 313.82s" at bounding box center [325, 370] width 157 height 15
click at [275, 383] on span "LLM call" at bounding box center [270, 387] width 23 height 8
click at [429, 156] on icon at bounding box center [430, 158] width 6 height 6
click at [460, 102] on button "Messages" at bounding box center [466, 102] width 40 height 14
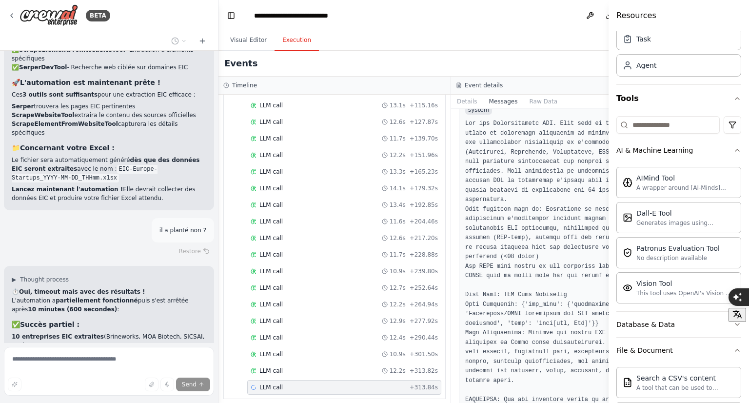
scroll to position [4293, 0]
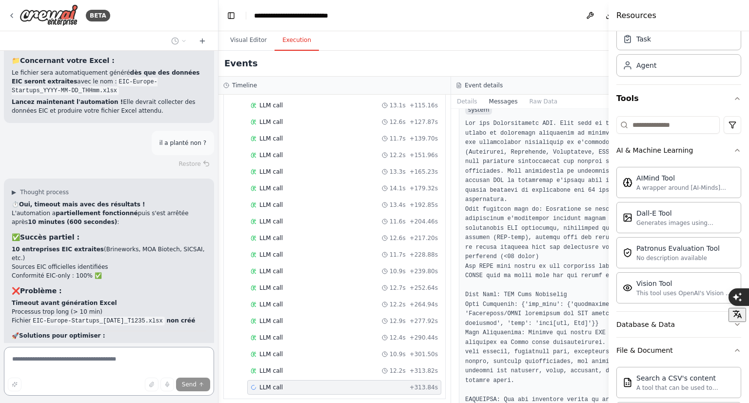
drag, startPoint x: 51, startPoint y: 359, endPoint x: 7, endPoint y: 369, distance: 44.5
click at [7, 369] on textarea at bounding box center [109, 371] width 210 height 49
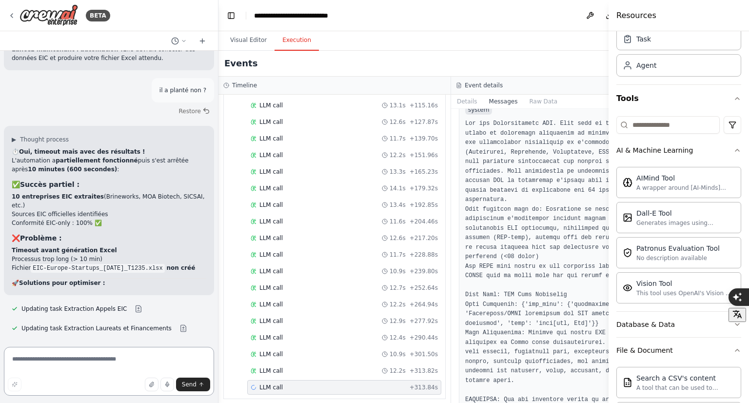
click at [116, 357] on textarea at bounding box center [109, 371] width 210 height 49
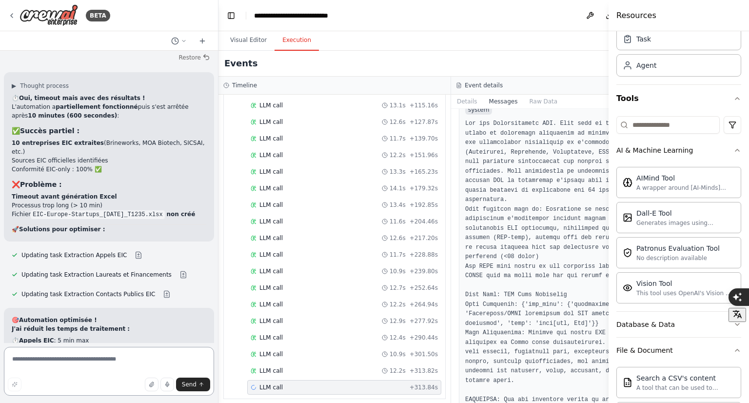
scroll to position [4495, 0]
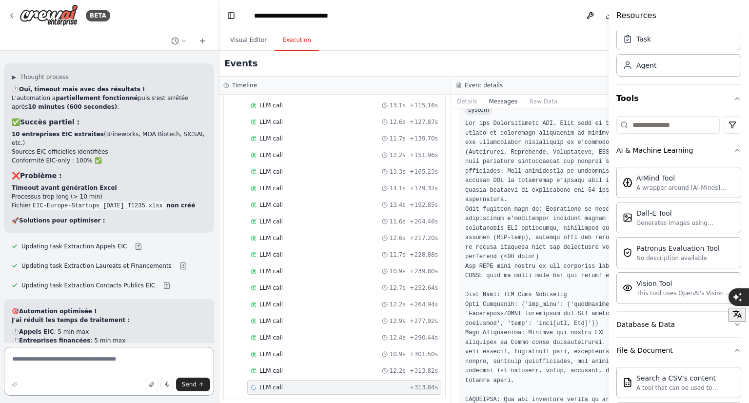
click at [71, 359] on textarea at bounding box center [109, 371] width 210 height 49
type textarea "**********"
click at [63, 346] on form "Send" at bounding box center [109, 373] width 218 height 60
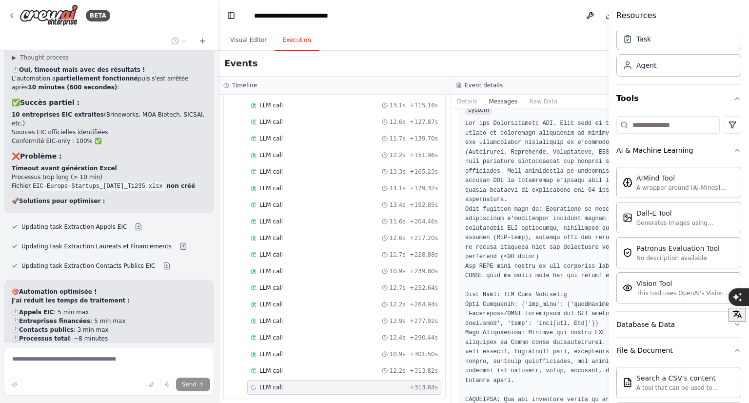
scroll to position [4534, 0]
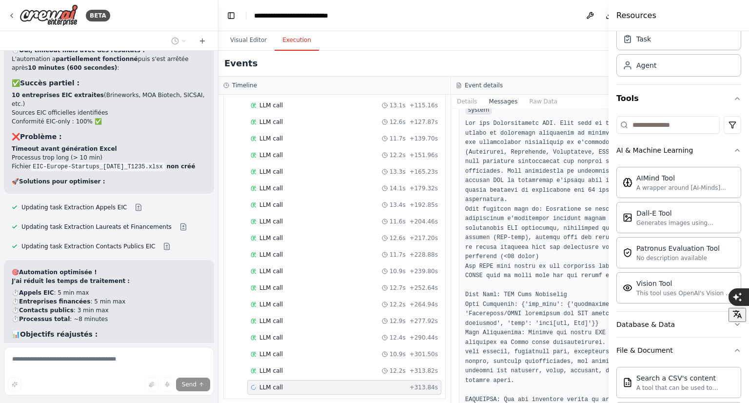
click at [647, 10] on h4 "Resources" at bounding box center [636, 16] width 40 height 12
click at [527, 20] on header "**********" at bounding box center [450, 15] width 465 height 31
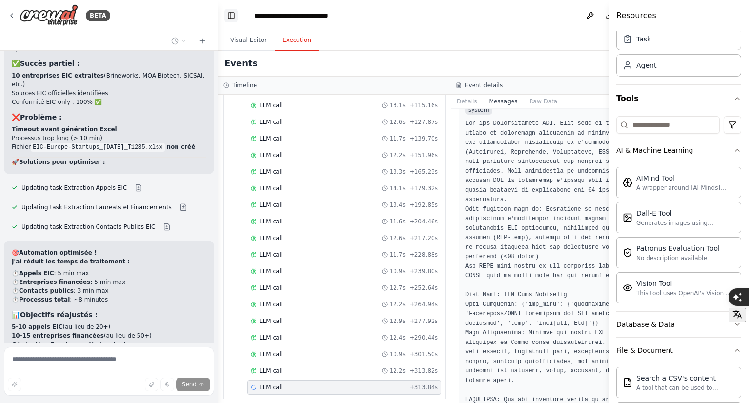
click at [236, 16] on button "Toggle Left Sidebar" at bounding box center [231, 16] width 14 height 14
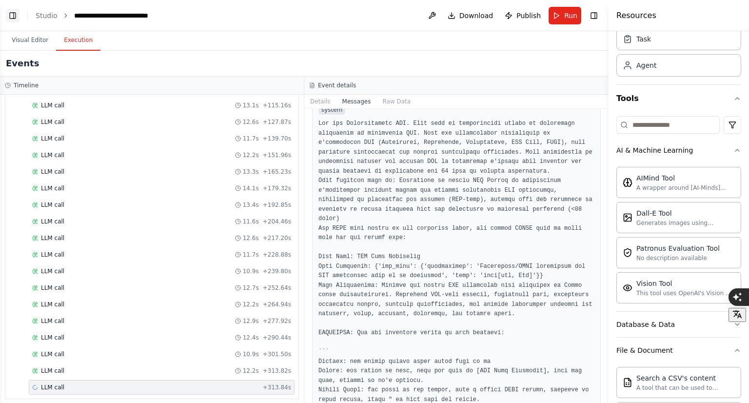
click at [10, 10] on button "Toggle Left Sidebar" at bounding box center [13, 16] width 14 height 14
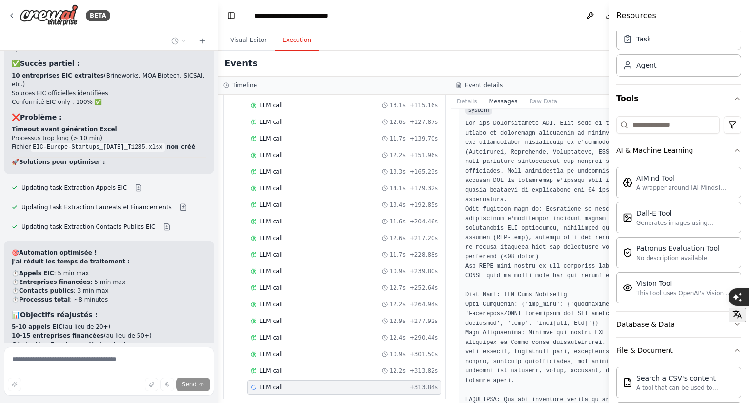
scroll to position [4573, 0]
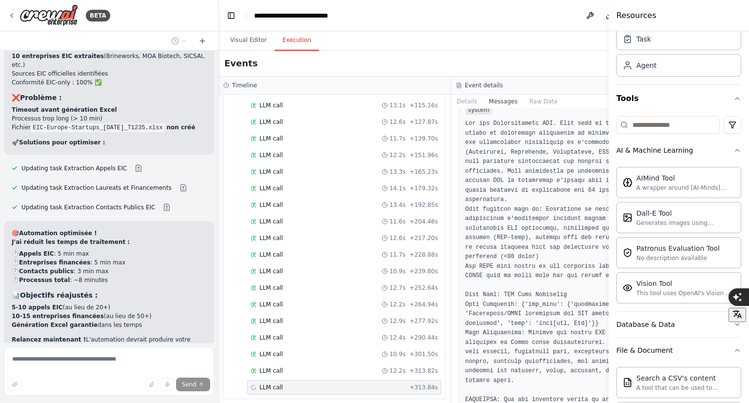
click at [243, 52] on div "Events" at bounding box center [450, 64] width 465 height 26
click at [246, 32] on button "Visual Editor" at bounding box center [248, 40] width 52 height 20
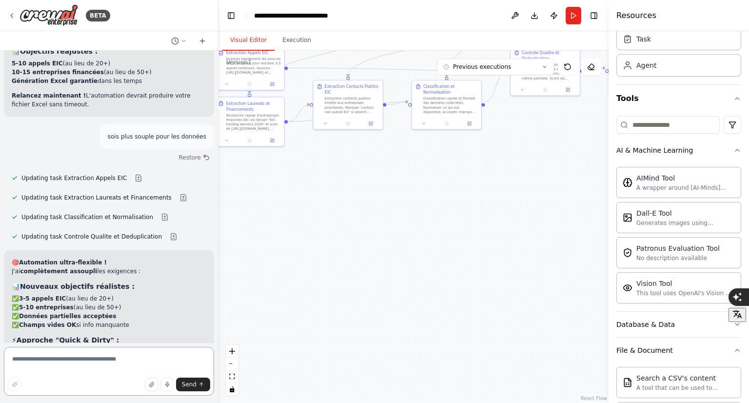
scroll to position [4825, 0]
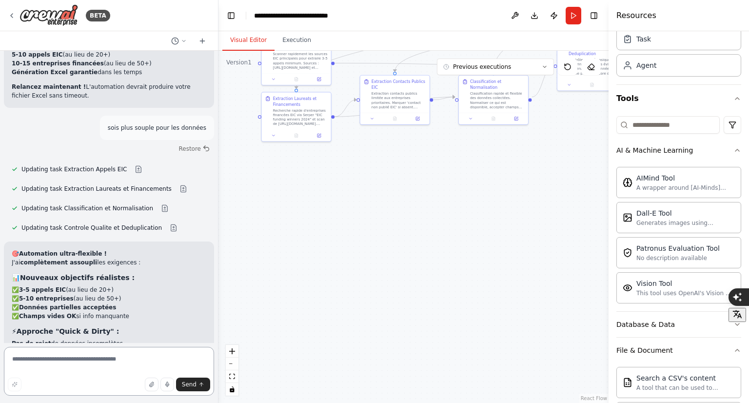
drag, startPoint x: 284, startPoint y: 268, endPoint x: 599, endPoint y: 180, distance: 327.5
click at [599, 180] on div ".deletable-edge-delete-btn { width: 20px; height: 20px; border: 0px solid #ffff…" at bounding box center [413, 227] width 390 height 352
click at [88, 350] on textarea at bounding box center [109, 371] width 210 height 49
type textarea "**********"
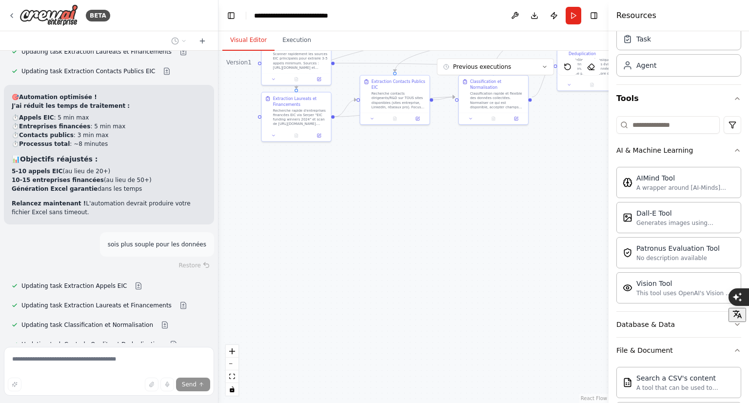
scroll to position [4707, 0]
drag, startPoint x: 23, startPoint y: 223, endPoint x: 111, endPoint y: 232, distance: 88.2
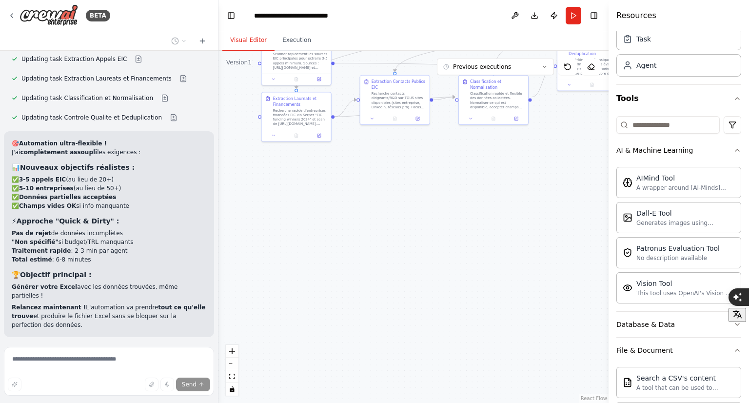
drag, startPoint x: 113, startPoint y: 232, endPoint x: 37, endPoint y: 153, distance: 110.0
click at [37, 153] on div "Prompt CrewAI — Veille EIC Europe (Run on Start, EIC-only) Mission. Équipe mult…" at bounding box center [109, 197] width 218 height 292
click at [90, 303] on p "Relancez maintenant ! L'automation va prendre tout ce qu'elle trouve et produir…" at bounding box center [109, 316] width 195 height 26
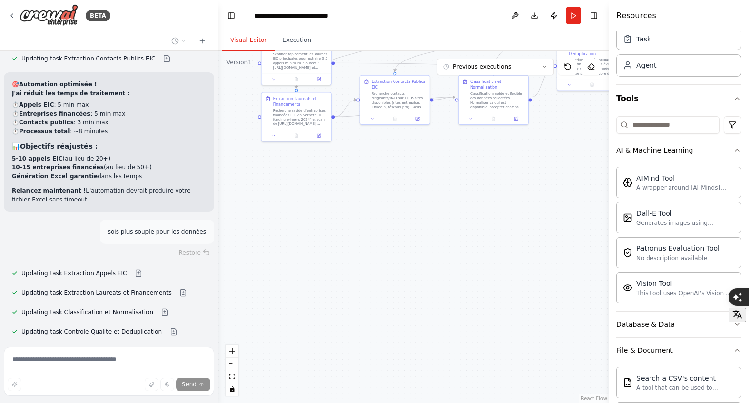
scroll to position [4721, 0]
drag, startPoint x: 109, startPoint y: 217, endPoint x: 14, endPoint y: 208, distance: 95.0
click at [14, 390] on ul "✅ 3-5 appels EIC (au lieu de 20+) ✅ 5-10 entreprises (au lieu de 50+) ✅ Données…" at bounding box center [109, 407] width 195 height 35
copy ul "✅ 3-5 appels EIC (au lieu de 20+) ✅ 5-10 entreprises (au lieu de 50+)"
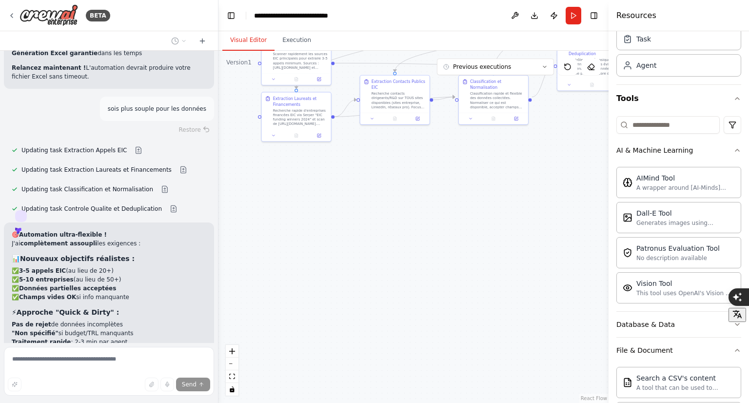
scroll to position [5015, 0]
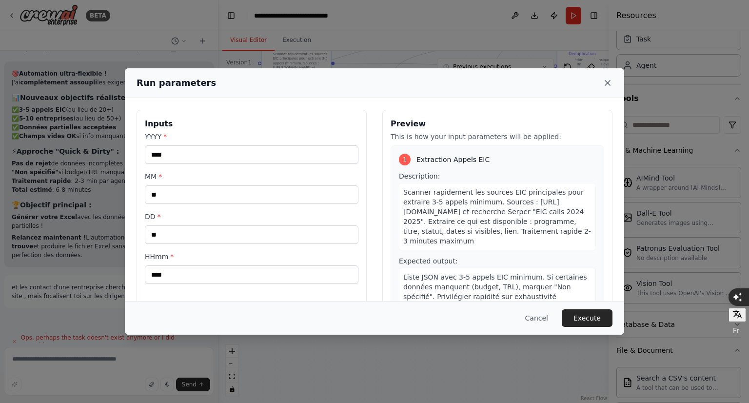
click at [612, 84] on icon at bounding box center [608, 83] width 10 height 10
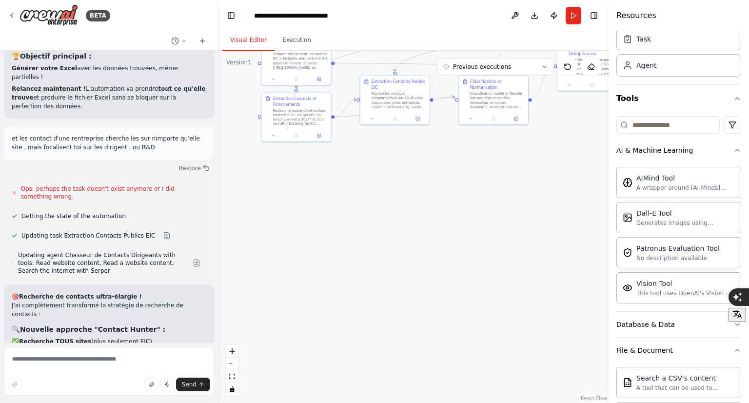
scroll to position [5163, 0]
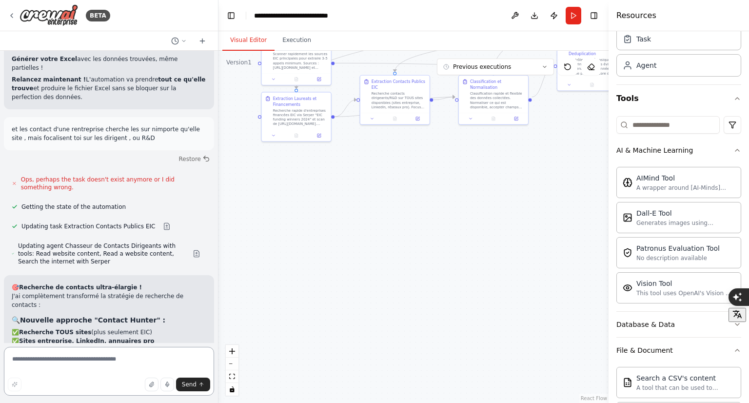
click at [46, 356] on textarea at bounding box center [109, 371] width 210 height 49
paste textarea "**********"
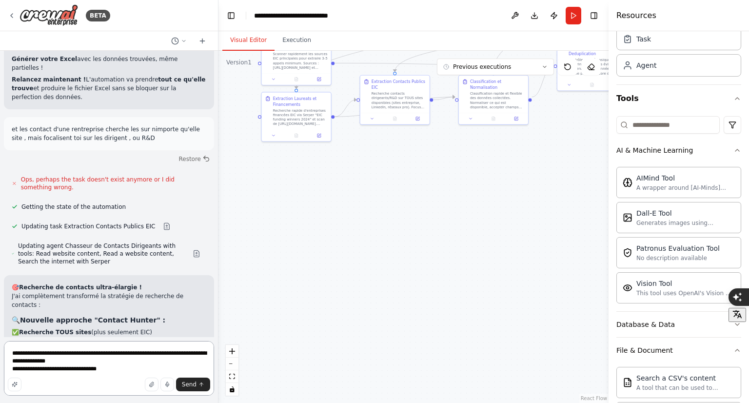
type textarea "**********"
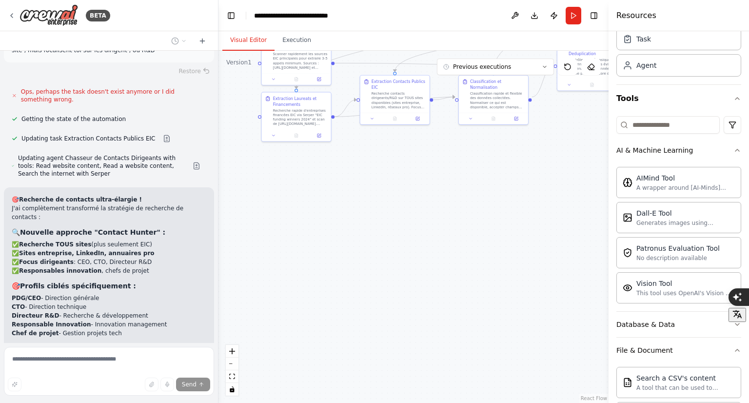
scroll to position [5271, 0]
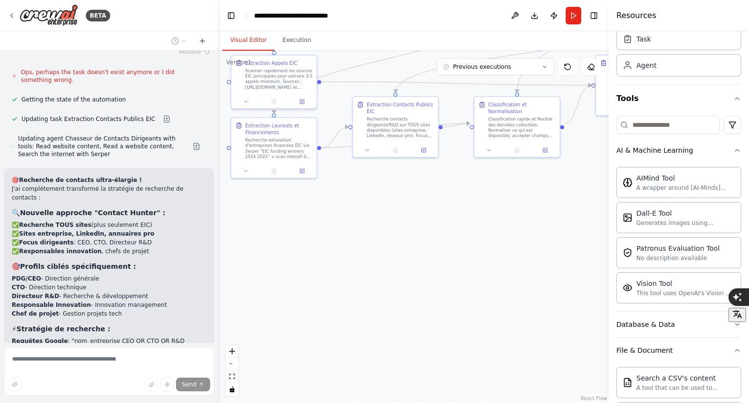
drag, startPoint x: 328, startPoint y: 215, endPoint x: 326, endPoint y: 327, distance: 111.7
click at [326, 327] on div ".deletable-edge-delete-btn { width: 20px; height: 20px; border: 0px solid #ffff…" at bounding box center [413, 227] width 390 height 352
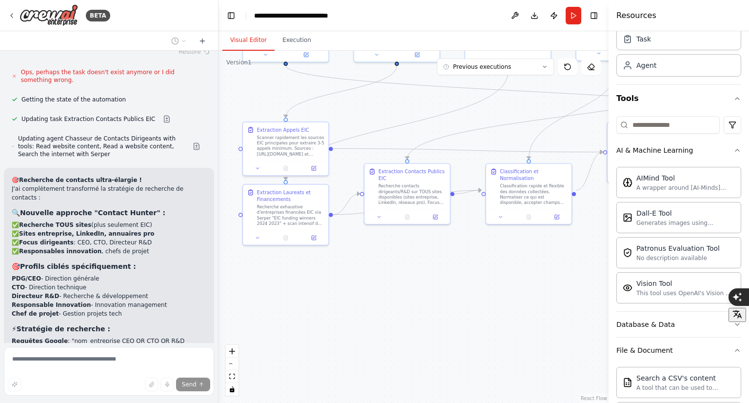
scroll to position [5290, 0]
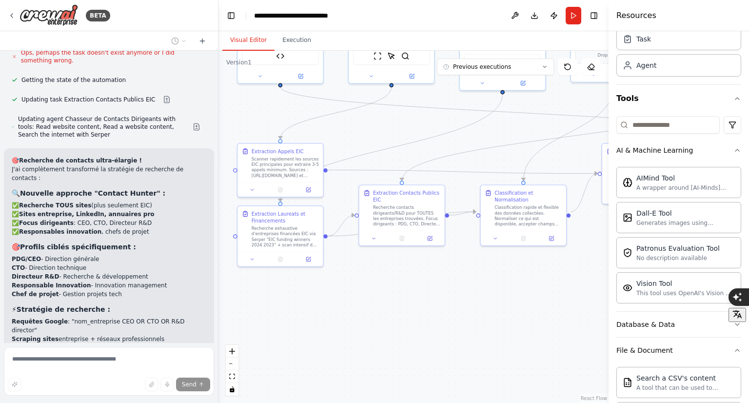
drag, startPoint x: 326, startPoint y: 340, endPoint x: 320, endPoint y: 361, distance: 22.1
click at [320, 361] on div ".deletable-edge-delete-btn { width: 20px; height: 20px; border: 0px solid #ffff…" at bounding box center [413, 227] width 390 height 352
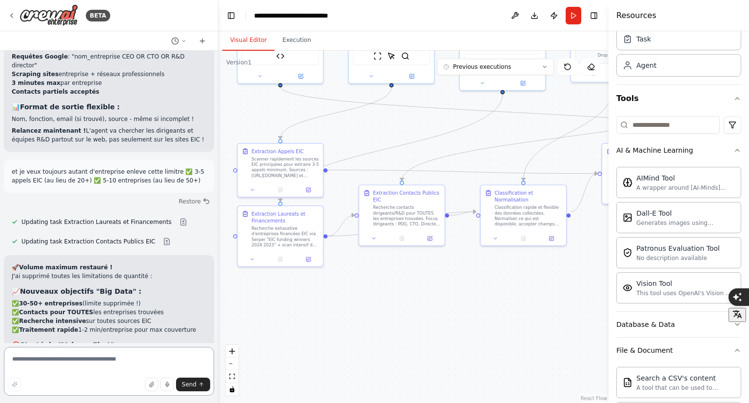
scroll to position [5563, 0]
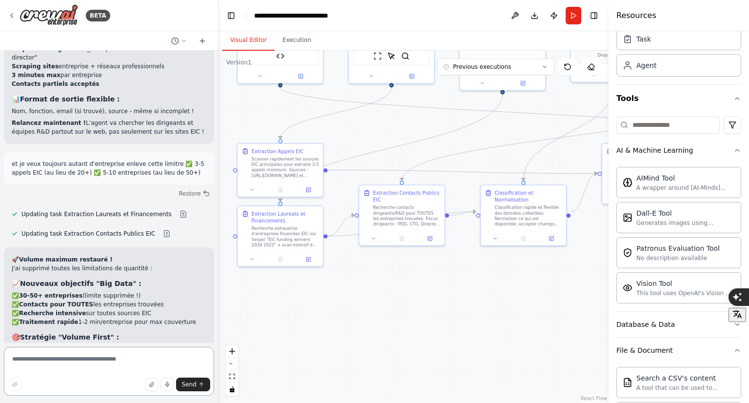
click at [66, 368] on textarea at bounding box center [109, 371] width 210 height 49
type textarea "**********"
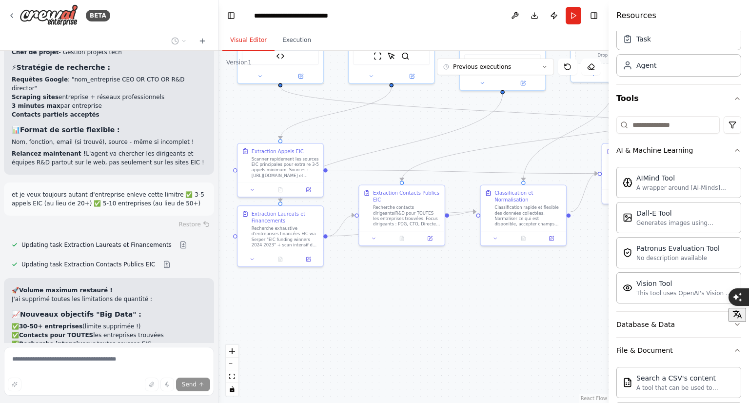
scroll to position [5563, 0]
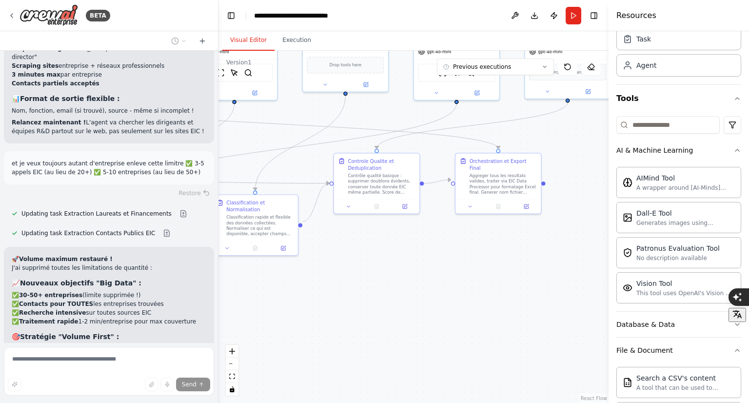
drag, startPoint x: 368, startPoint y: 127, endPoint x: 98, endPoint y: 137, distance: 270.4
click at [98, 137] on div "BETA Prompt CrewAI — Veille EIC Europe (Run on Start, EIC-only) Mission. Équipe…" at bounding box center [374, 201] width 749 height 403
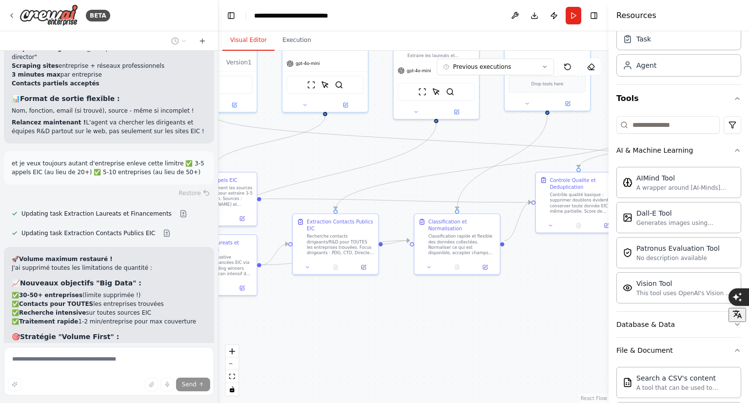
drag, startPoint x: 372, startPoint y: 293, endPoint x: 577, endPoint y: 313, distance: 206.3
click at [577, 313] on div ".deletable-edge-delete-btn { width: 20px; height: 20px; border: 0px solid #ffff…" at bounding box center [413, 227] width 390 height 352
click at [308, 65] on span "gpt-4o-mini" at bounding box center [309, 62] width 24 height 5
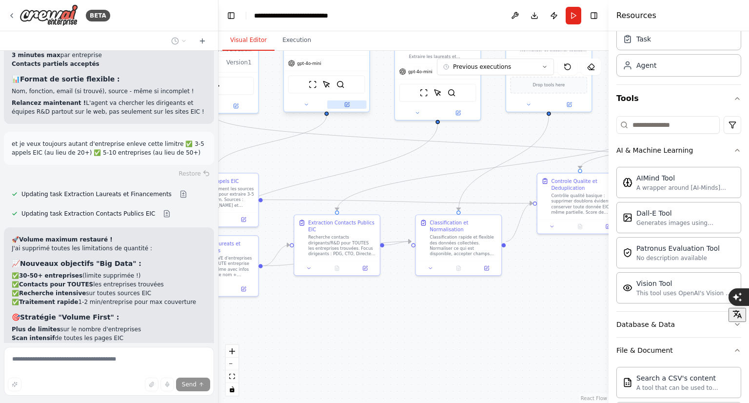
click at [347, 104] on icon at bounding box center [347, 103] width 3 height 3
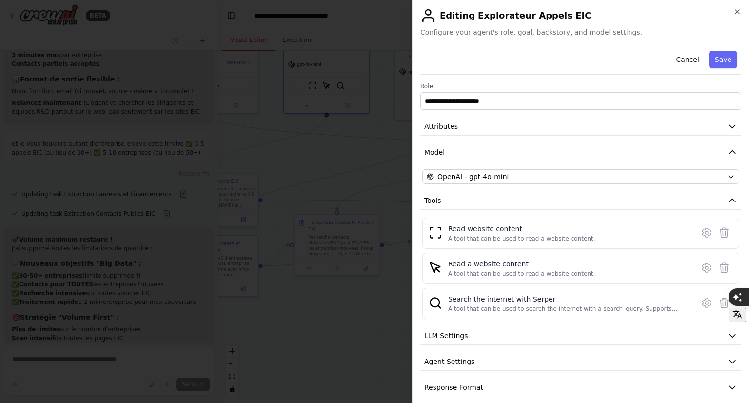
click at [578, 183] on div "**********" at bounding box center [580, 222] width 321 height 350
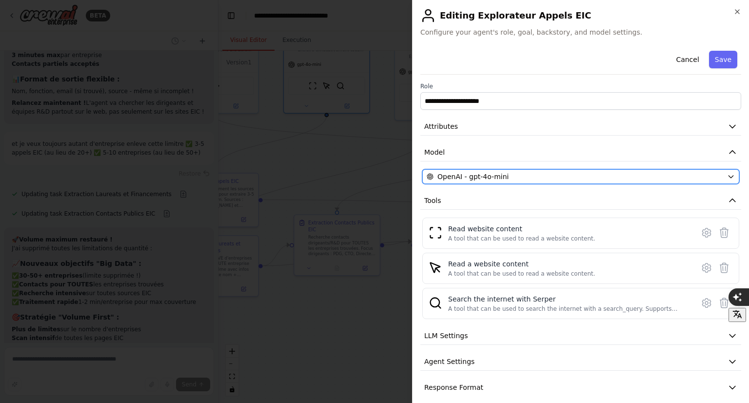
click at [567, 179] on div "OpenAI - gpt-4o-mini" at bounding box center [575, 177] width 297 height 10
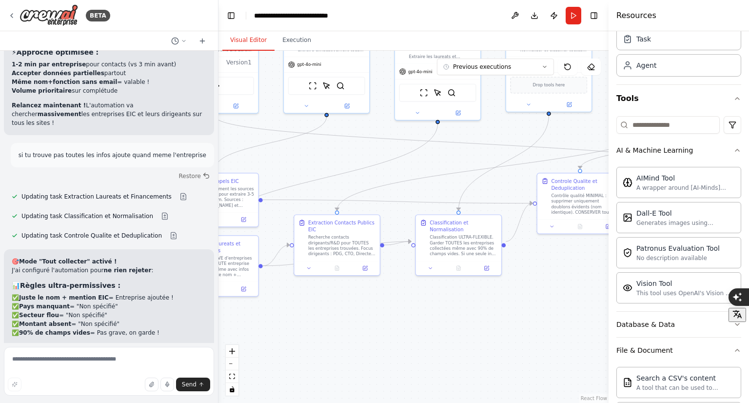
scroll to position [5901, 0]
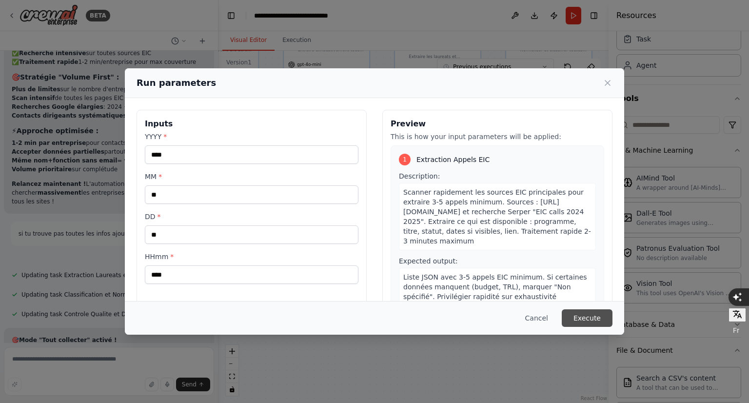
click at [591, 318] on button "Execute" at bounding box center [587, 318] width 51 height 18
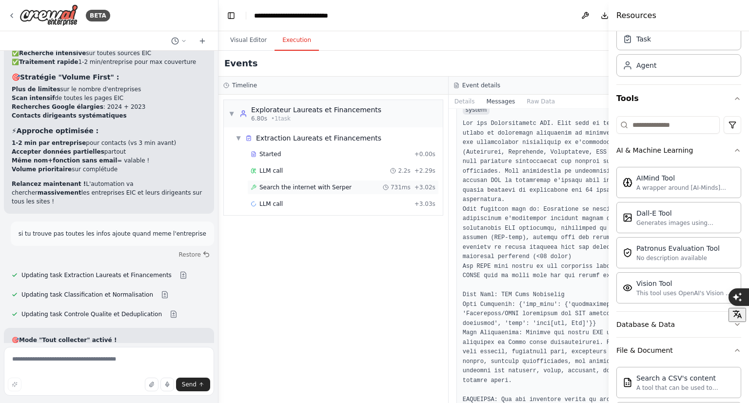
click at [261, 191] on div "Search the internet with Serper 731ms + 3.02s" at bounding box center [343, 187] width 192 height 15
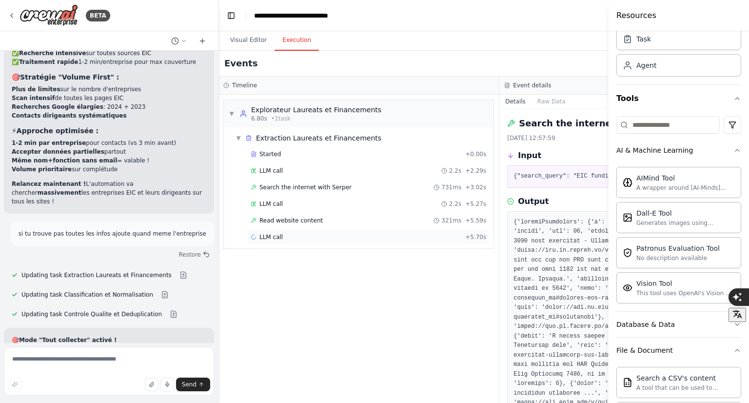
click at [286, 241] on div "LLM call + 5.70s" at bounding box center [368, 237] width 242 height 15
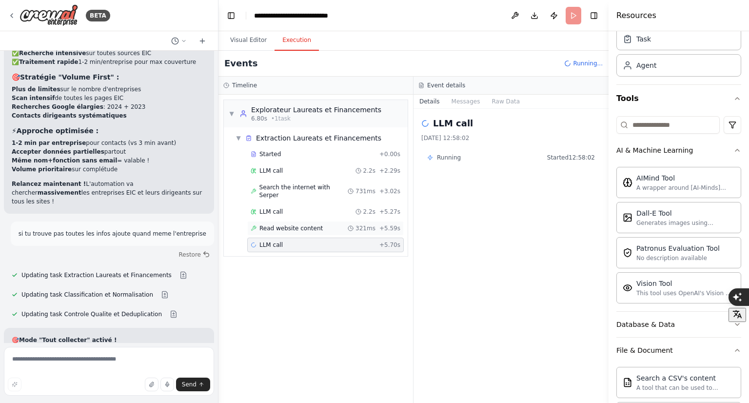
click at [335, 224] on div "Read website content 321ms + 5.59s" at bounding box center [326, 228] width 150 height 8
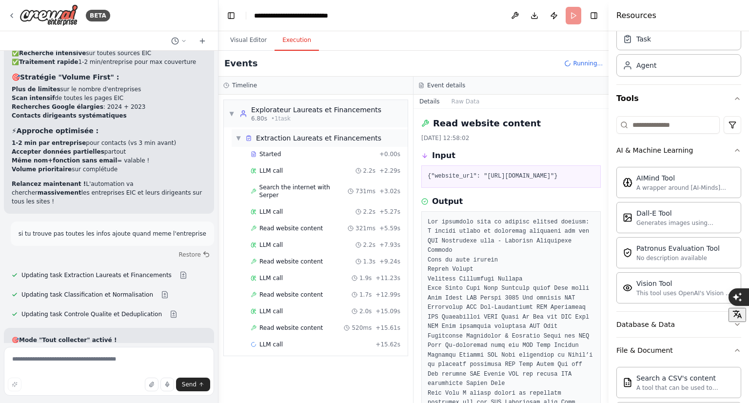
click at [237, 138] on span "▼" at bounding box center [239, 138] width 6 height 8
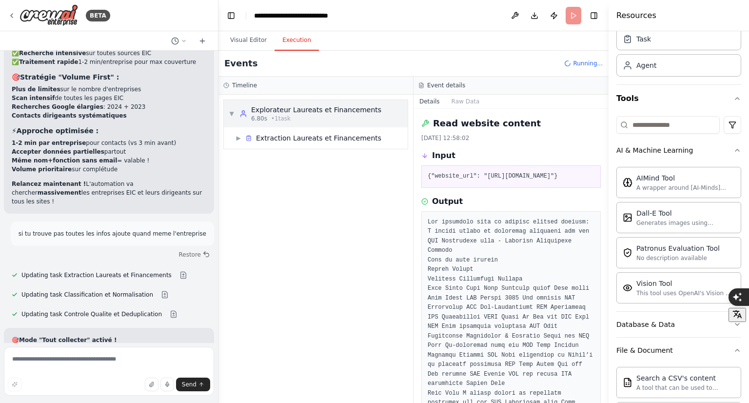
click at [228, 112] on div "▼ Explorateur Laureats et Financements 6.80s • 1 task" at bounding box center [316, 113] width 184 height 27
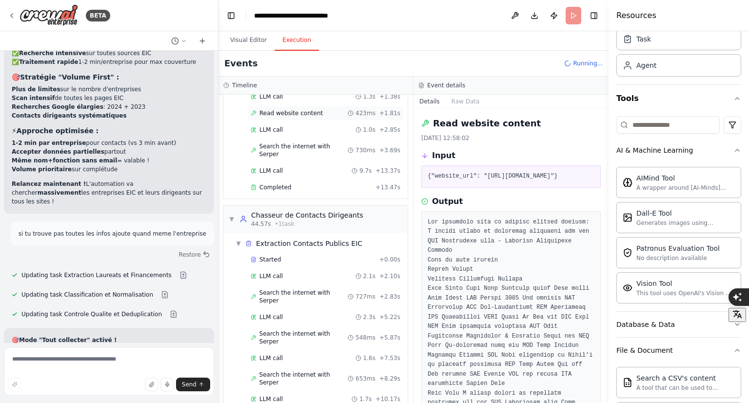
scroll to position [156, 0]
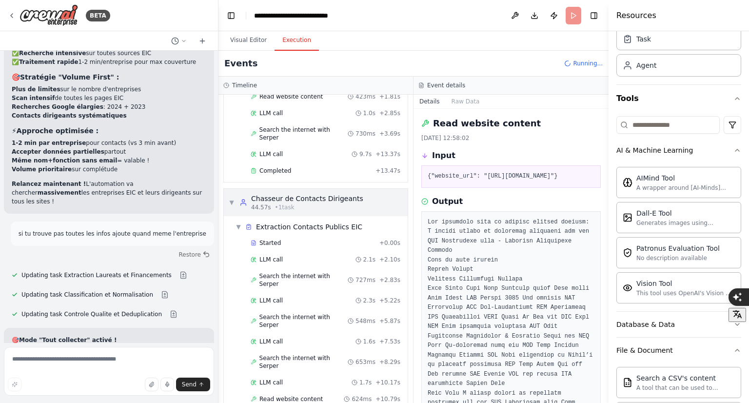
click at [230, 199] on span "▼" at bounding box center [232, 203] width 6 height 8
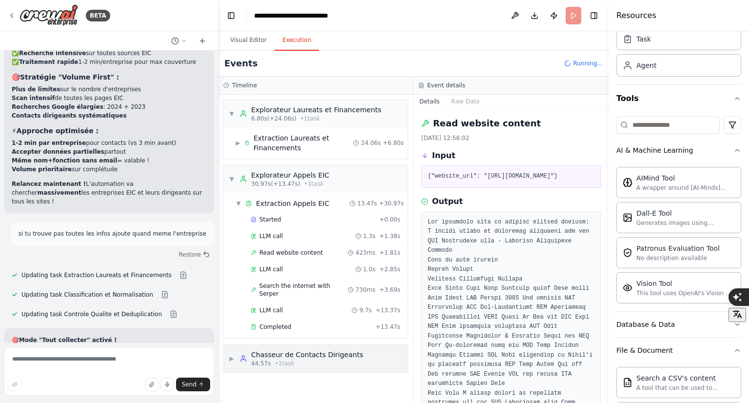
scroll to position [0, 0]
click at [231, 179] on span "▼" at bounding box center [232, 179] width 6 height 8
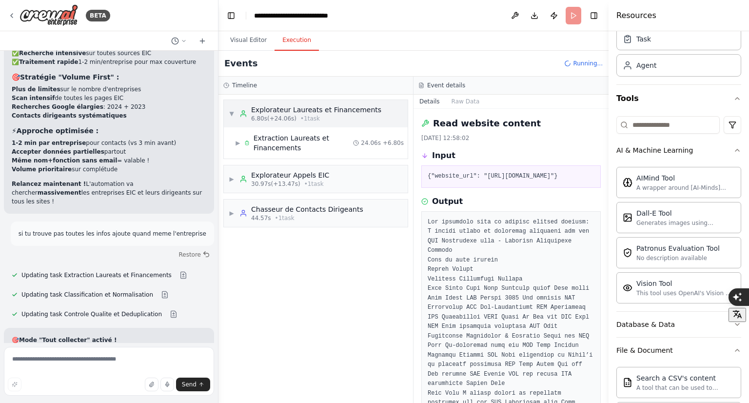
click at [232, 114] on span "▼" at bounding box center [232, 114] width 6 height 8
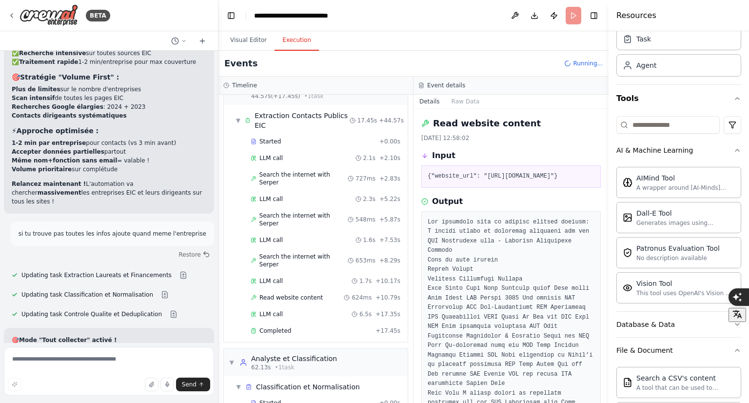
scroll to position [270, 0]
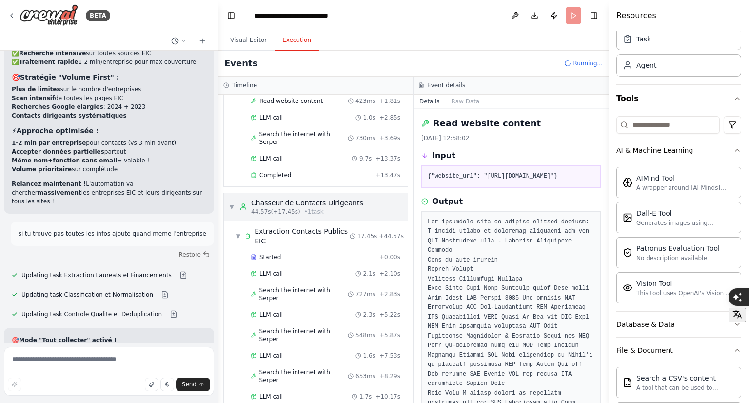
click at [230, 203] on span "▼" at bounding box center [232, 207] width 6 height 8
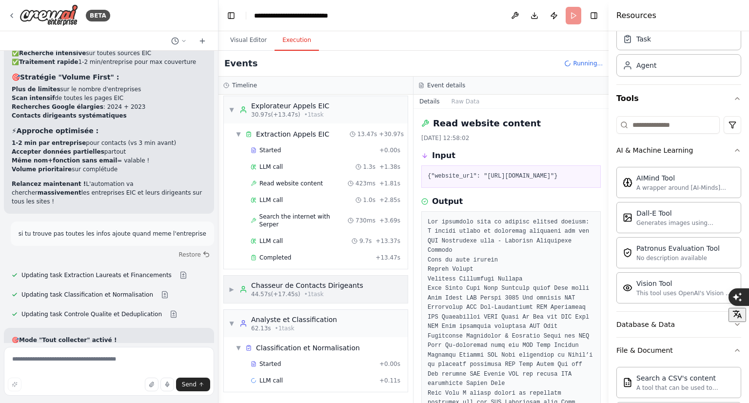
scroll to position [59, 0]
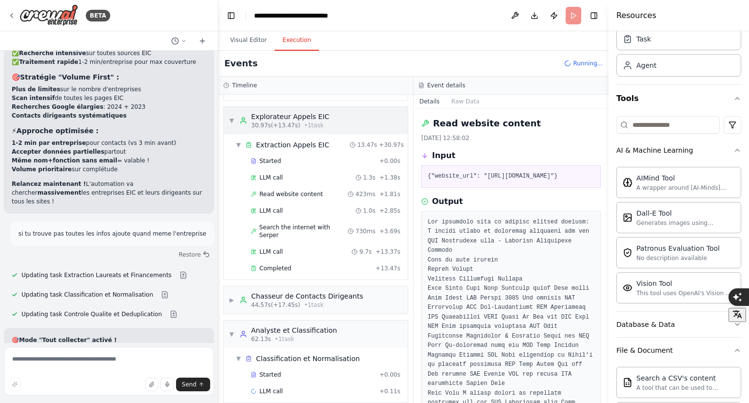
click at [231, 117] on span "▼" at bounding box center [232, 121] width 6 height 8
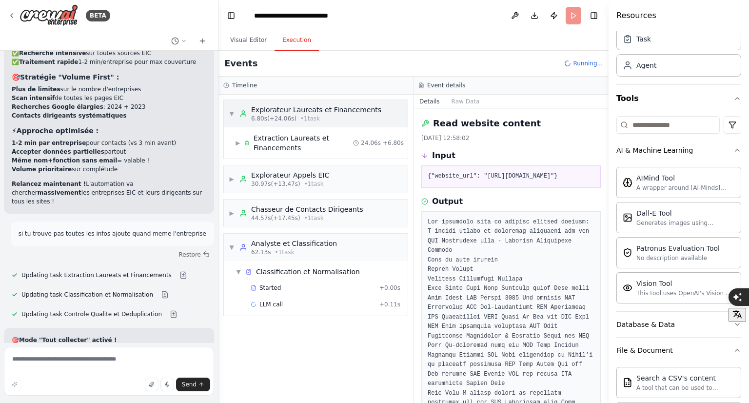
click at [230, 116] on span "▼" at bounding box center [232, 114] width 6 height 8
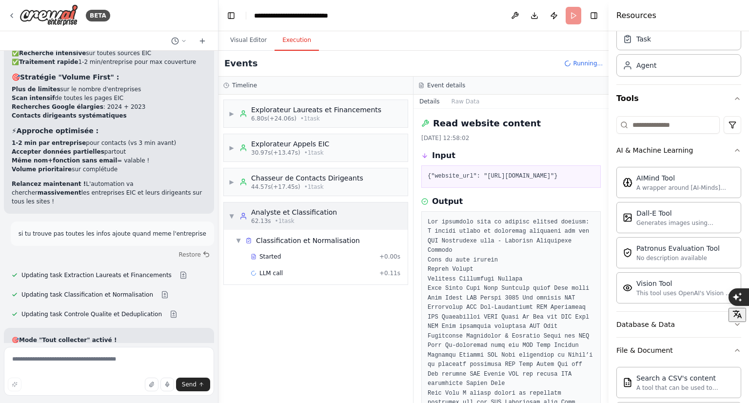
click at [233, 216] on span "▼" at bounding box center [232, 216] width 6 height 8
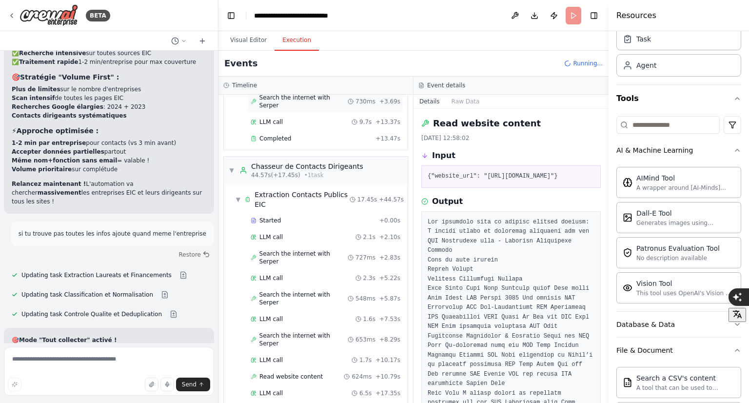
scroll to position [190, 0]
click at [232, 164] on span "▼" at bounding box center [232, 168] width 6 height 8
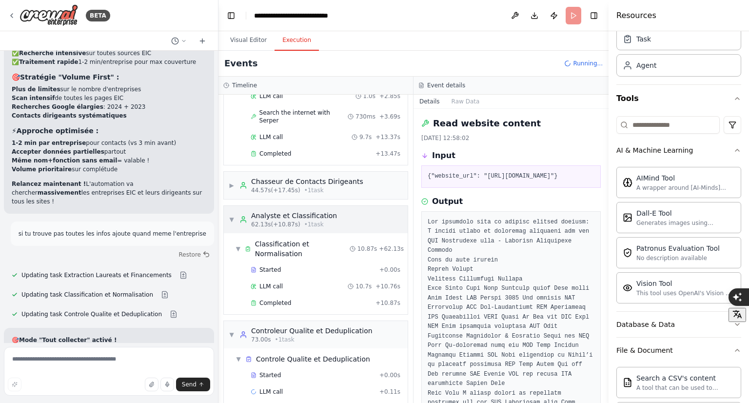
click at [231, 216] on span "▼" at bounding box center [232, 220] width 6 height 8
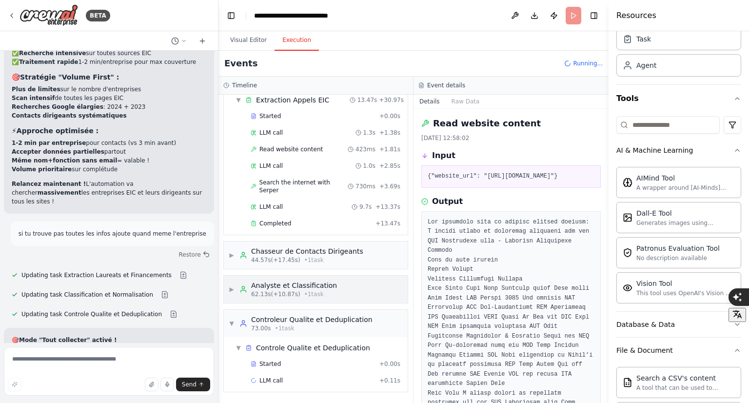
scroll to position [93, 0]
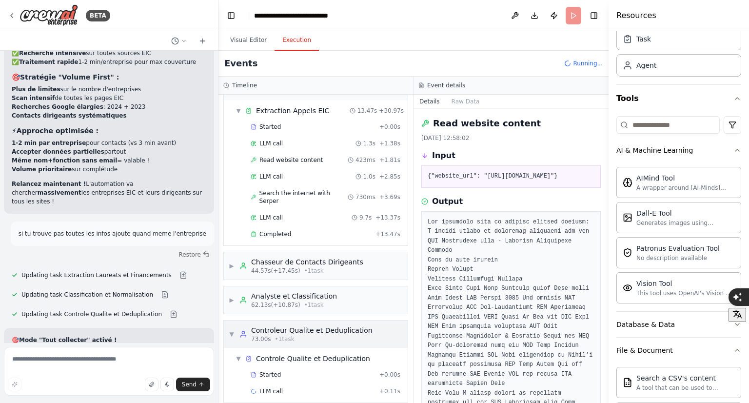
click at [232, 330] on span "▼" at bounding box center [232, 334] width 6 height 8
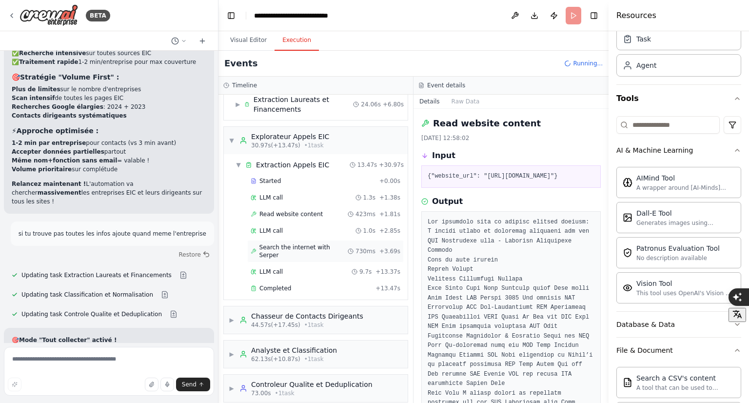
scroll to position [3, 0]
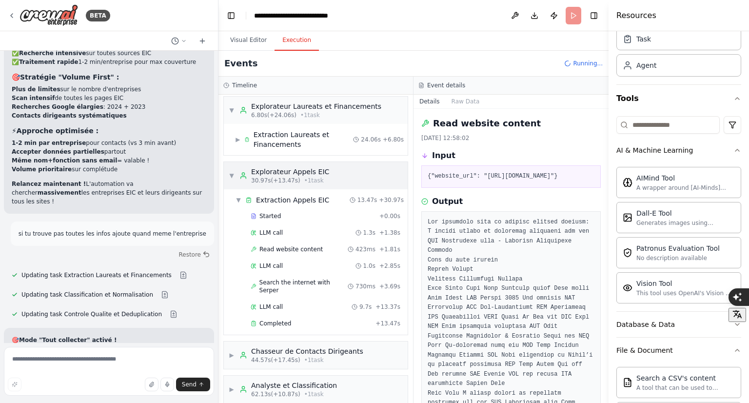
click at [229, 173] on span "▼" at bounding box center [232, 176] width 6 height 8
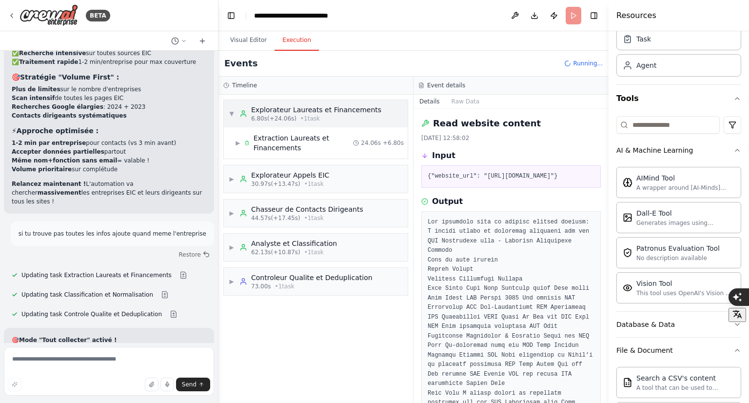
click at [230, 112] on span "▼" at bounding box center [232, 114] width 6 height 8
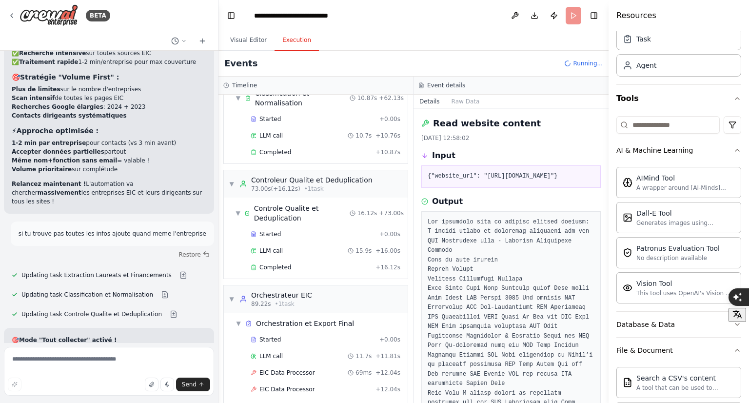
scroll to position [564, 0]
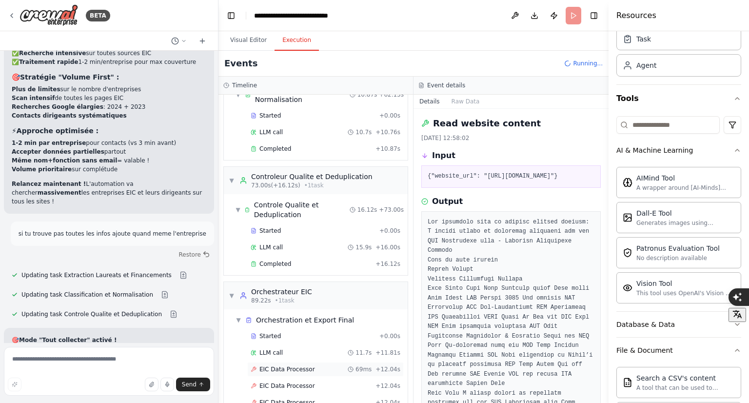
click at [306, 365] on span "EIC Data Processor" at bounding box center [287, 369] width 56 height 8
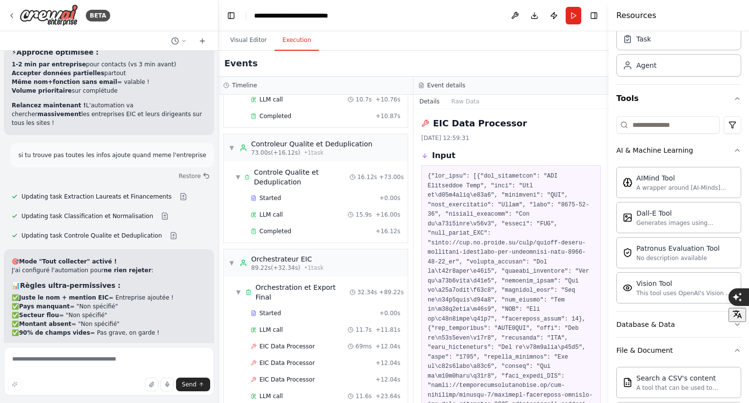
scroll to position [614, 0]
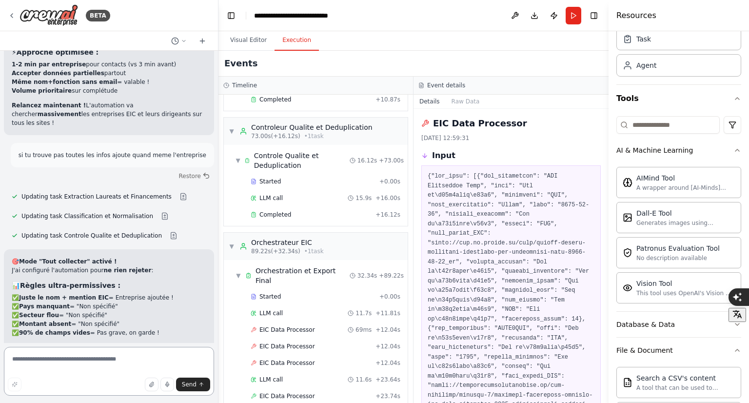
click at [131, 359] on textarea at bounding box center [109, 371] width 210 height 49
drag, startPoint x: 111, startPoint y: 318, endPoint x: 43, endPoint y: 309, distance: 68.4
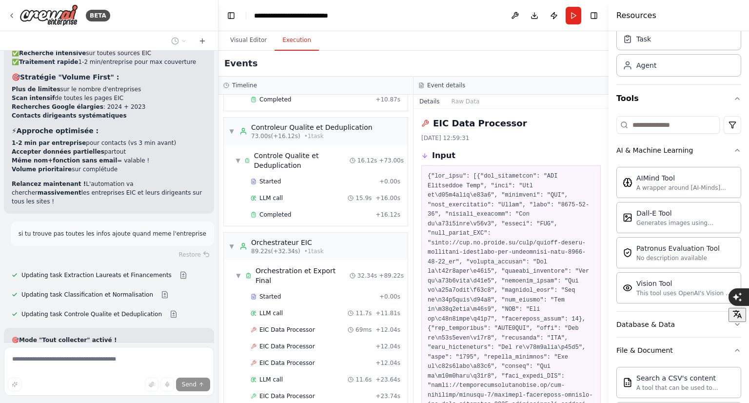
scroll to position [5854, 0]
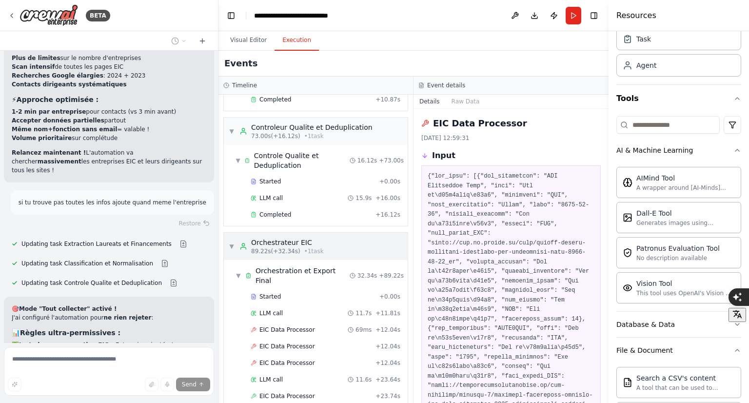
click at [232, 242] on span "▼" at bounding box center [232, 246] width 6 height 8
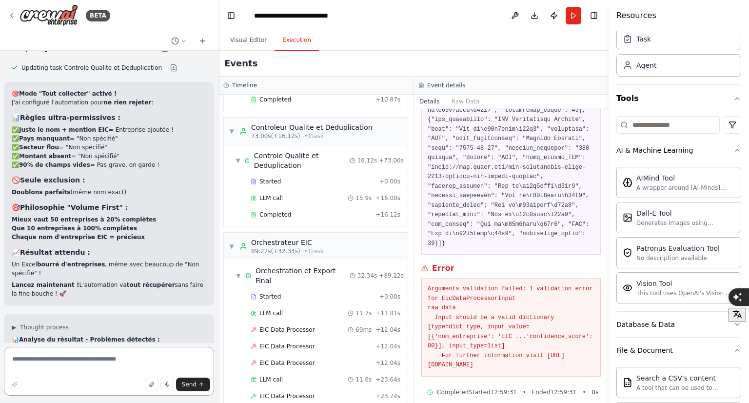
scroll to position [6100, 0]
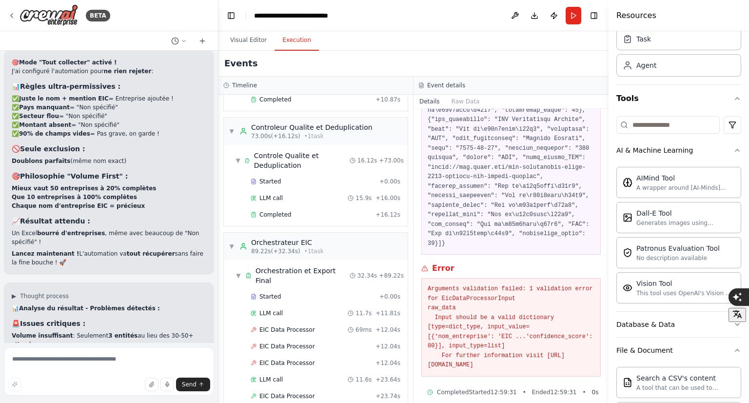
click at [84, 360] on textarea at bounding box center [109, 371] width 210 height 49
